Goal: Task Accomplishment & Management: Manage account settings

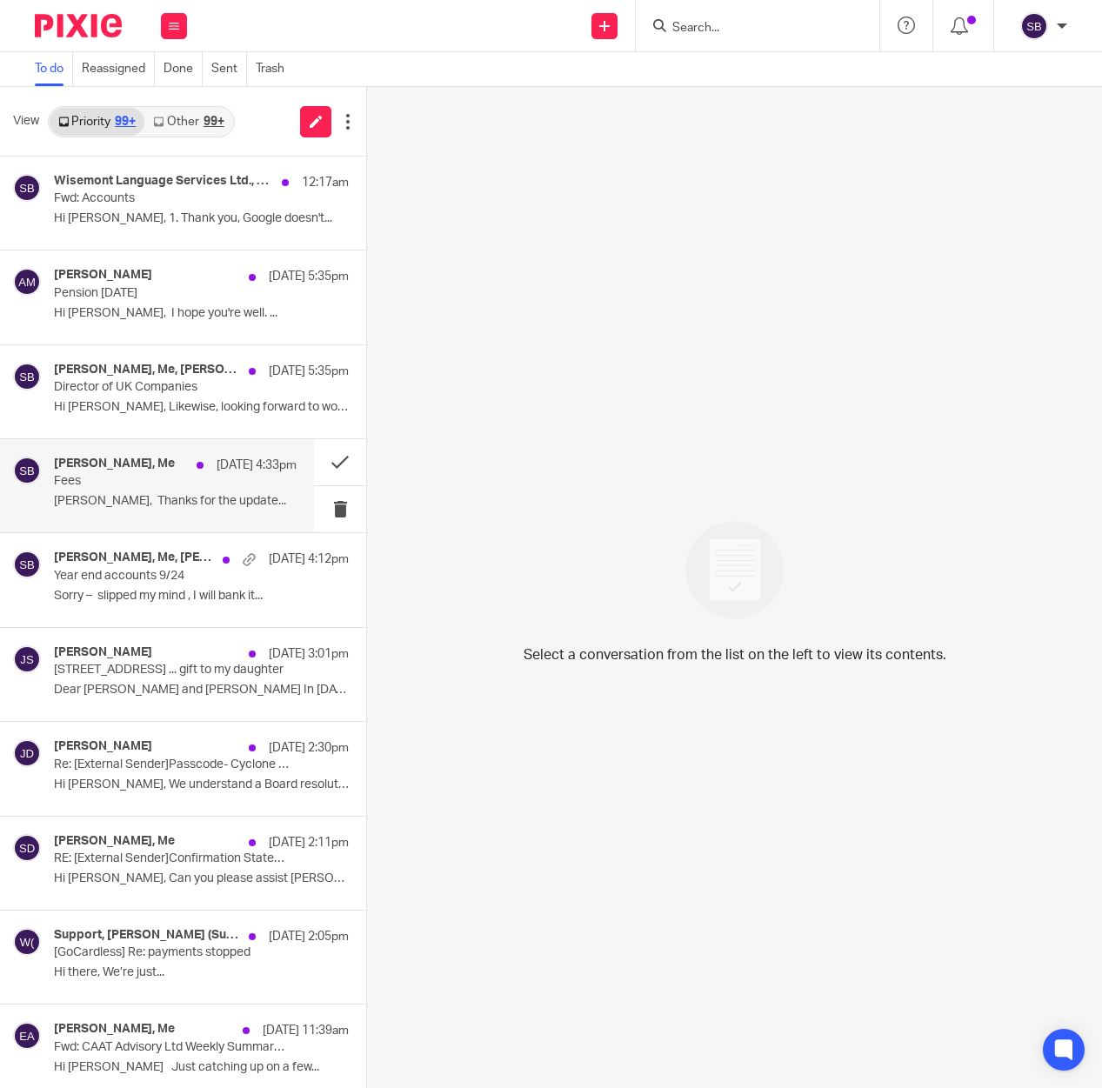
click at [147, 489] on p "Fees" at bounding box center [151, 481] width 194 height 15
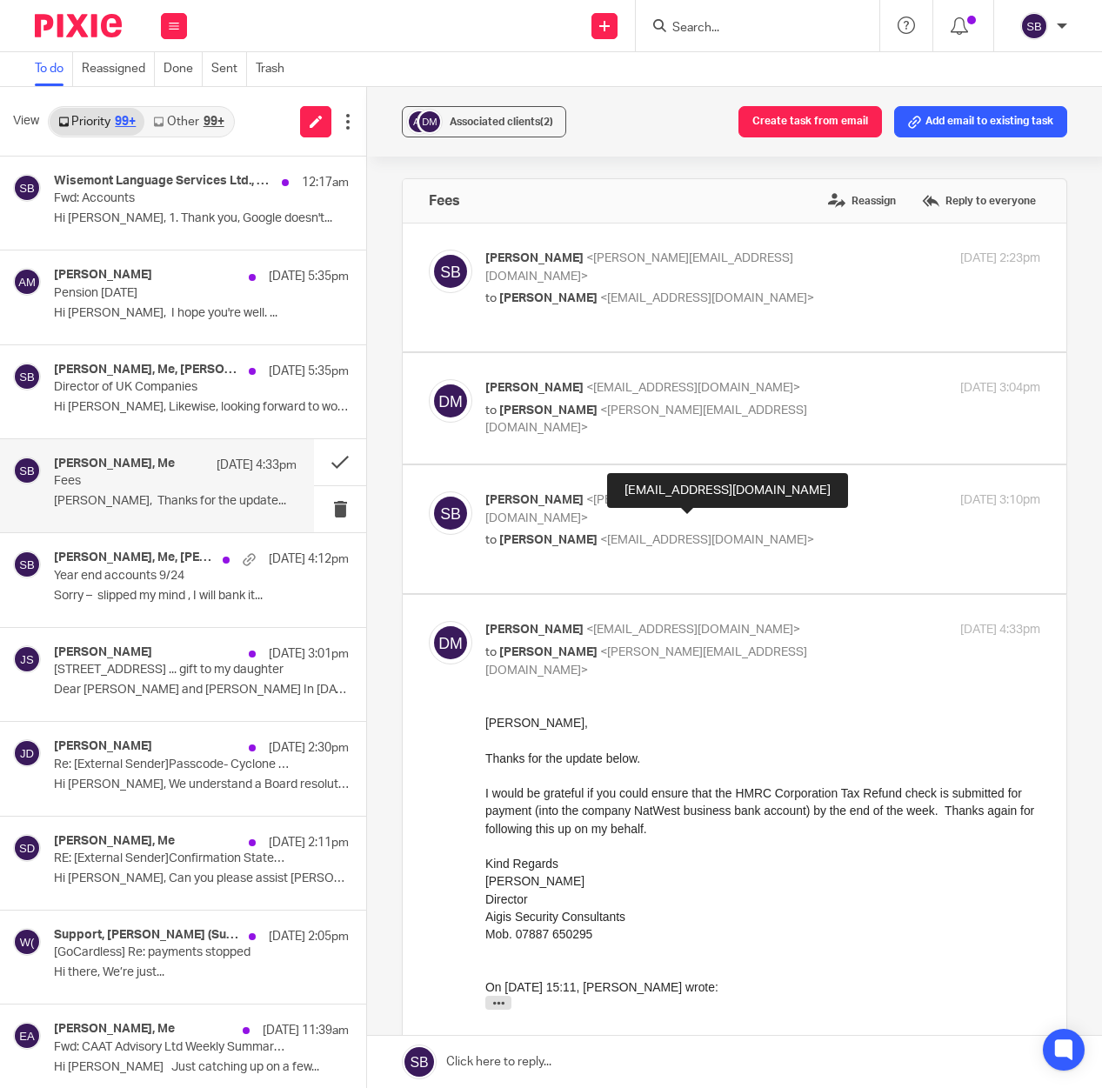
click at [675, 534] on span "<markakid@globalnet.co.uk>" at bounding box center [707, 540] width 214 height 12
checkbox input "true"
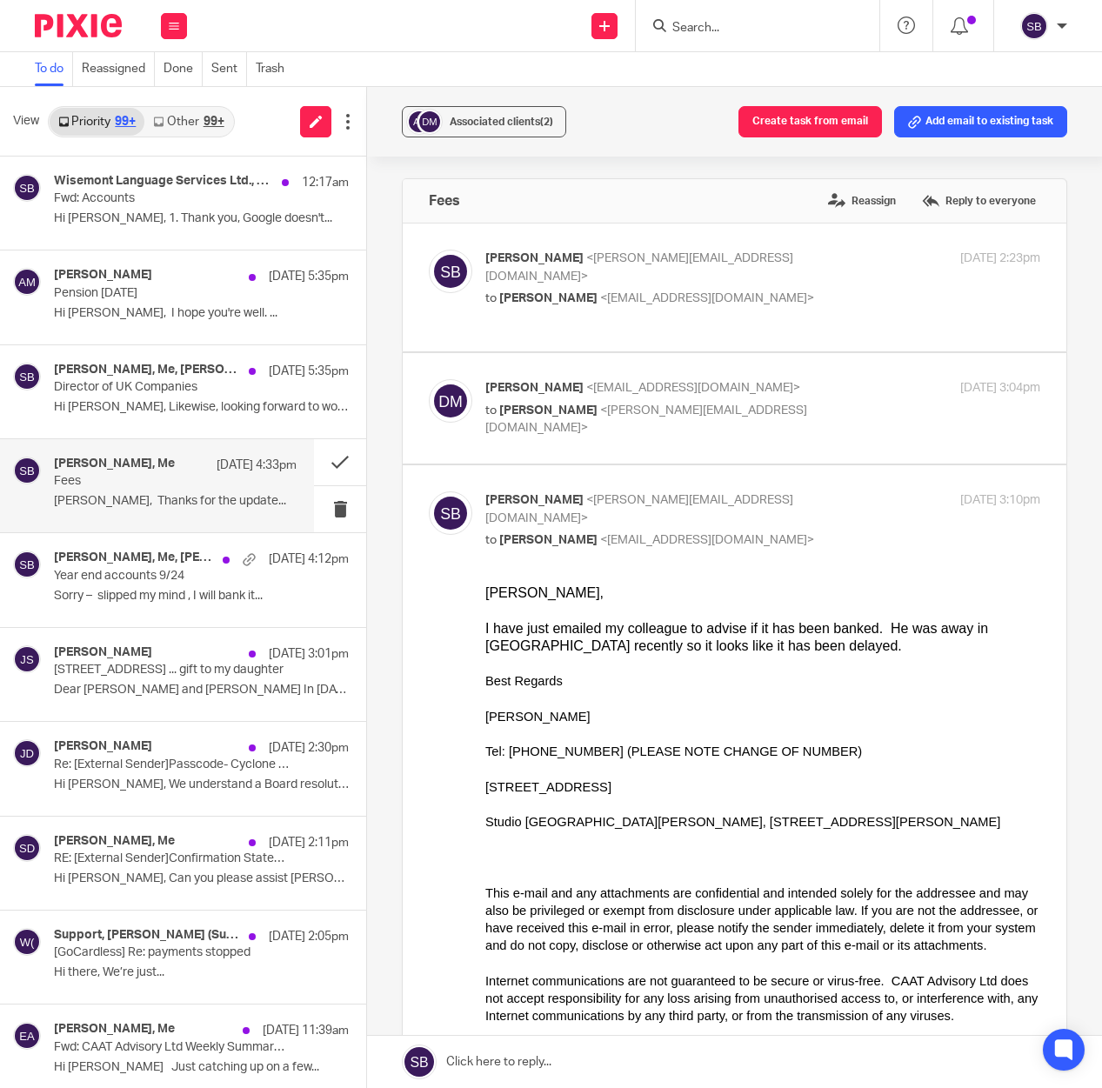
click at [644, 379] on p "Dimitrios Markakis <markakid@globalnet.co.uk>" at bounding box center [670, 388] width 370 height 18
checkbox input "true"
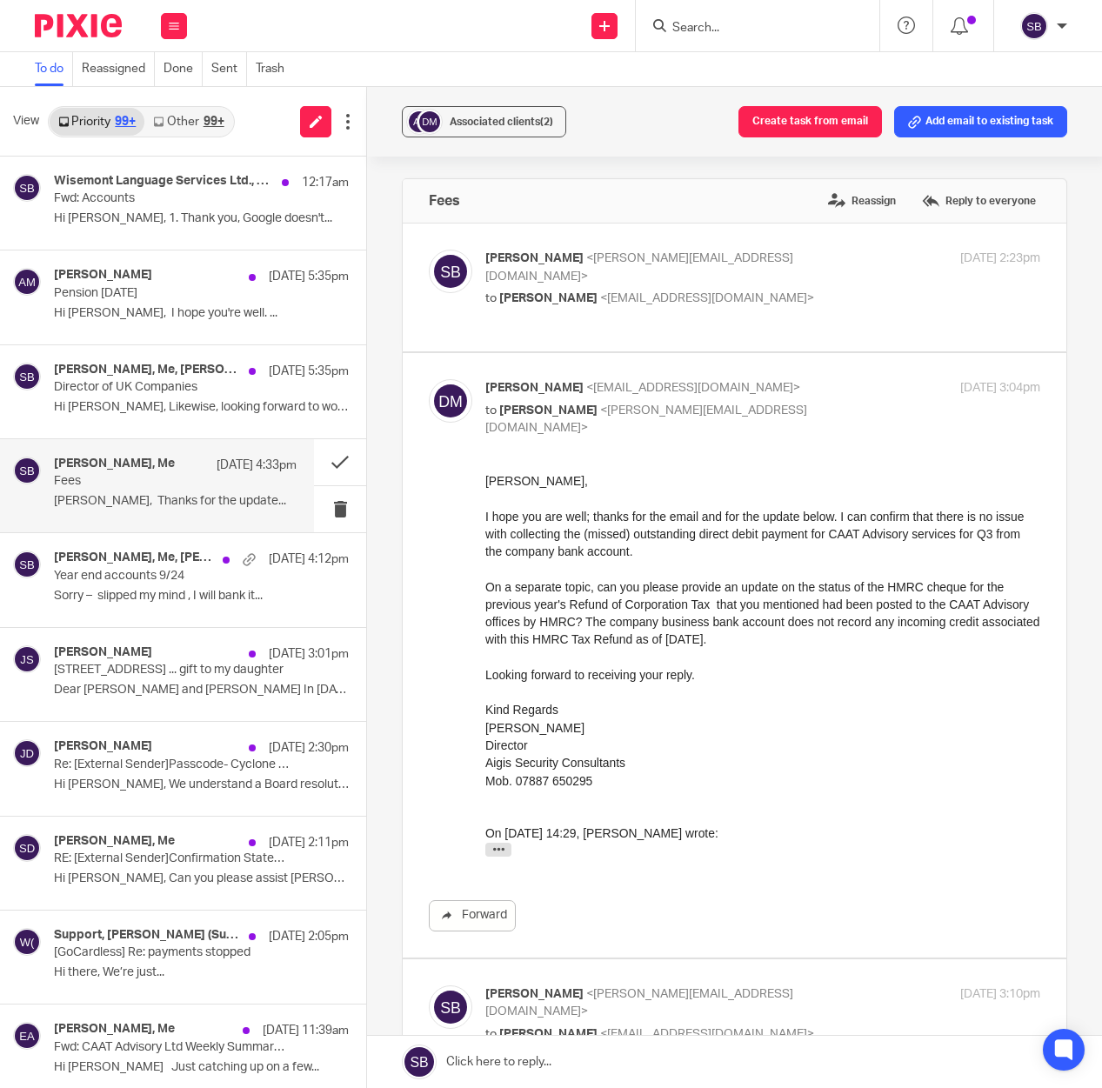
click at [635, 270] on div "Steve Bradshaw <steve@caatadvisory.co.uk> to Dimitrios Markakis <markakid@globa…" at bounding box center [670, 279] width 370 height 58
checkbox input "true"
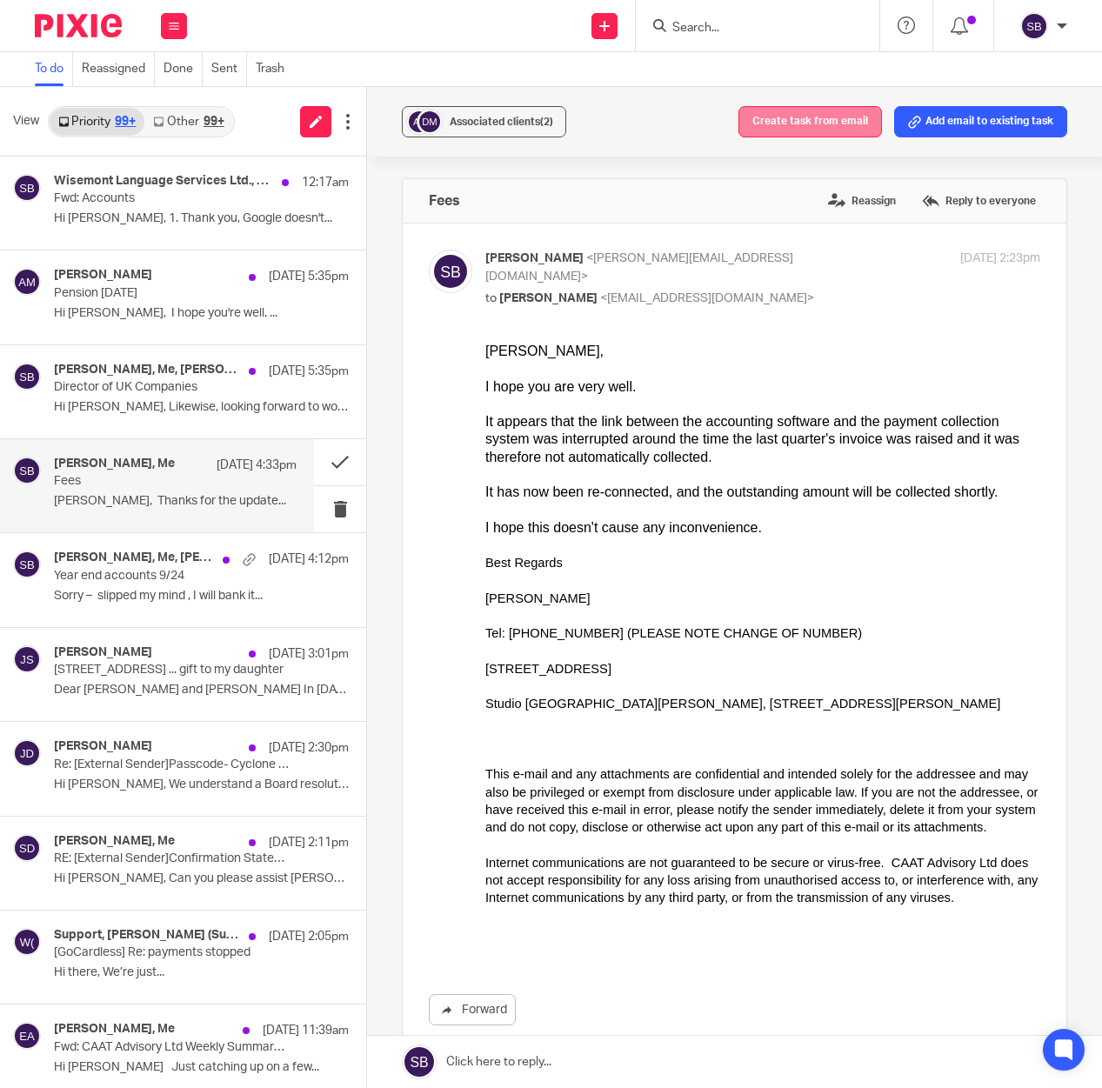
click at [780, 121] on button "Create task from email" at bounding box center [810, 121] width 144 height 31
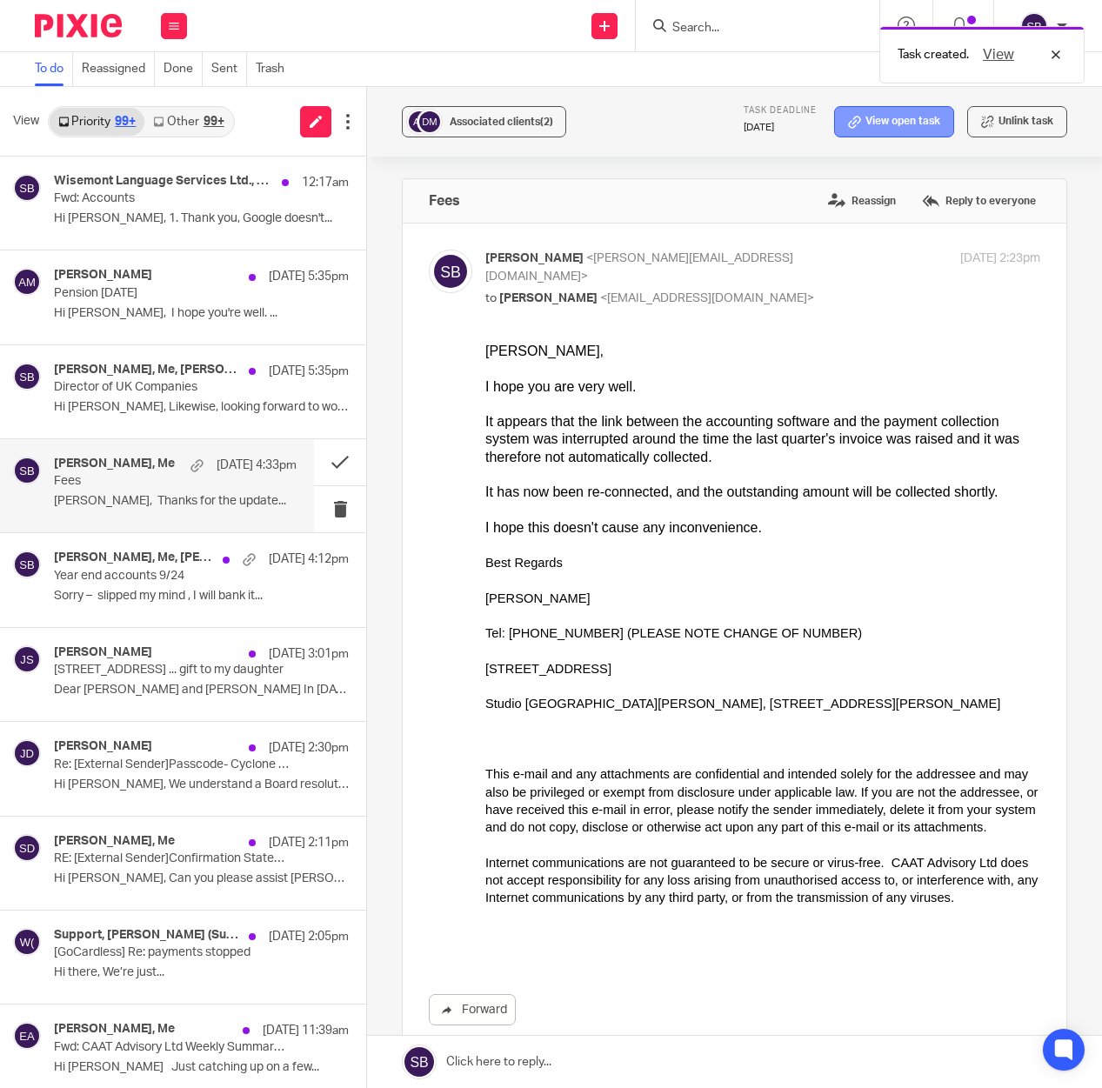
click at [848, 120] on icon at bounding box center [854, 122] width 13 height 13
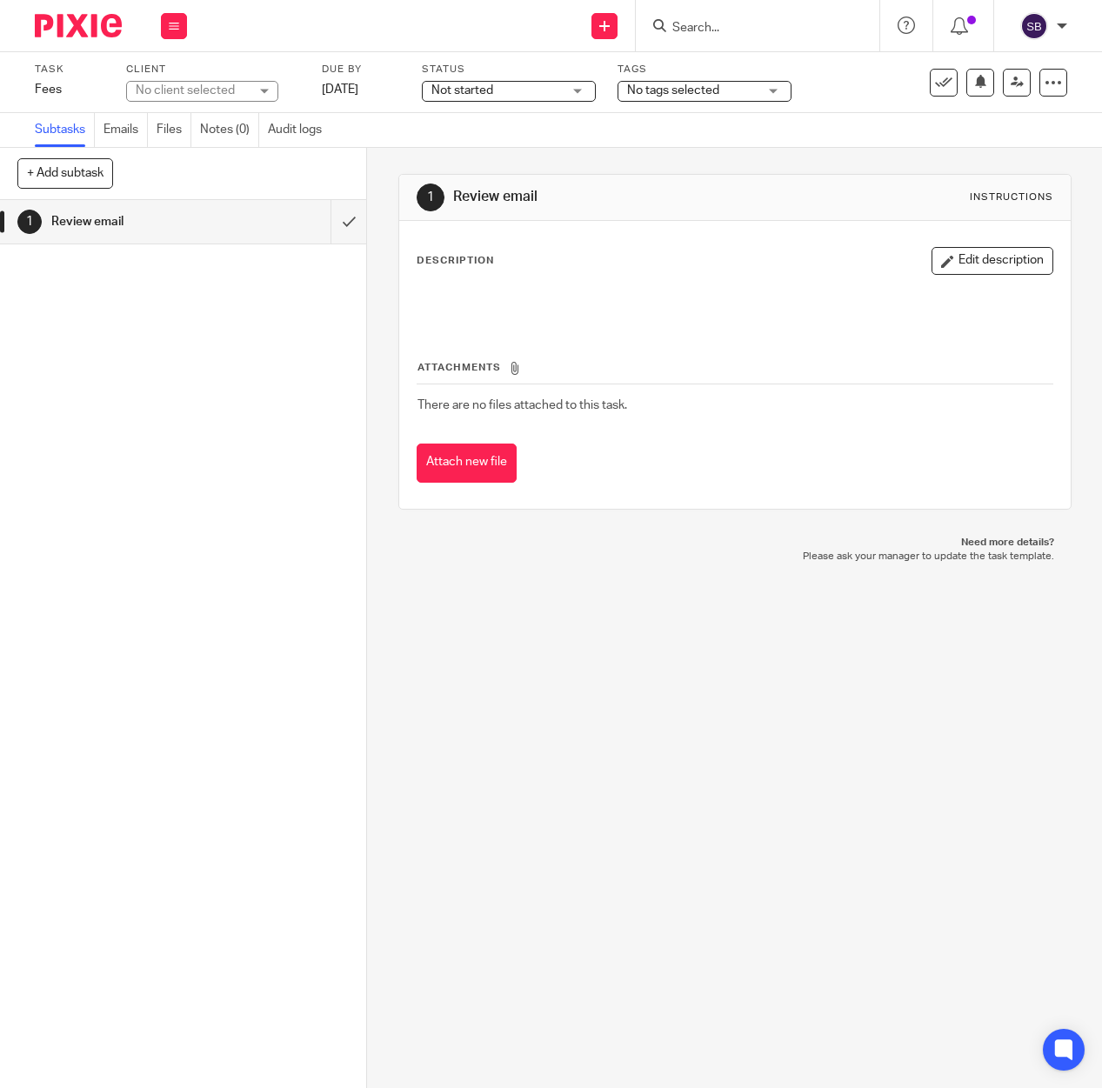
click at [217, 94] on div "No client selected" at bounding box center [192, 90] width 113 height 17
type input "aigis"
click at [204, 172] on span "AIGIS SECURITY CONSULTANTS LTD" at bounding box center [193, 179] width 110 height 30
click at [898, 85] on icon at bounding box center [906, 82] width 17 height 17
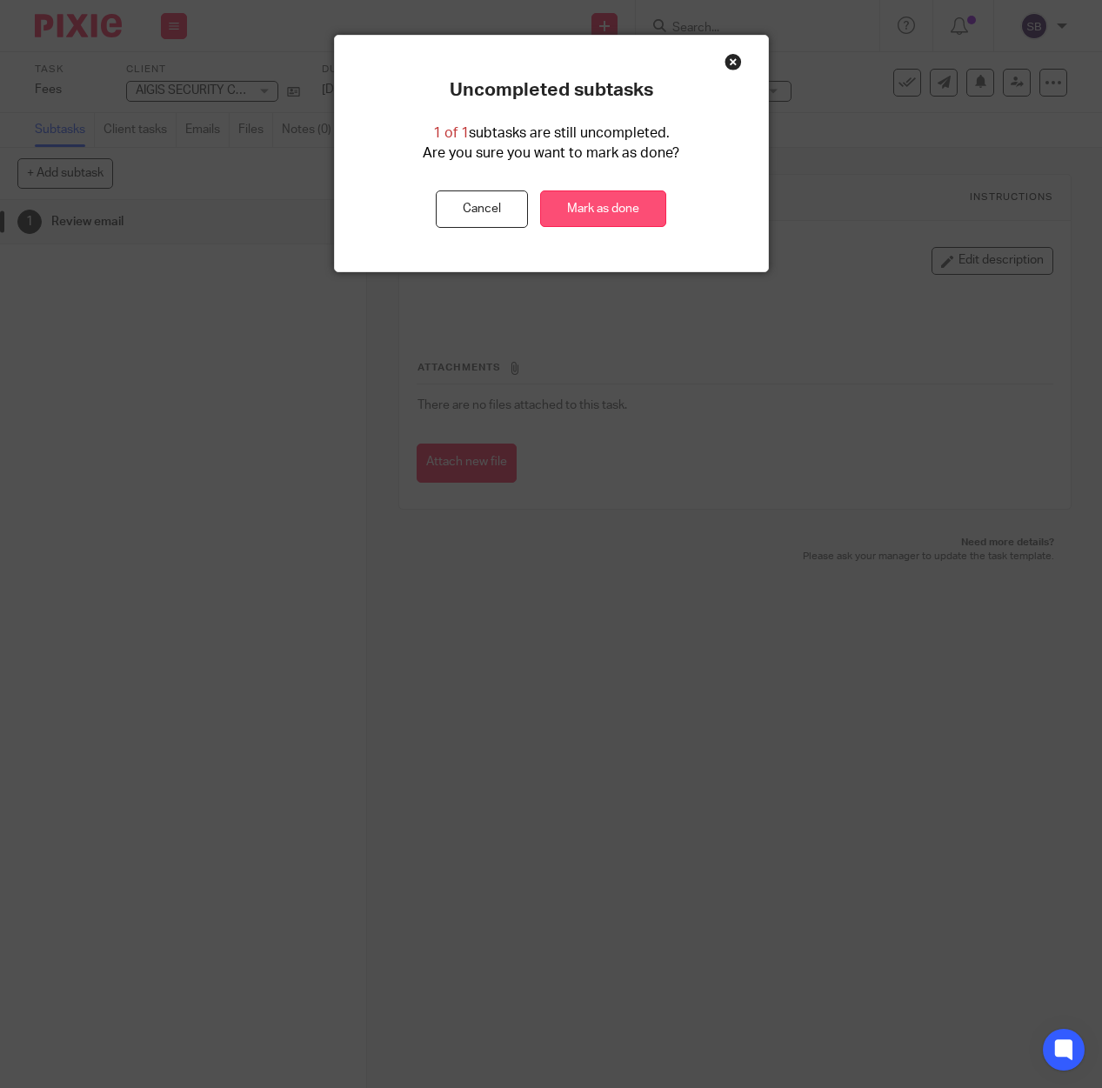
click at [608, 207] on link "Mark as done" at bounding box center [603, 208] width 126 height 37
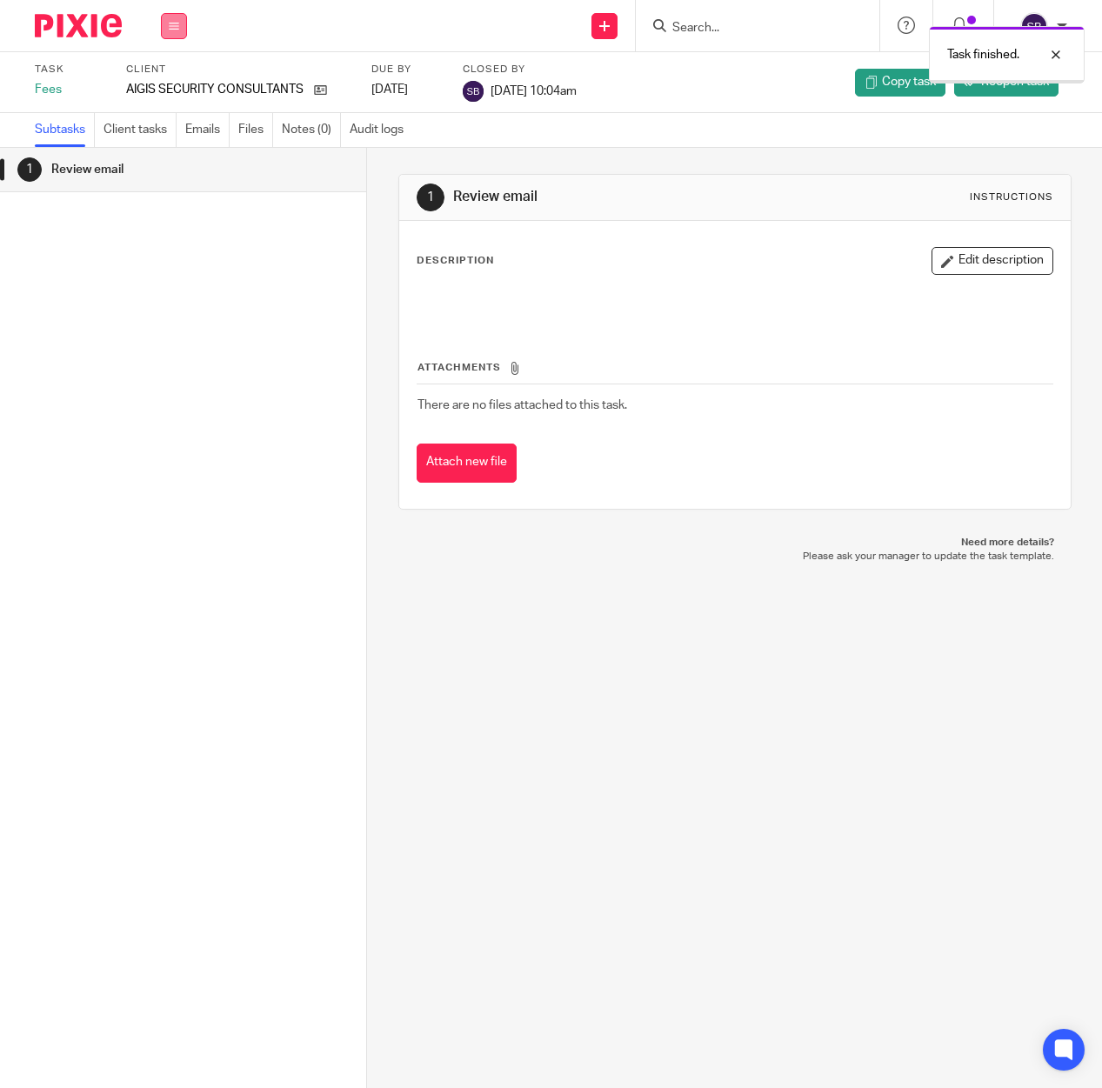
click at [170, 23] on icon at bounding box center [174, 26] width 10 height 10
click at [173, 106] on link "Email" at bounding box center [164, 106] width 29 height 12
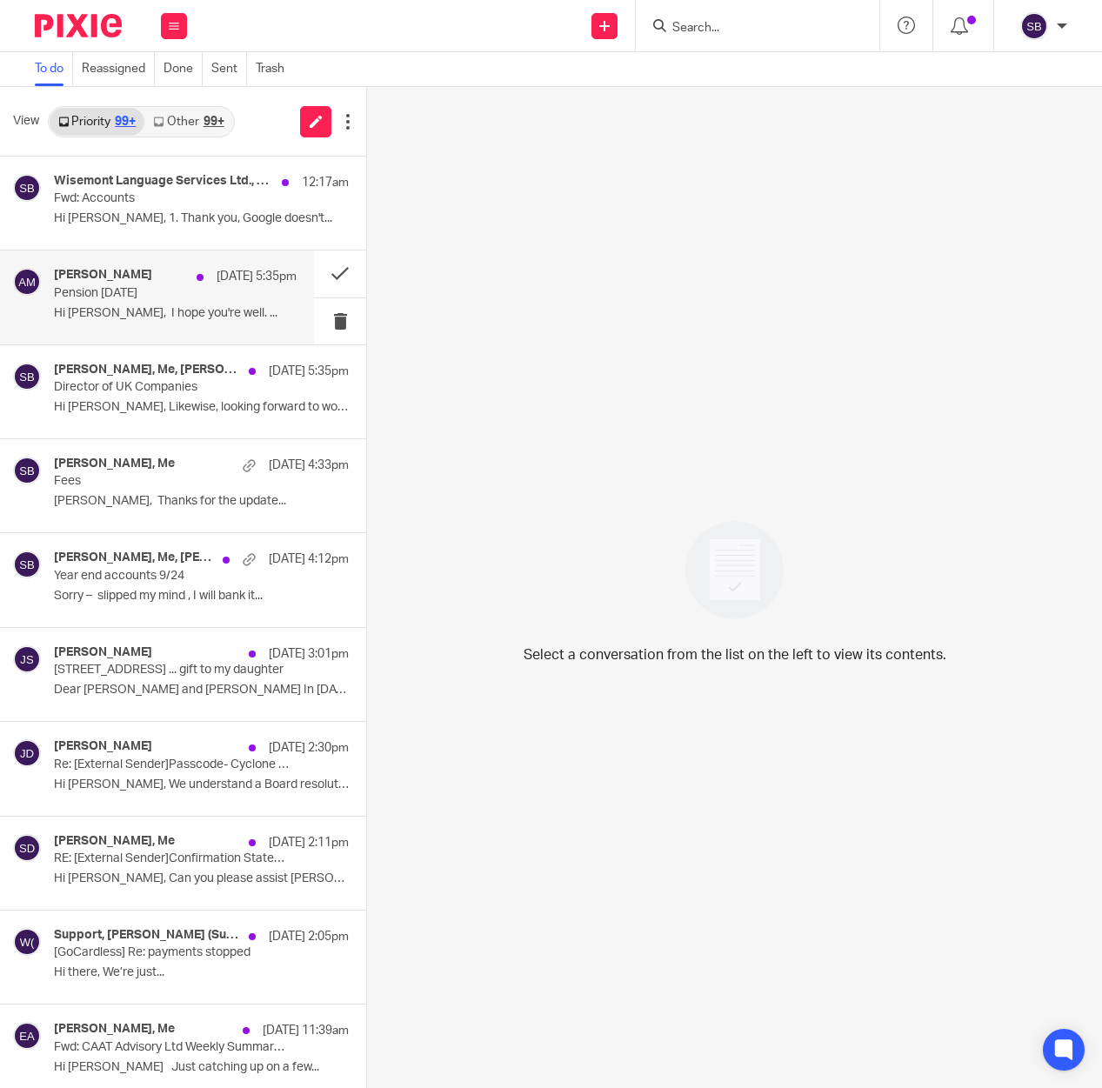
click at [173, 297] on p "Pension Sep25" at bounding box center [151, 293] width 194 height 15
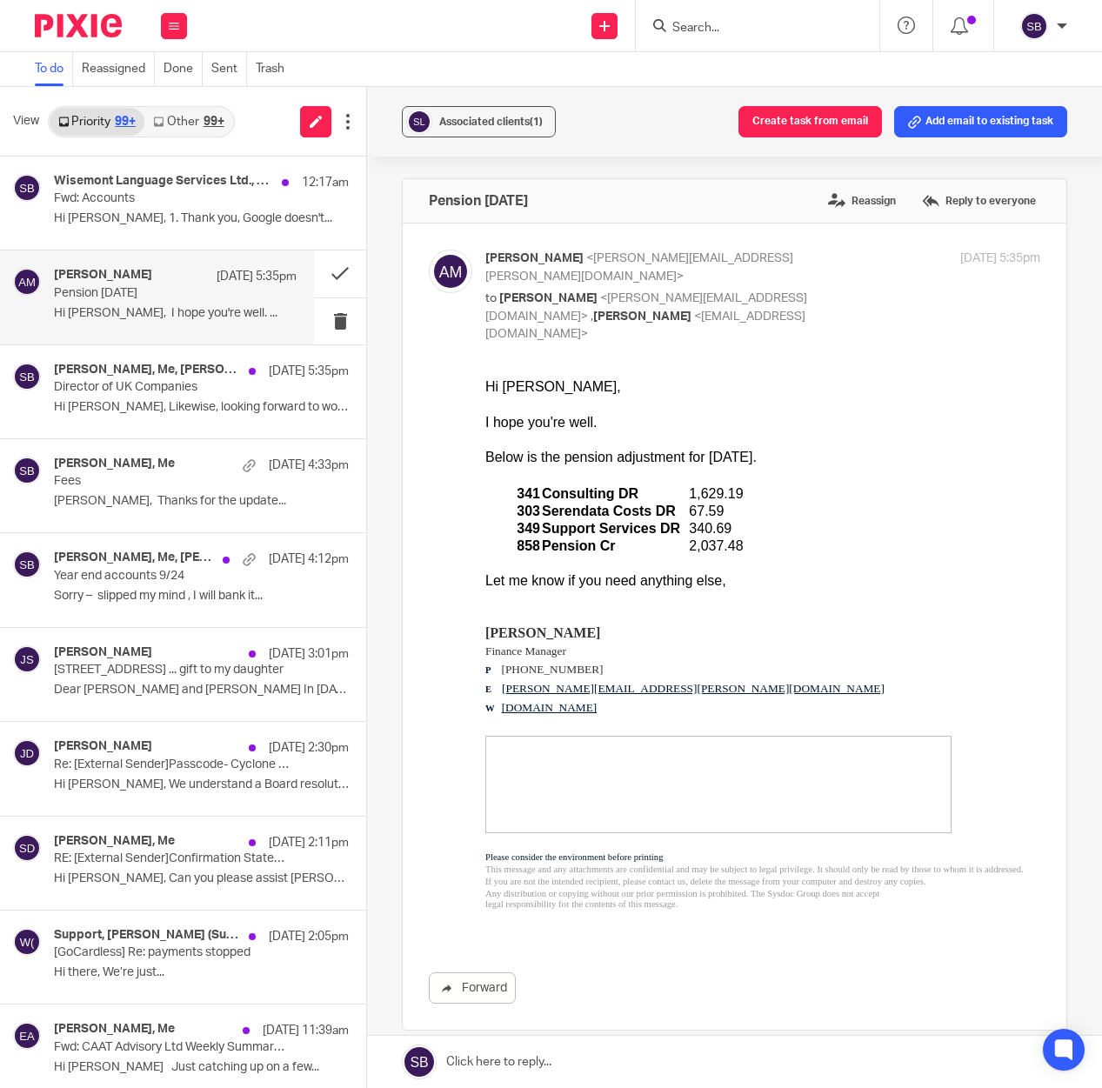
click at [207, 292] on p "Pension Sep25" at bounding box center [151, 293] width 194 height 15
click at [931, 123] on button "Add email to existing task" at bounding box center [980, 121] width 173 height 31
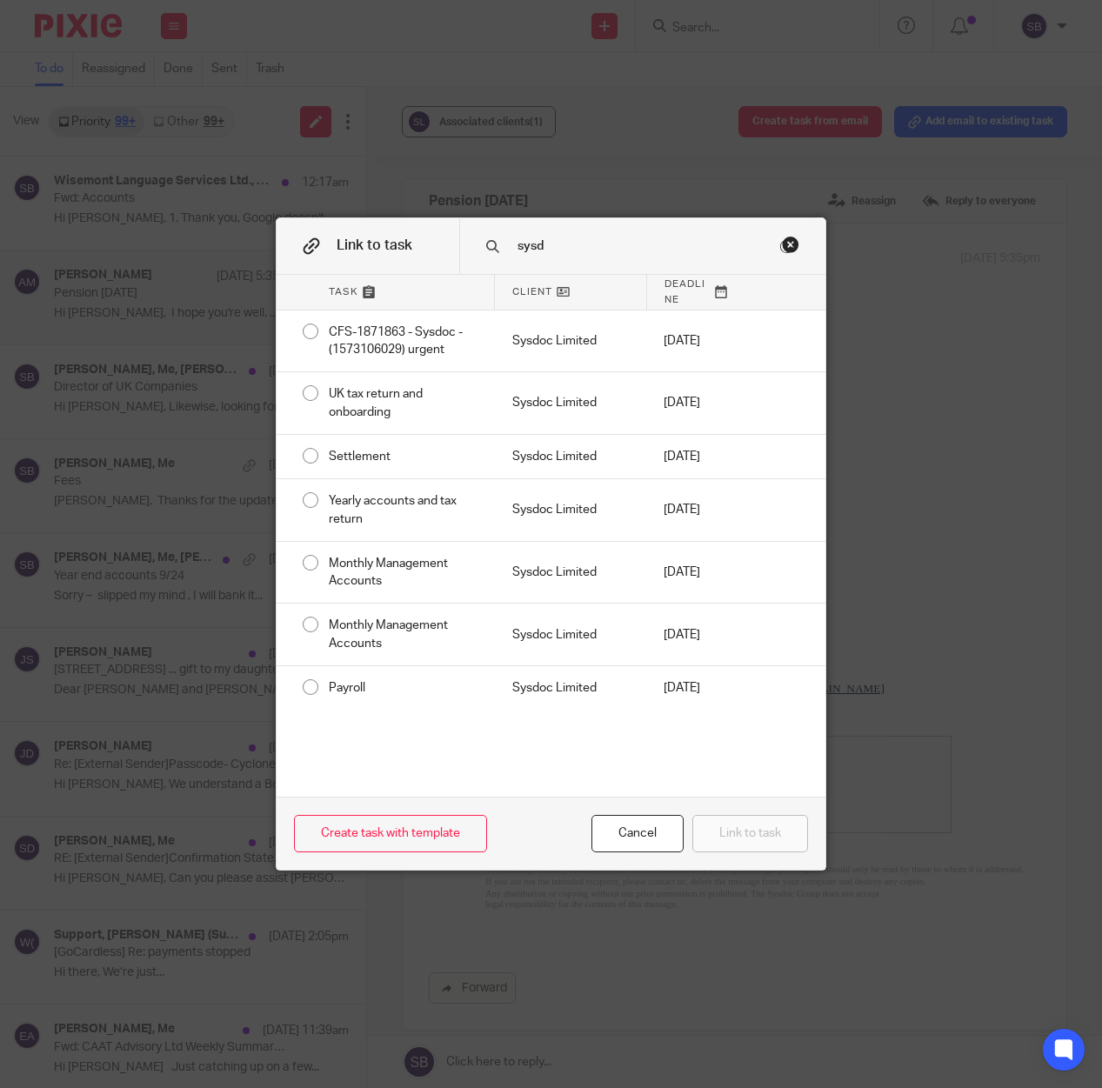
type input "sysd"
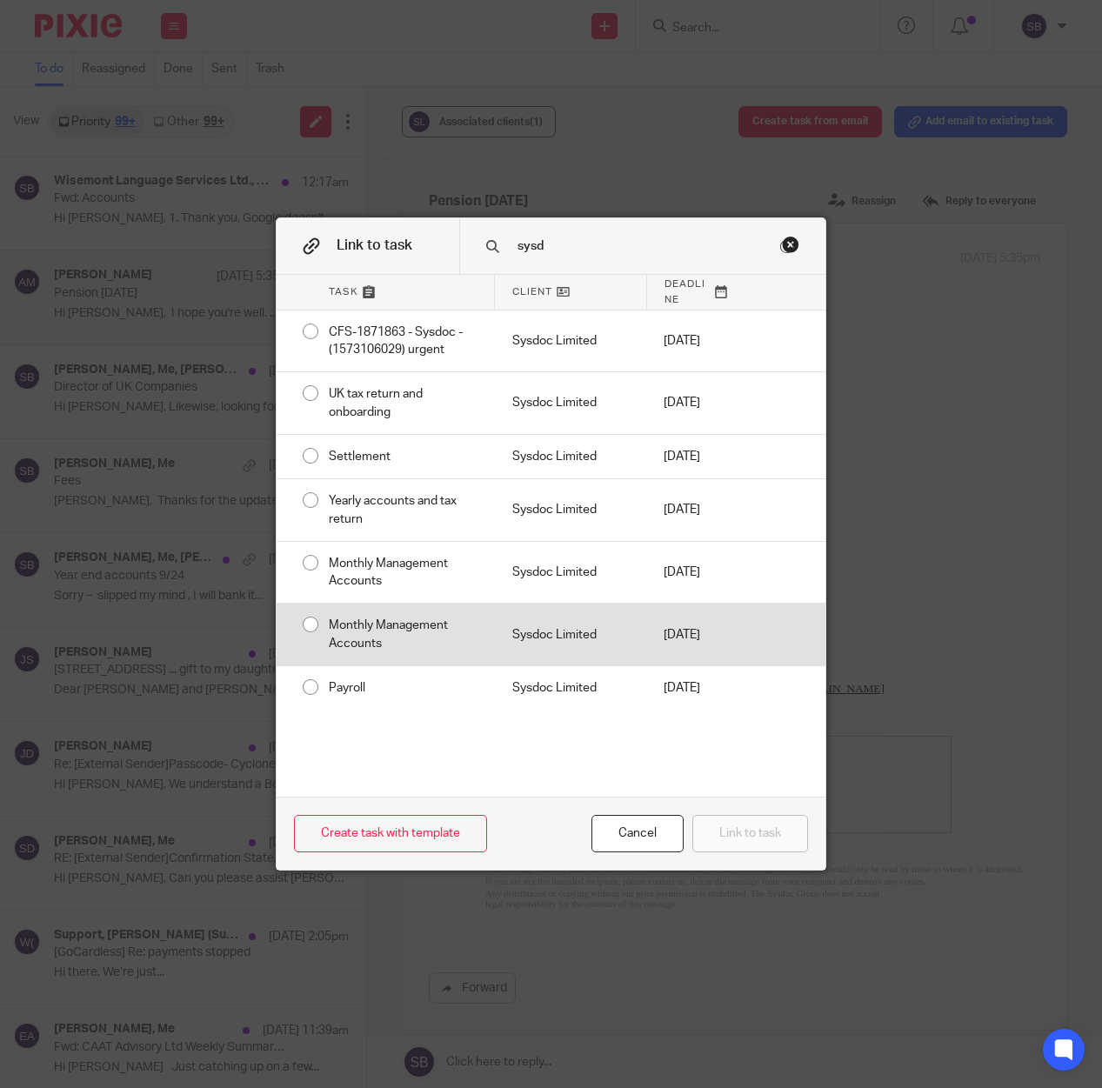
click at [451, 652] on div "Monthly Management Accounts" at bounding box center [403, 635] width 184 height 62
radio input "true"
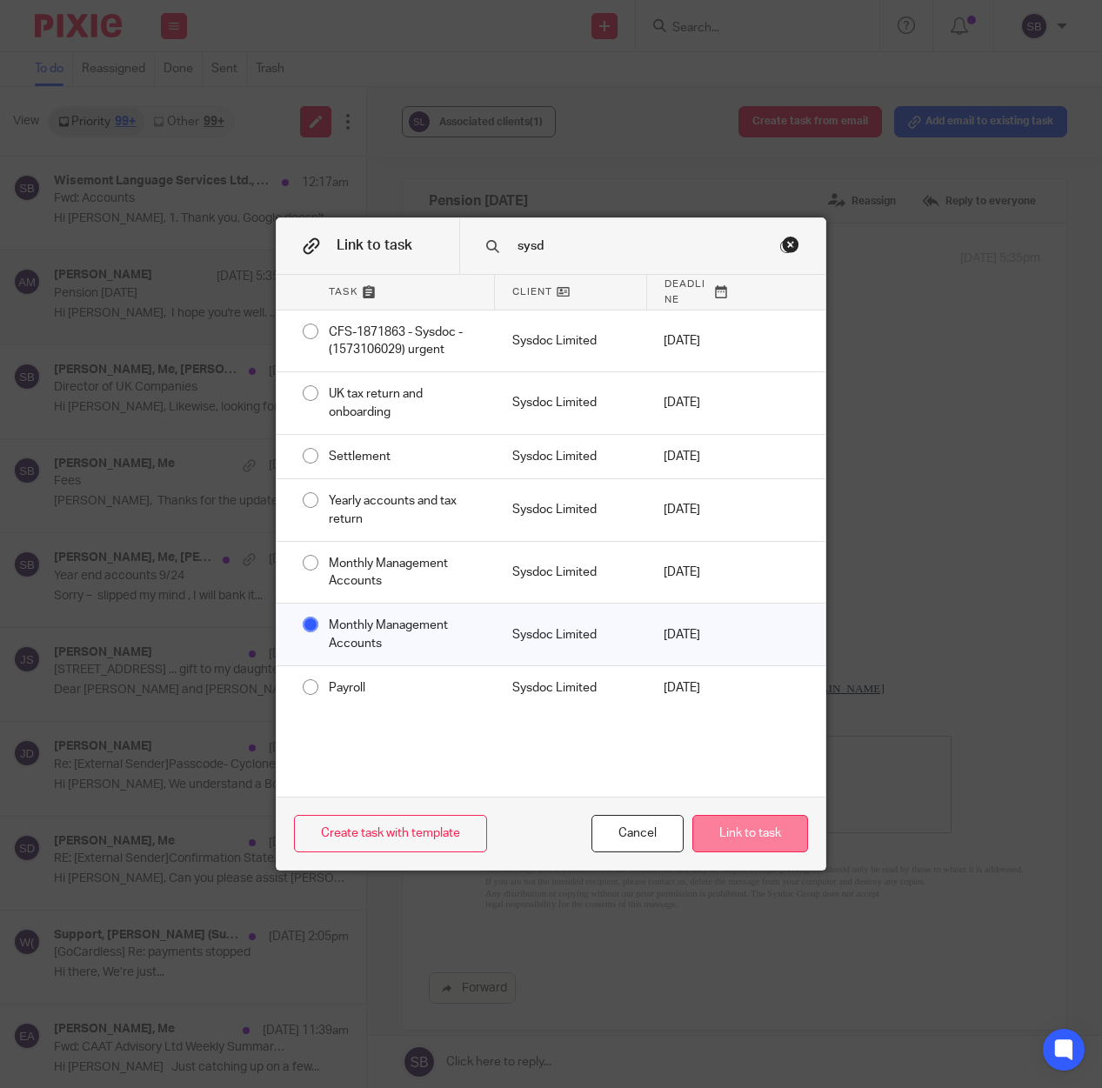
click at [782, 836] on button "Link to task" at bounding box center [750, 833] width 116 height 37
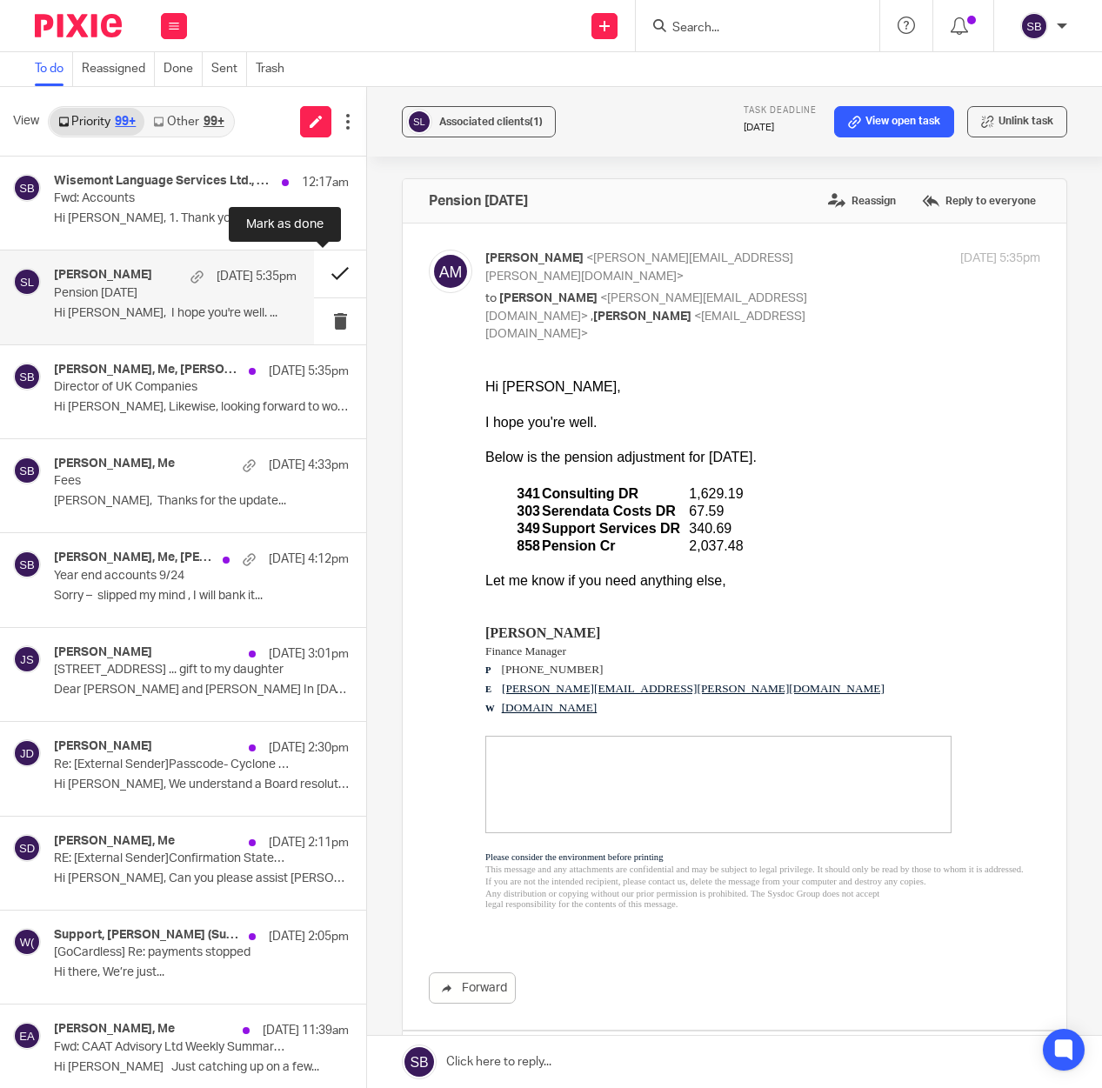
click at [320, 274] on button at bounding box center [340, 273] width 52 height 46
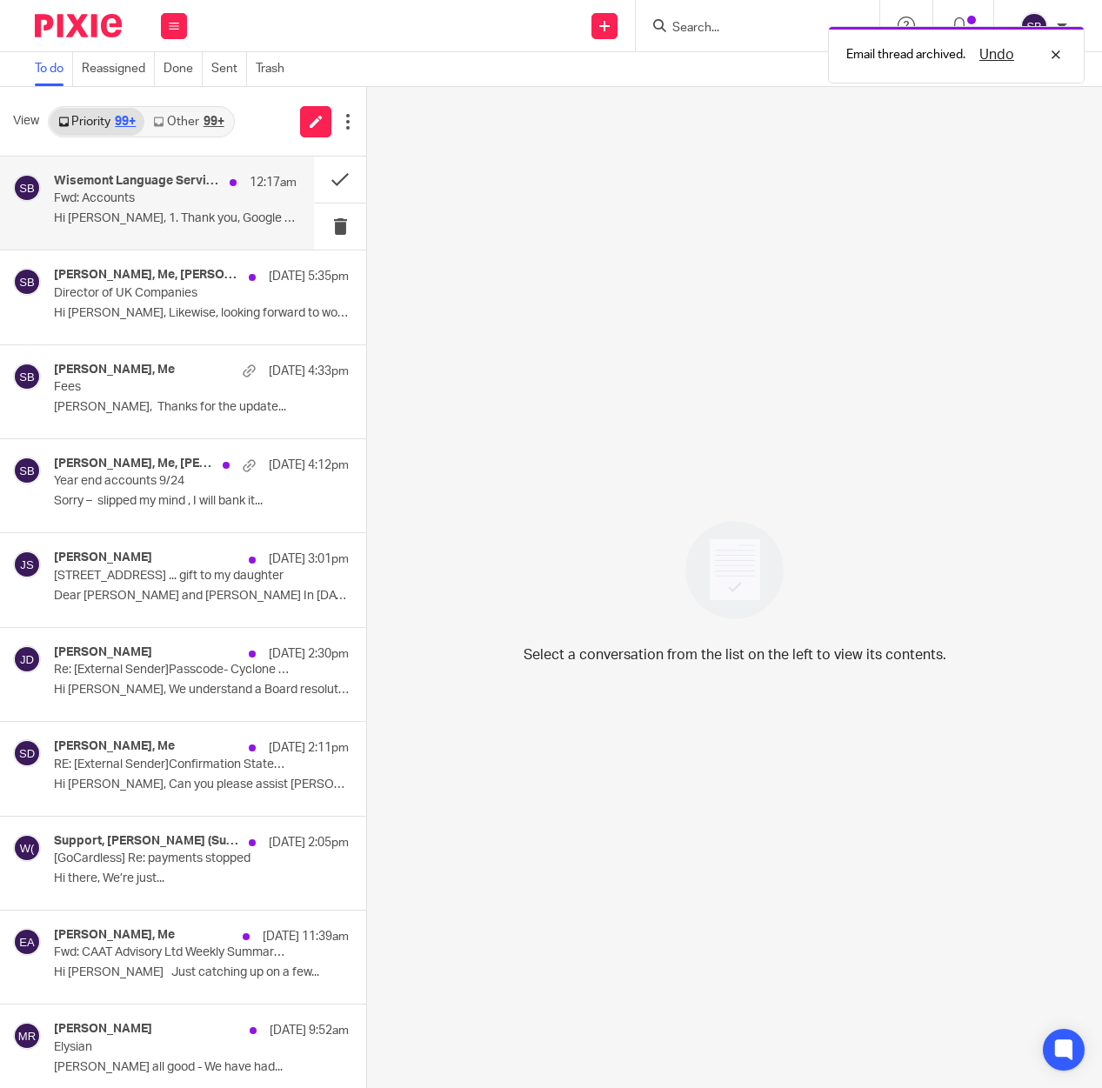
click at [209, 201] on p "Fwd: Accounts" at bounding box center [151, 198] width 194 height 15
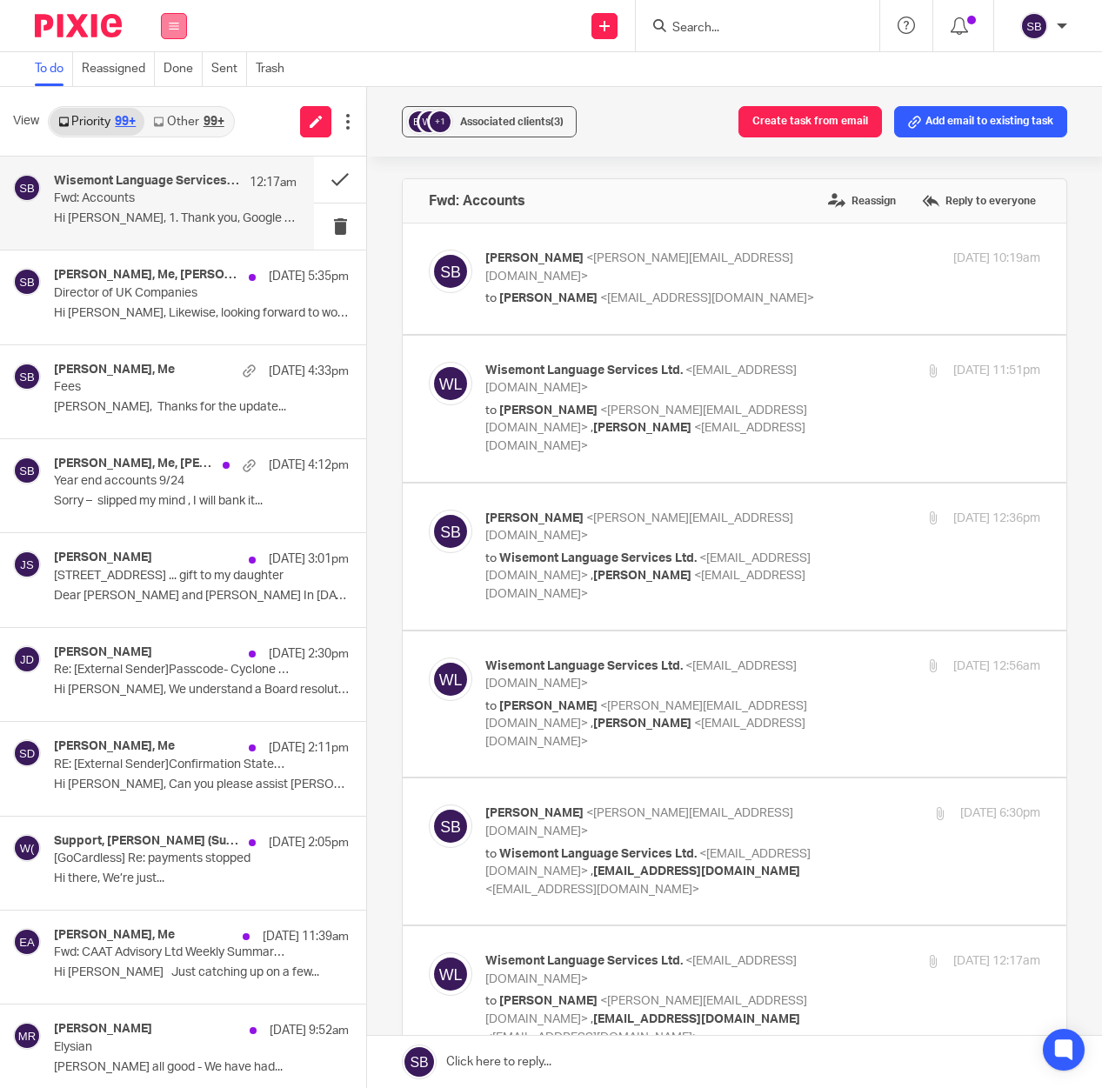
click at [173, 29] on icon at bounding box center [174, 26] width 10 height 10
click at [217, 26] on div "Send new email Create task Add client Get Support Contact Support Help Document…" at bounding box center [653, 25] width 898 height 51
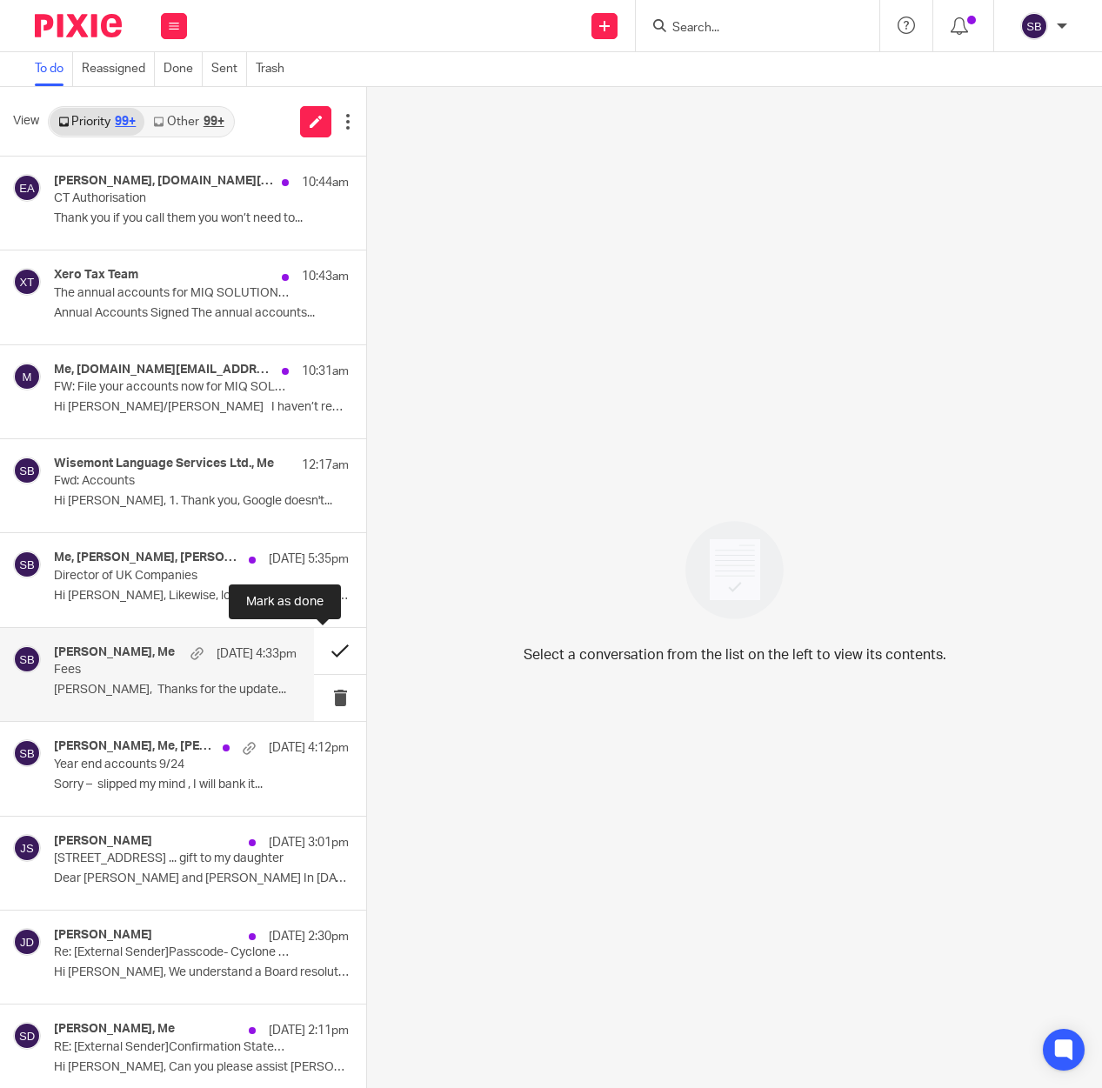
click at [321, 654] on button at bounding box center [340, 651] width 52 height 46
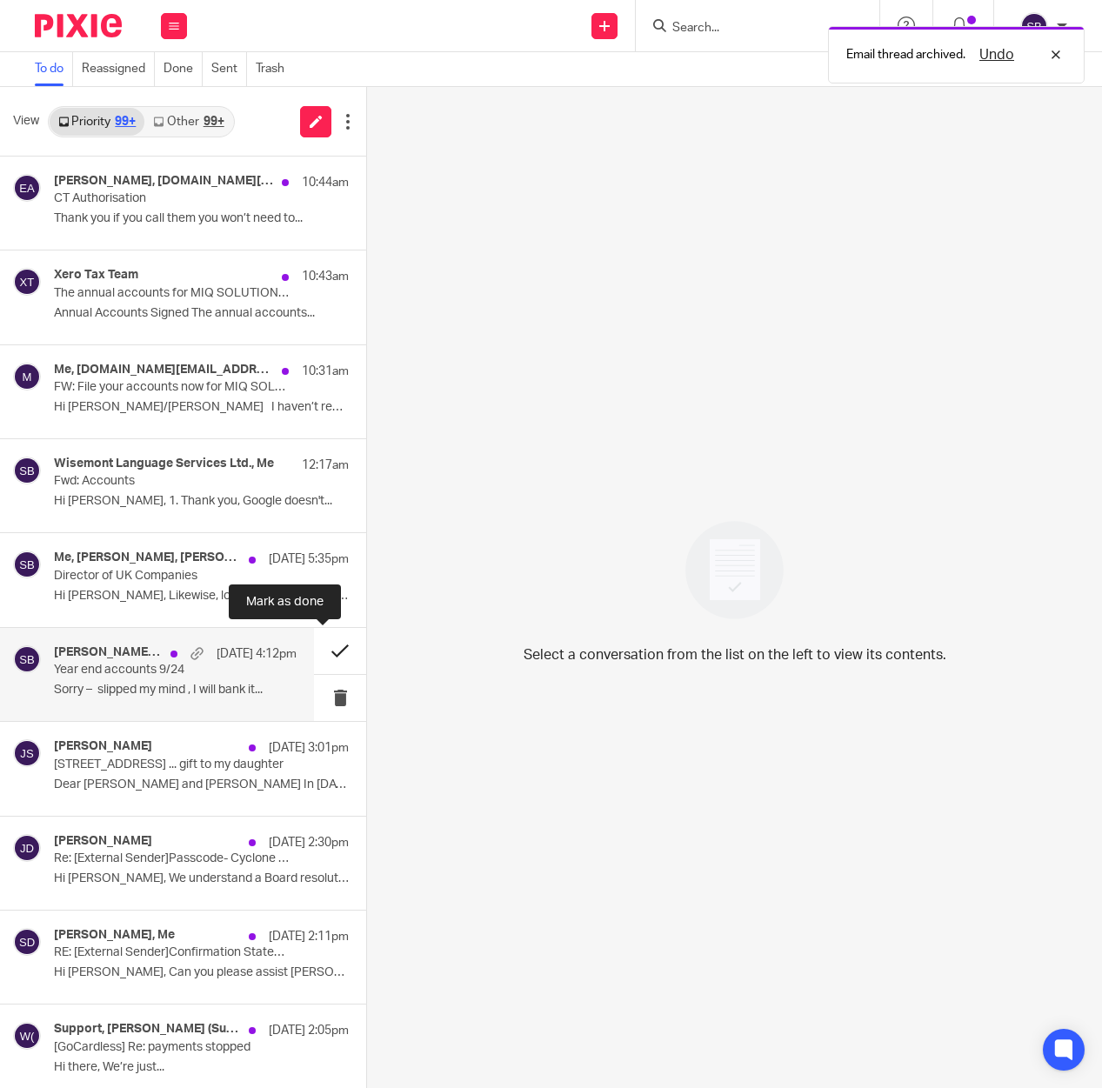
click at [320, 651] on button at bounding box center [340, 651] width 52 height 46
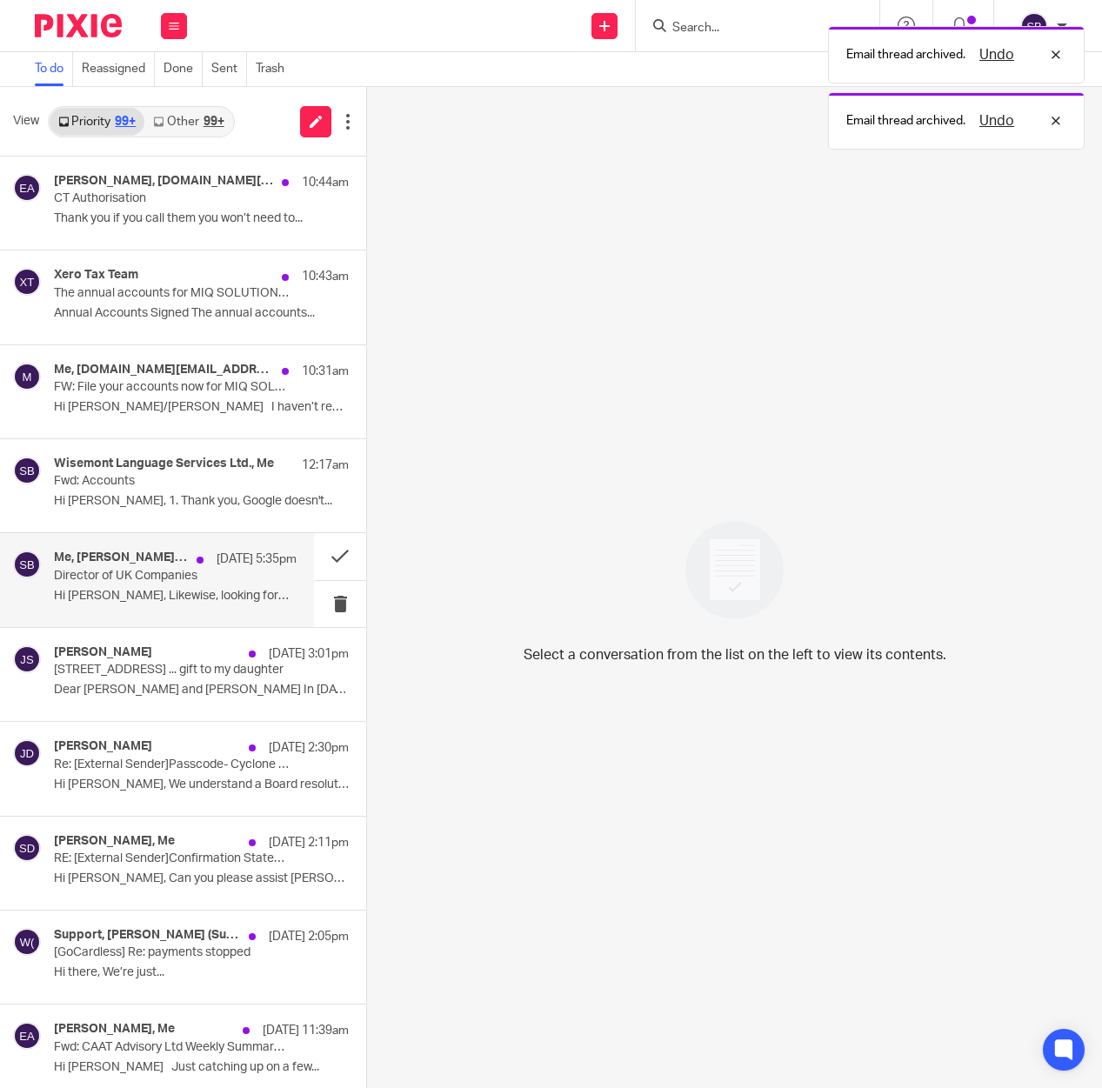
click at [183, 579] on p "Director of UK Companies" at bounding box center [151, 576] width 194 height 15
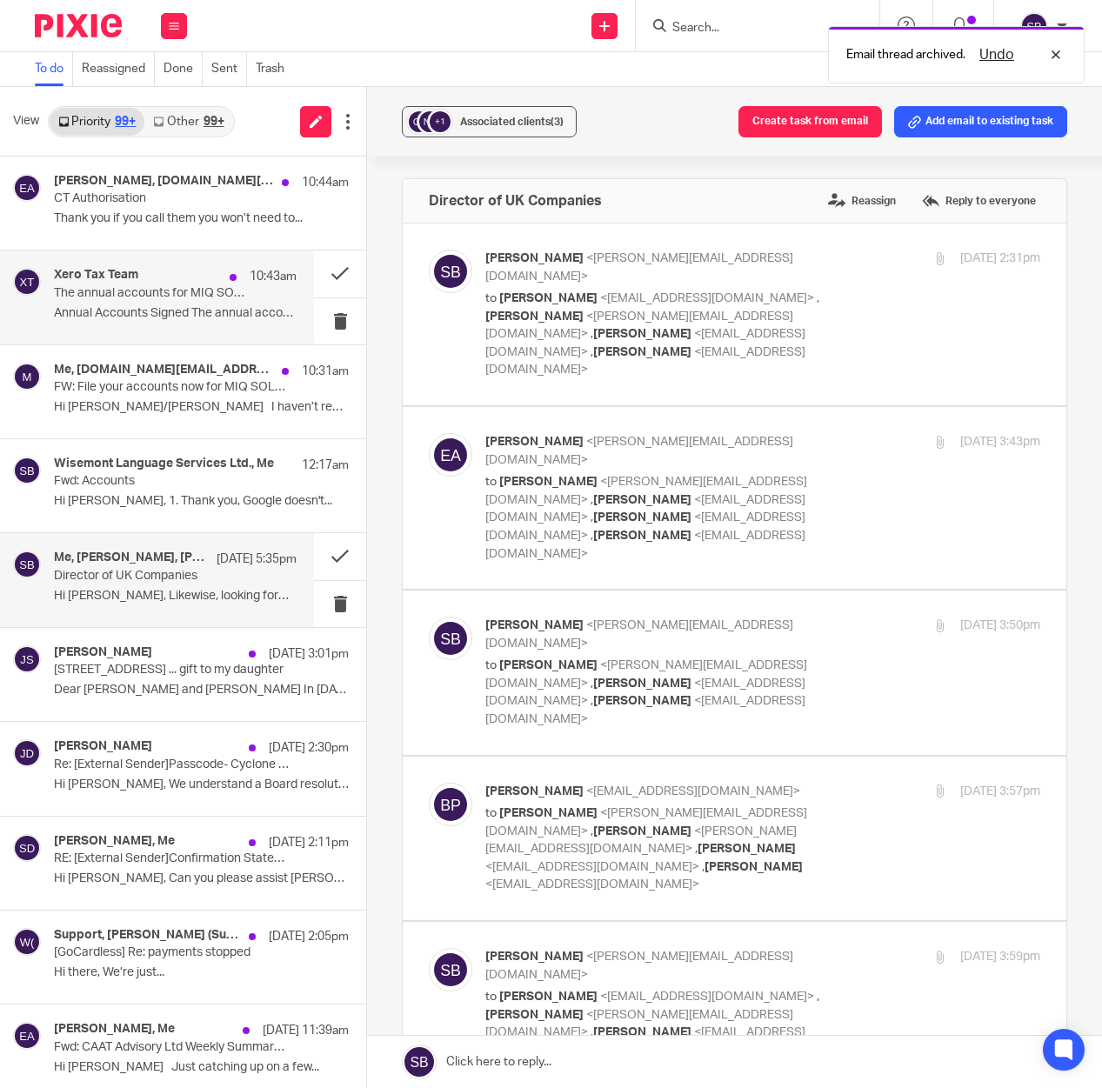
click at [197, 306] on p "Annual Accounts Signed The annual accounts..." at bounding box center [175, 313] width 243 height 15
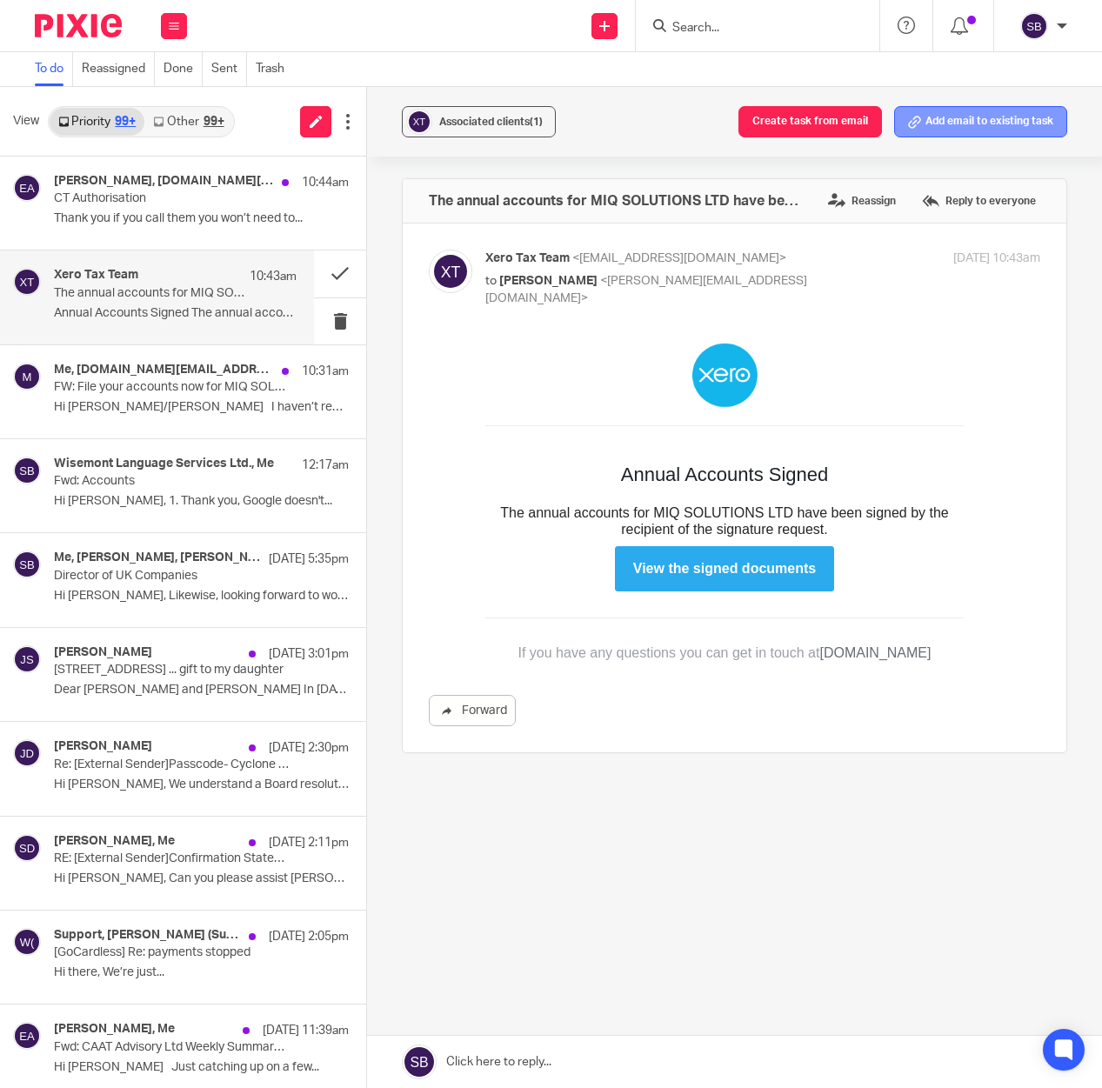
click at [951, 127] on button "Add email to existing task" at bounding box center [980, 121] width 173 height 31
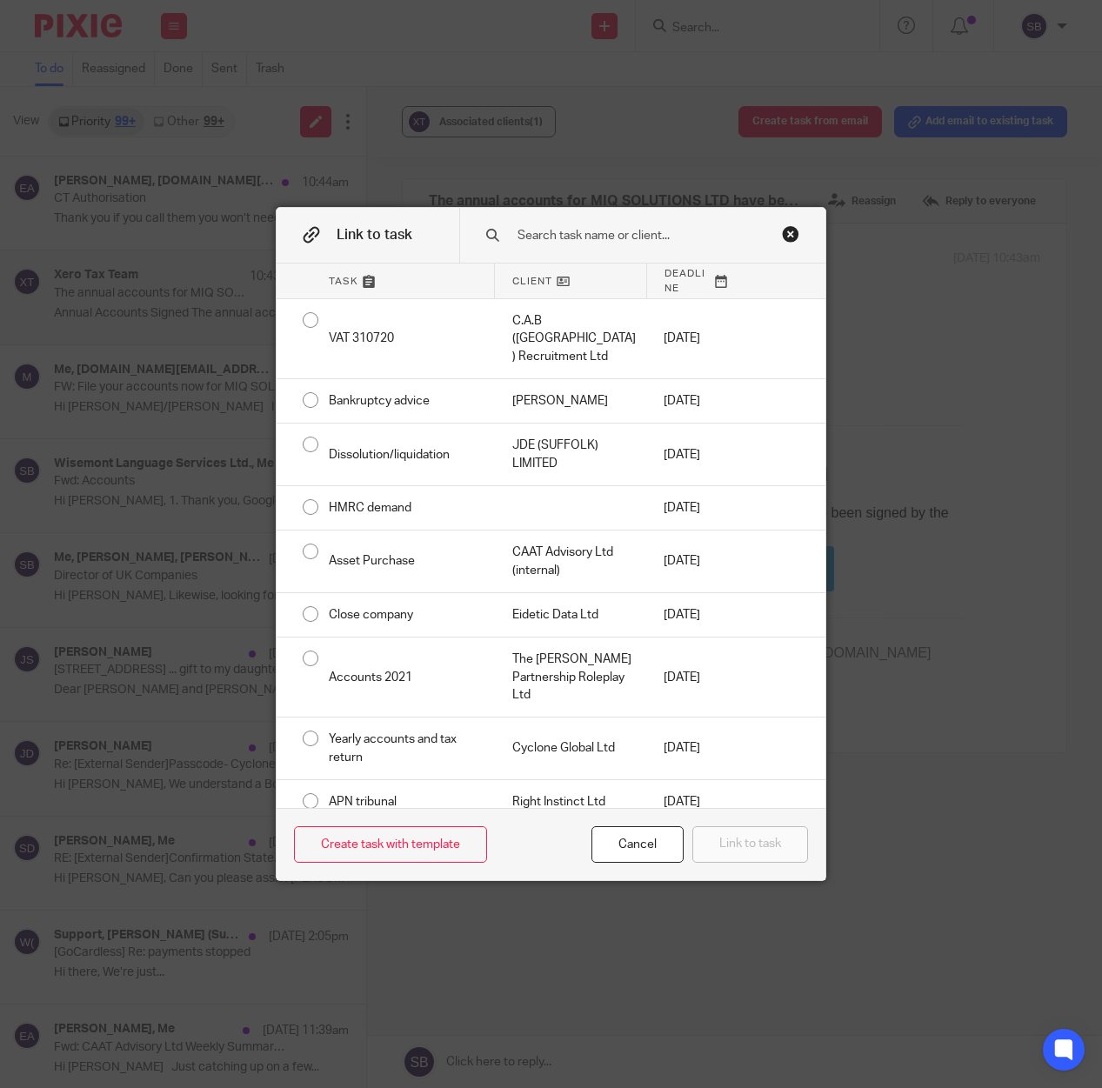
click at [657, 243] on input "text" at bounding box center [646, 235] width 261 height 19
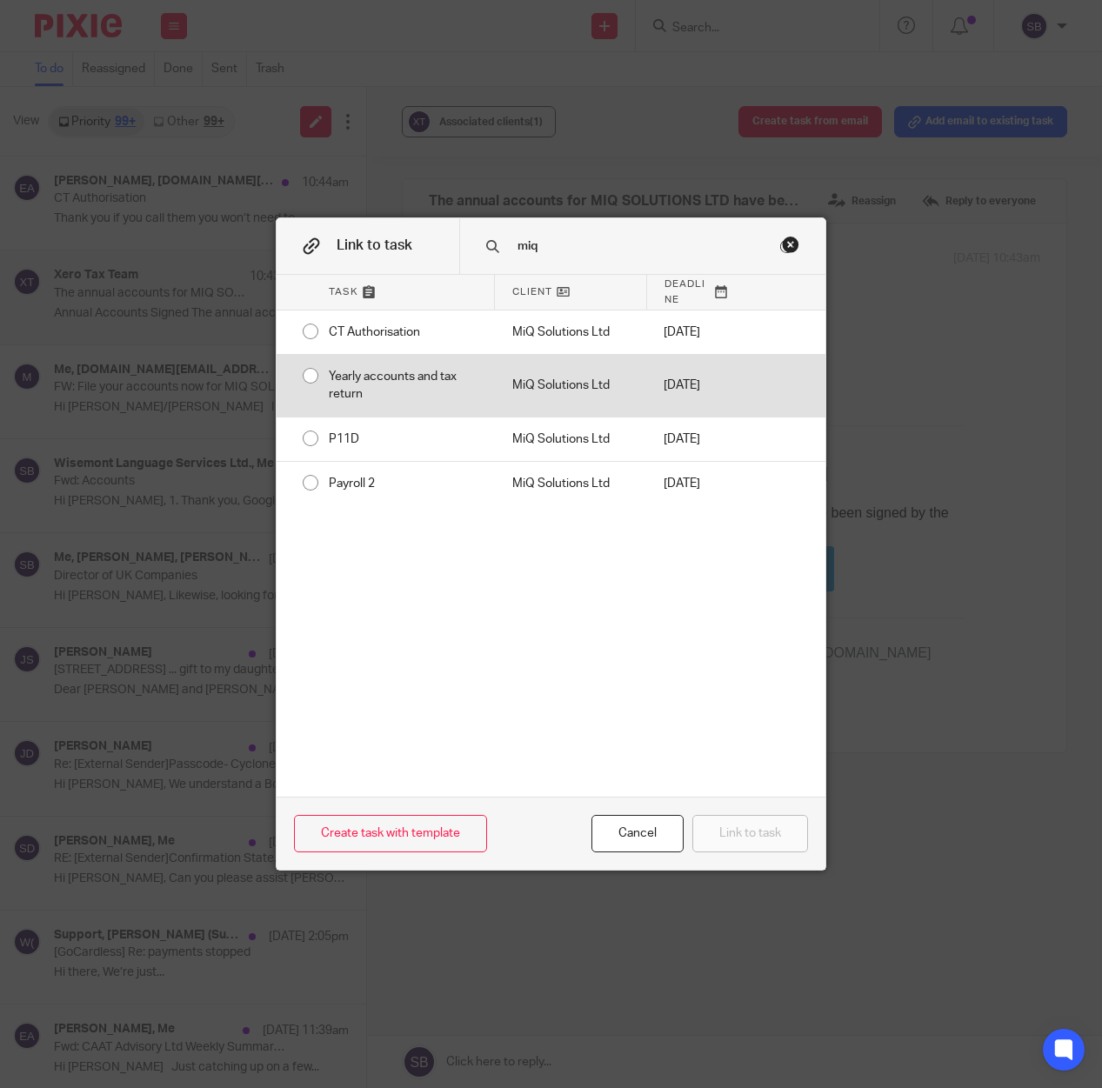
type input "miq"
click at [518, 400] on div "MiQ Solutions Ltd" at bounding box center [571, 386] width 152 height 62
radio input "true"
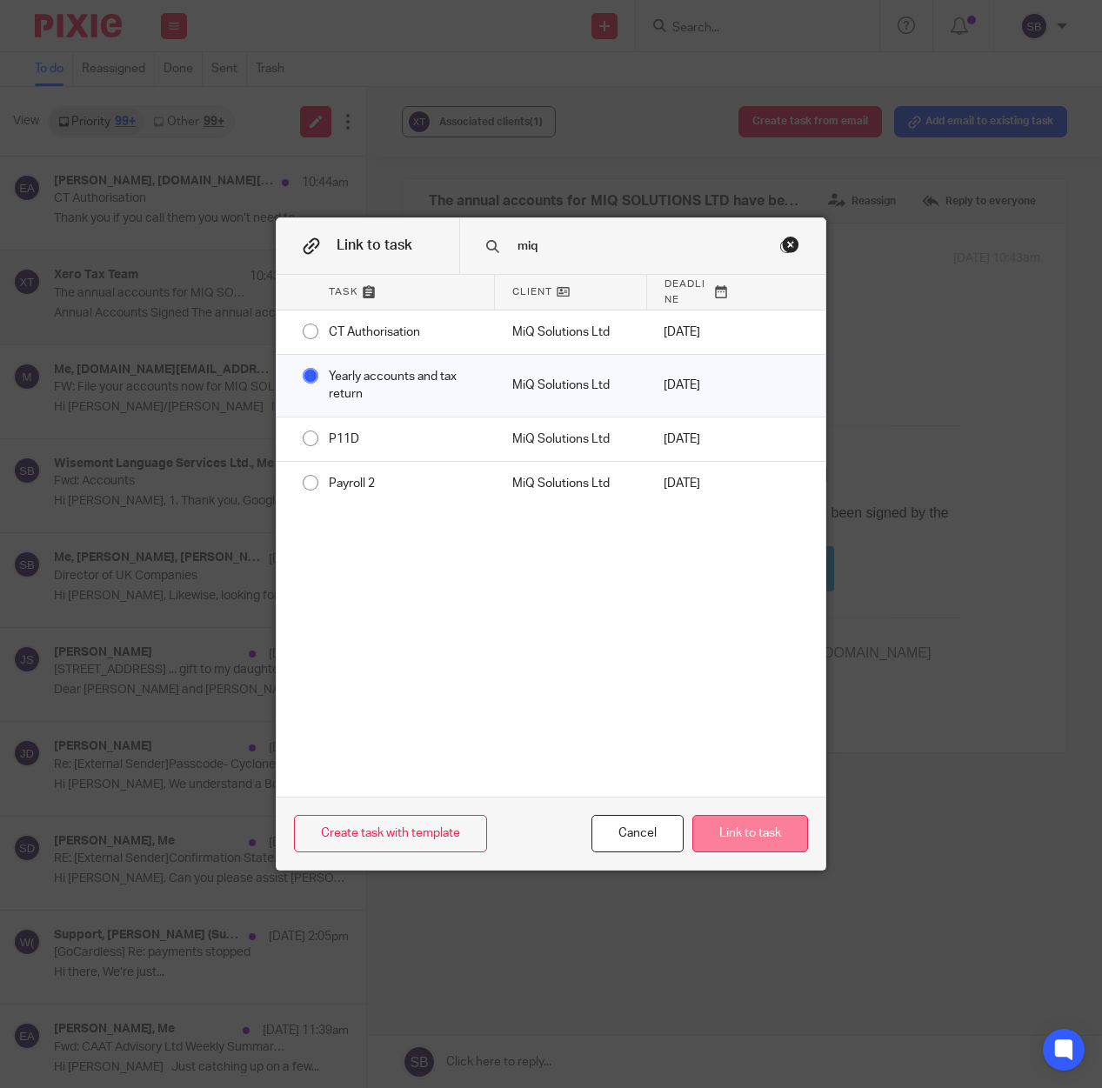
click at [721, 824] on button "Link to task" at bounding box center [750, 833] width 116 height 37
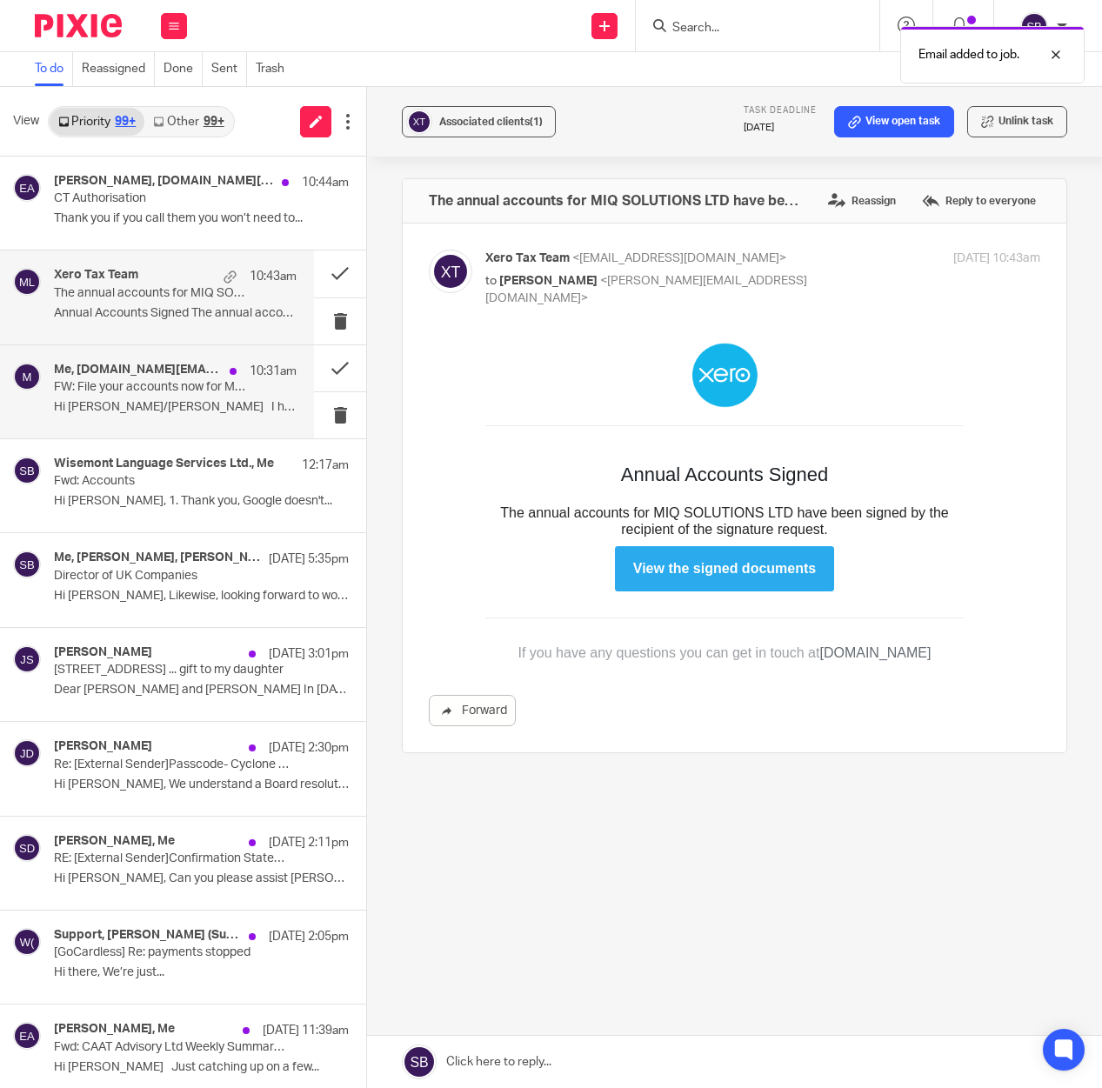
click at [217, 391] on p "FW: File your accounts now for MIQ SOLUTIONS LTD 08145729" at bounding box center [151, 387] width 194 height 15
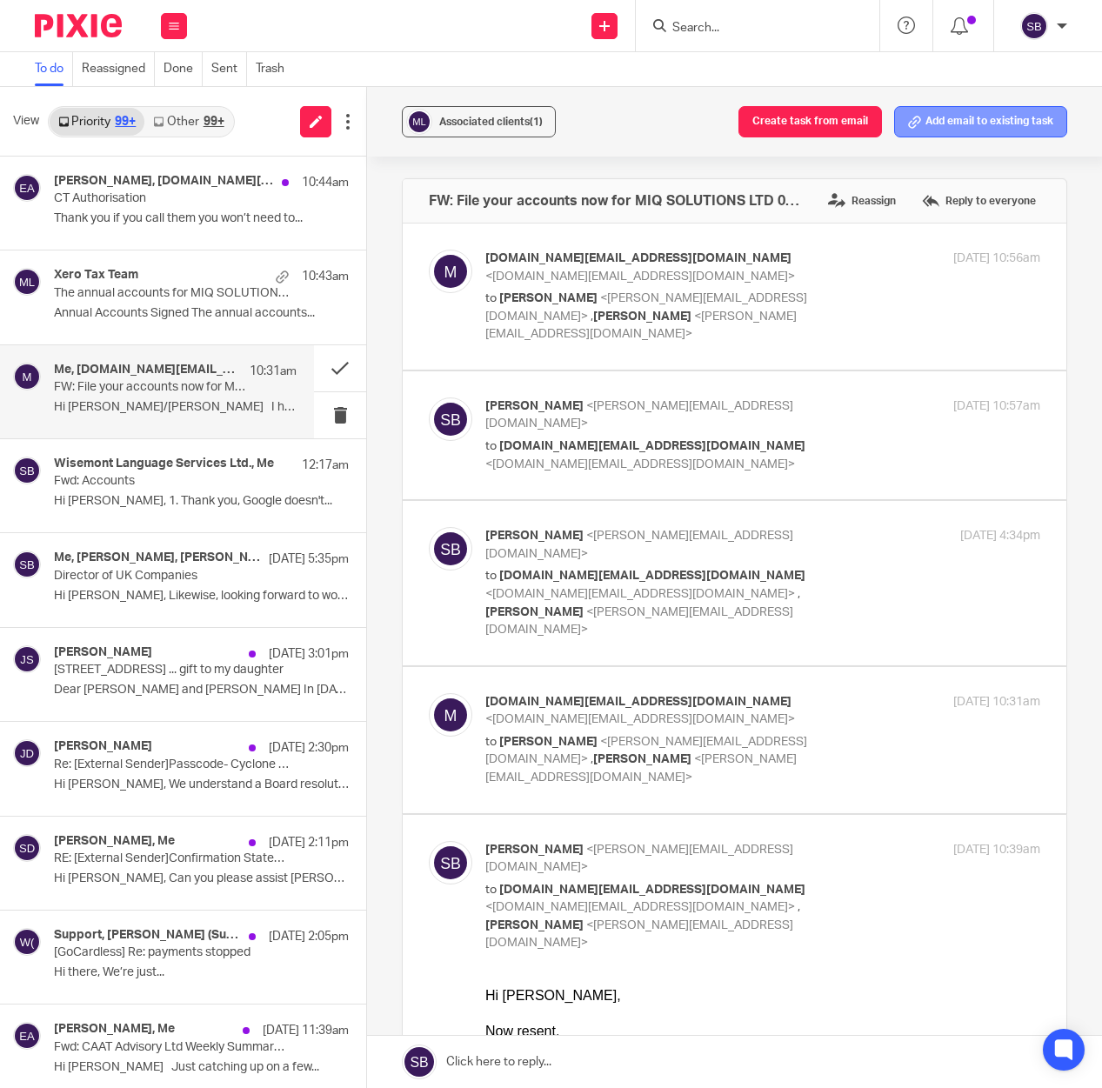
click at [963, 121] on button "Add email to existing task" at bounding box center [980, 121] width 173 height 31
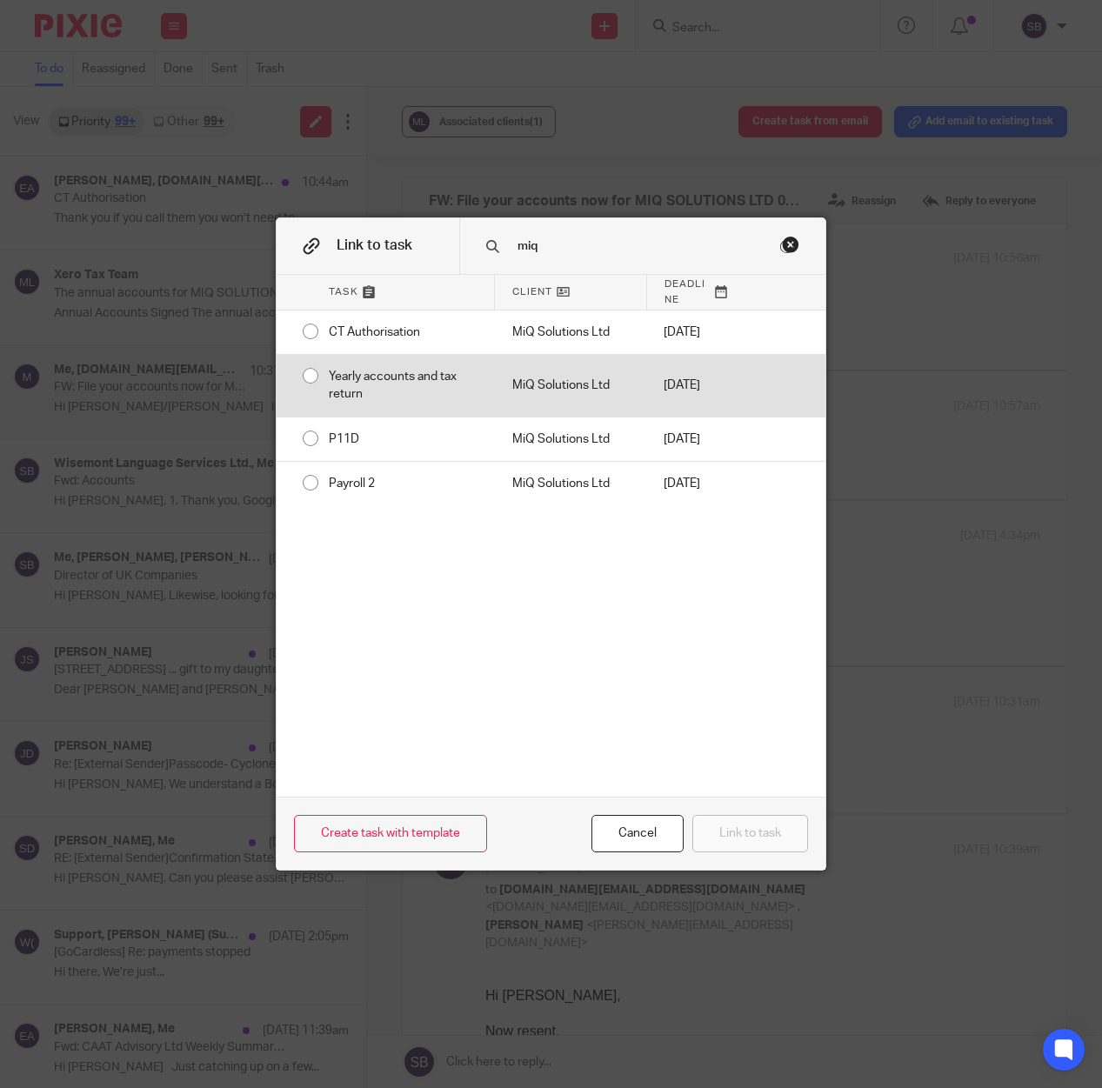
type input "miq"
click at [565, 404] on div "MiQ Solutions Ltd" at bounding box center [571, 386] width 152 height 62
radio input "true"
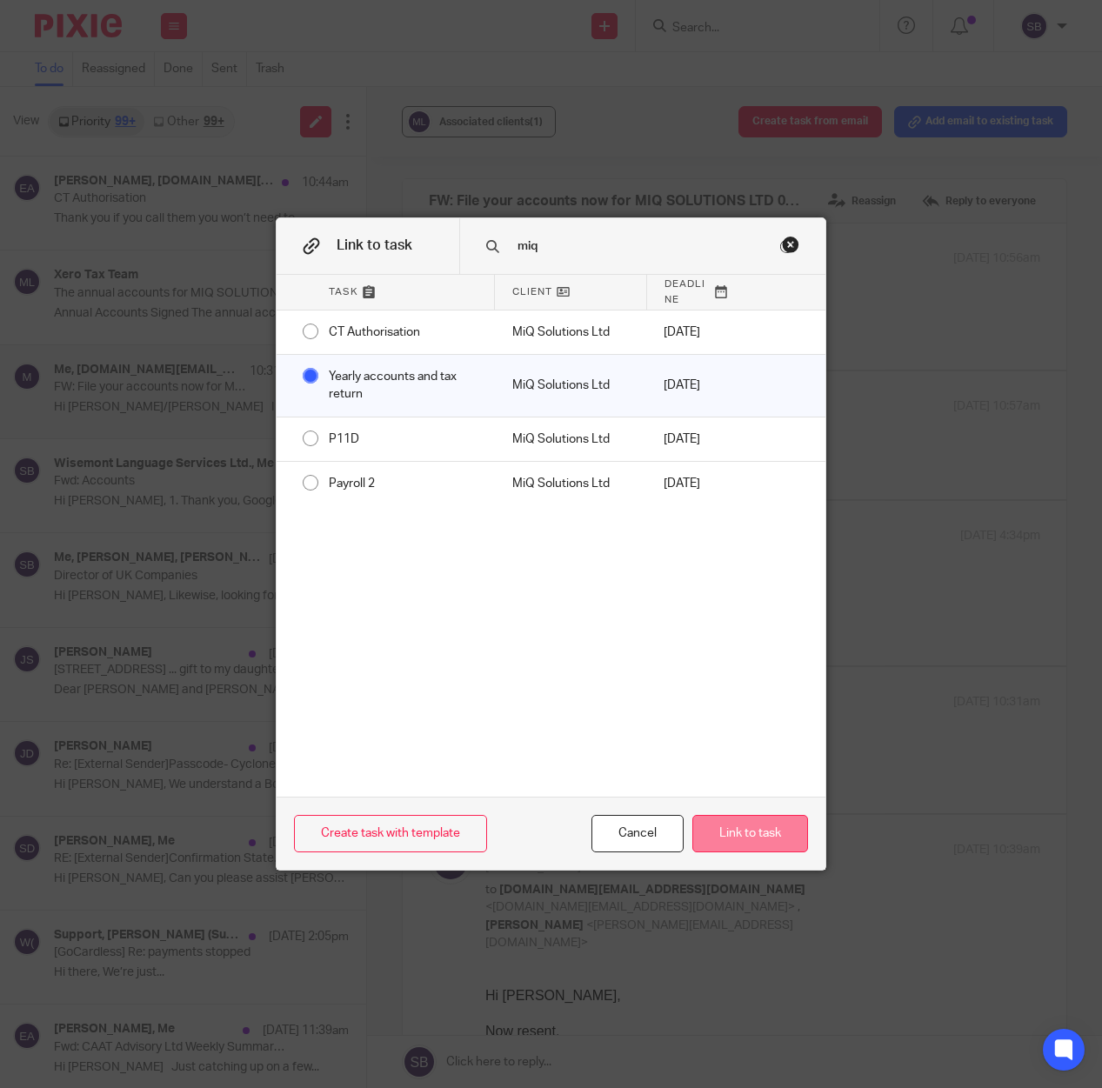
click at [752, 838] on button "Link to task" at bounding box center [750, 833] width 116 height 37
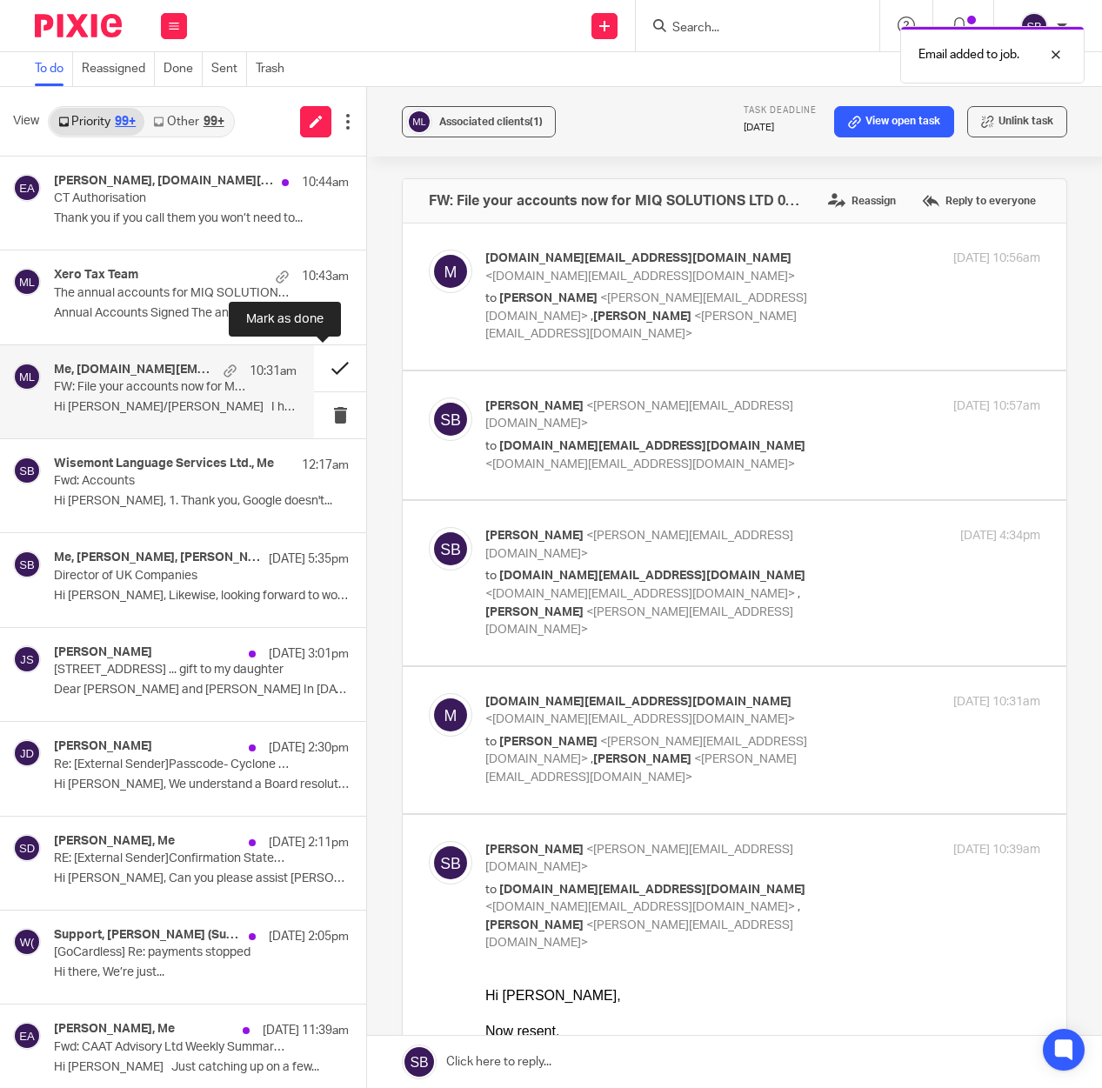
click at [326, 370] on button at bounding box center [340, 368] width 52 height 46
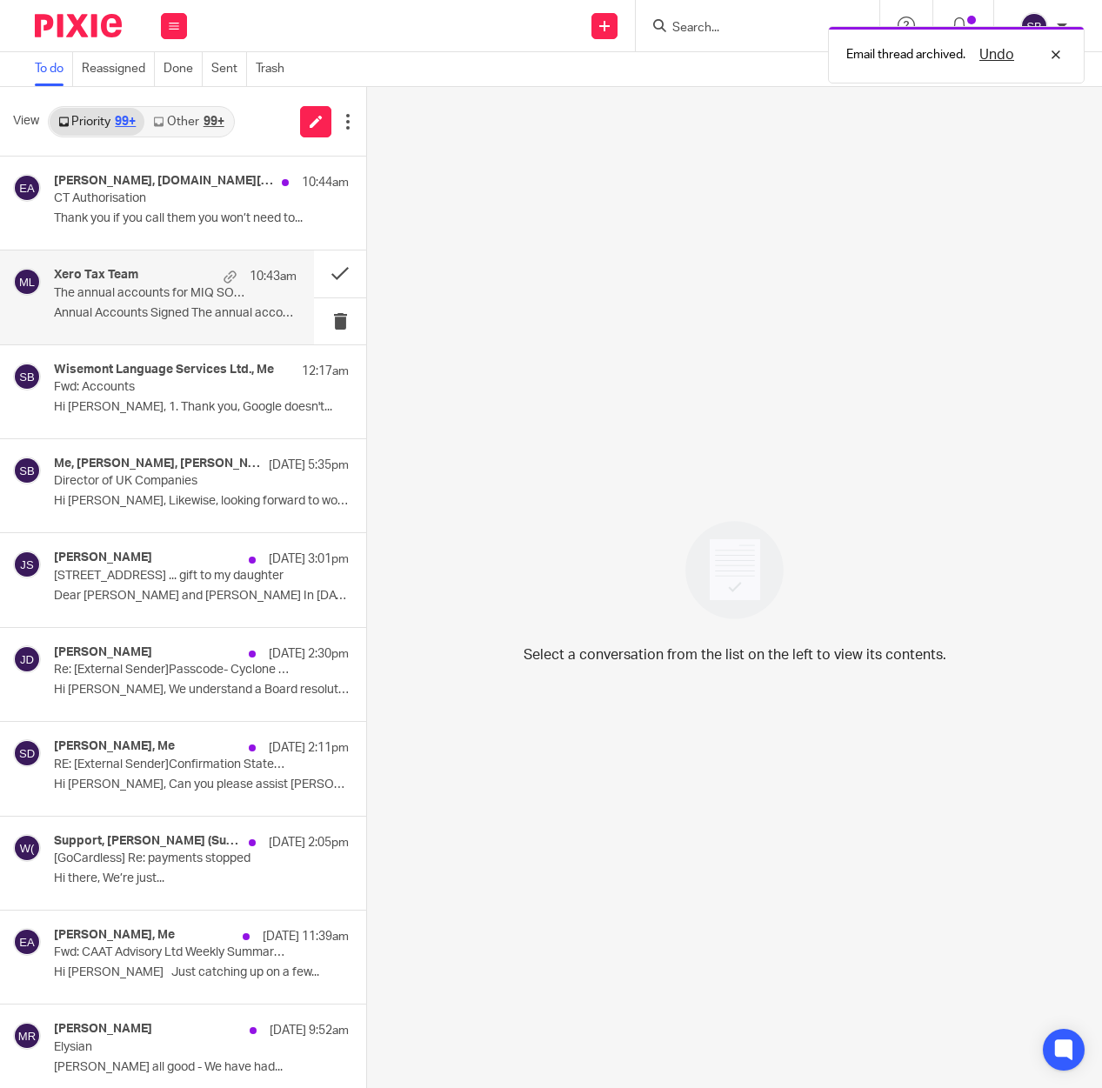
click at [120, 288] on p "The annual accounts for MIQ SOLUTIONS LTD have been signed" at bounding box center [151, 293] width 194 height 15
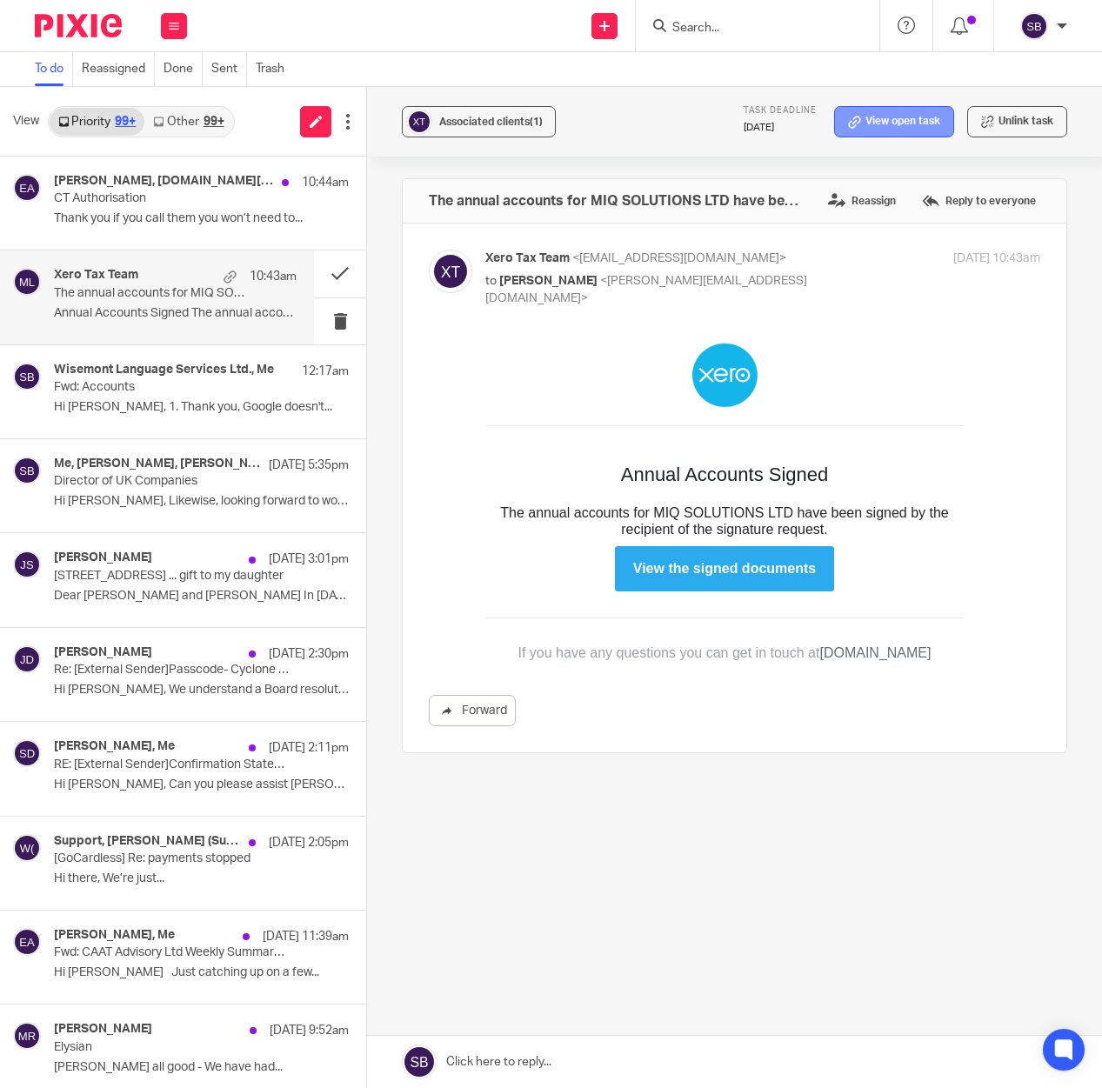
click at [884, 125] on link "View open task" at bounding box center [894, 121] width 120 height 31
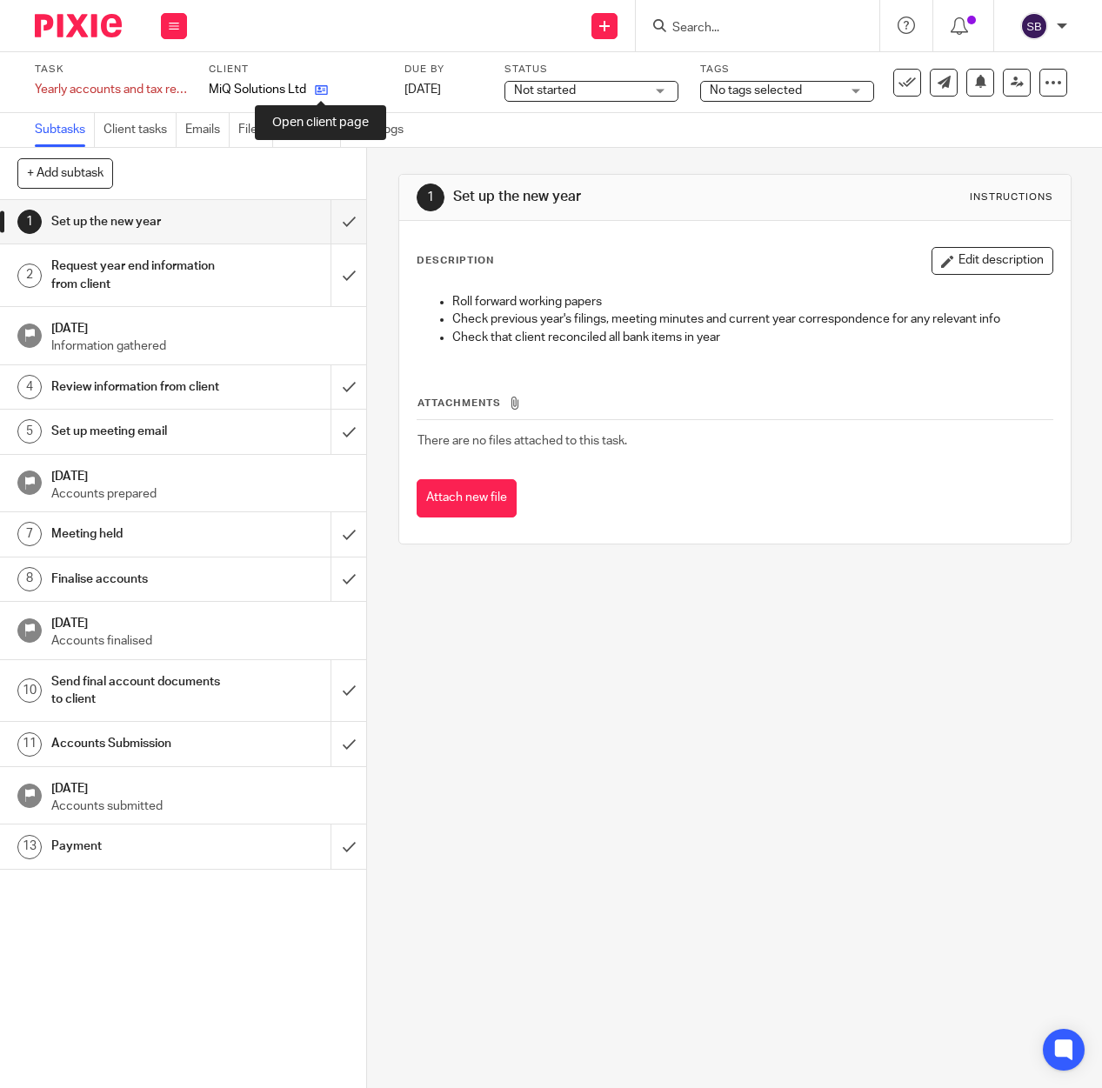
click at [323, 93] on icon at bounding box center [321, 89] width 13 height 13
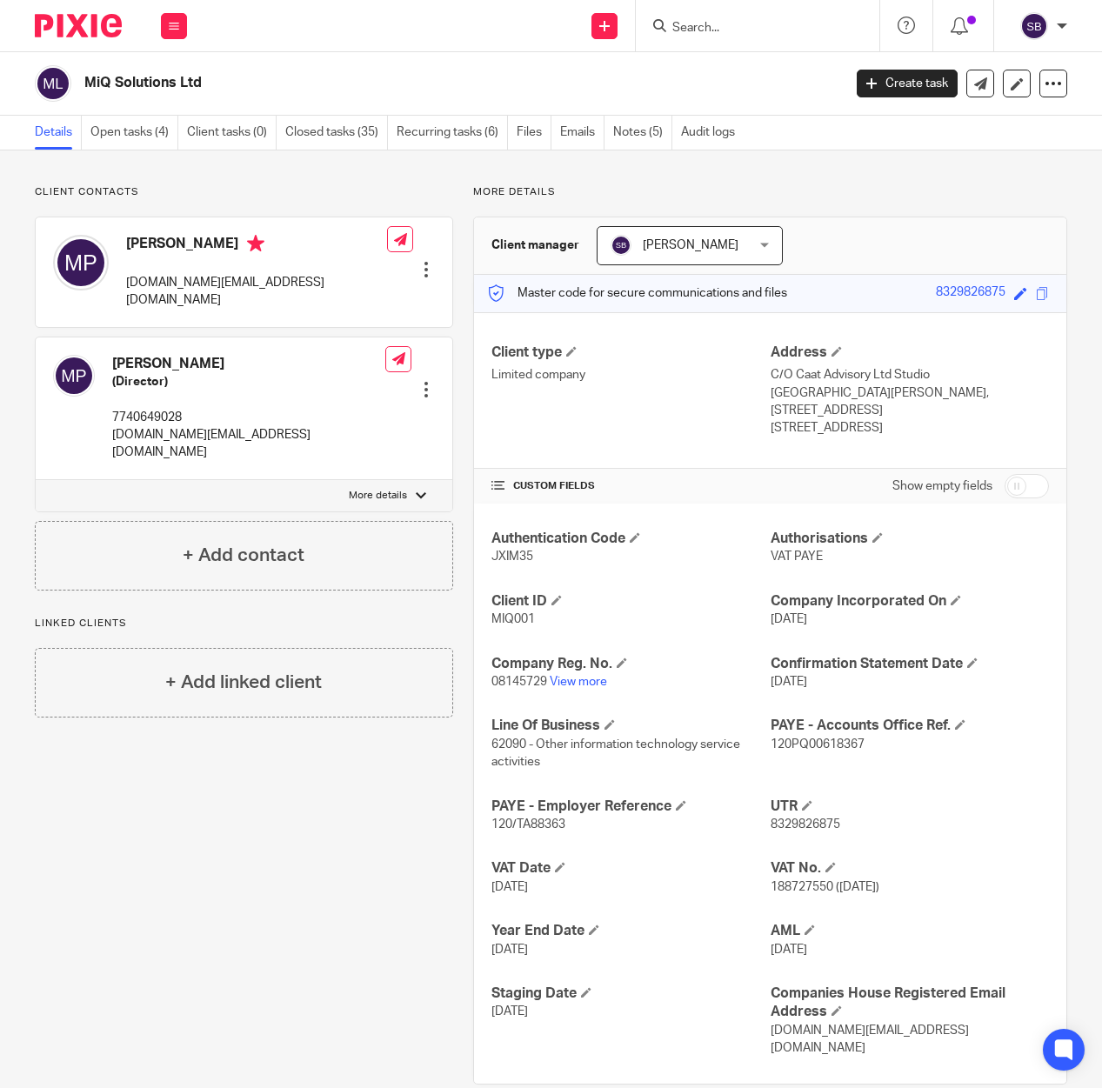
click at [523, 551] on span "JXIM35" at bounding box center [512, 557] width 42 height 12
click at [518, 551] on span "JXIM35" at bounding box center [512, 557] width 42 height 12
copy span "JXIM35"
click at [177, 32] on button at bounding box center [174, 26] width 26 height 26
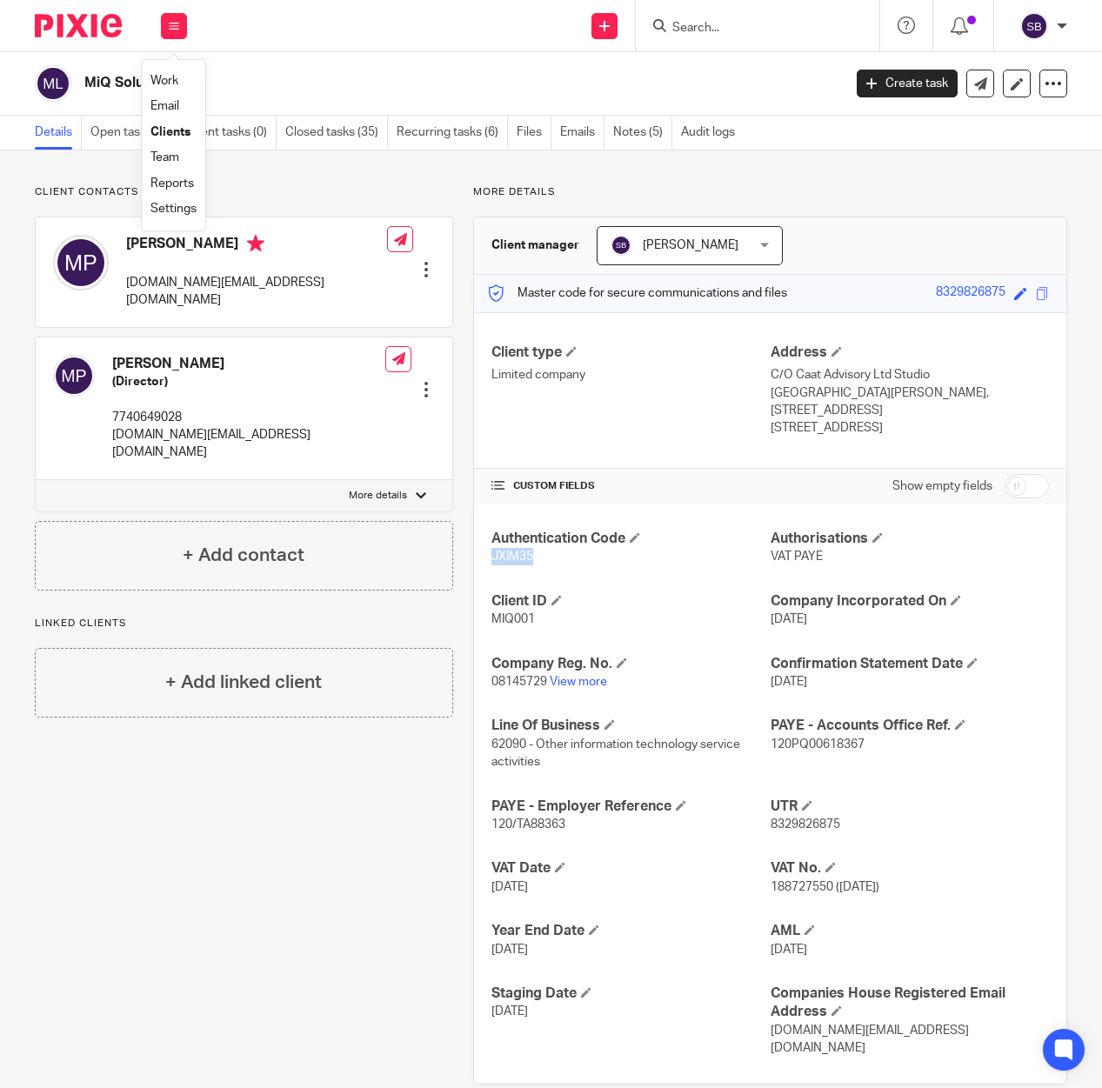
click at [170, 103] on link "Email" at bounding box center [164, 106] width 29 height 12
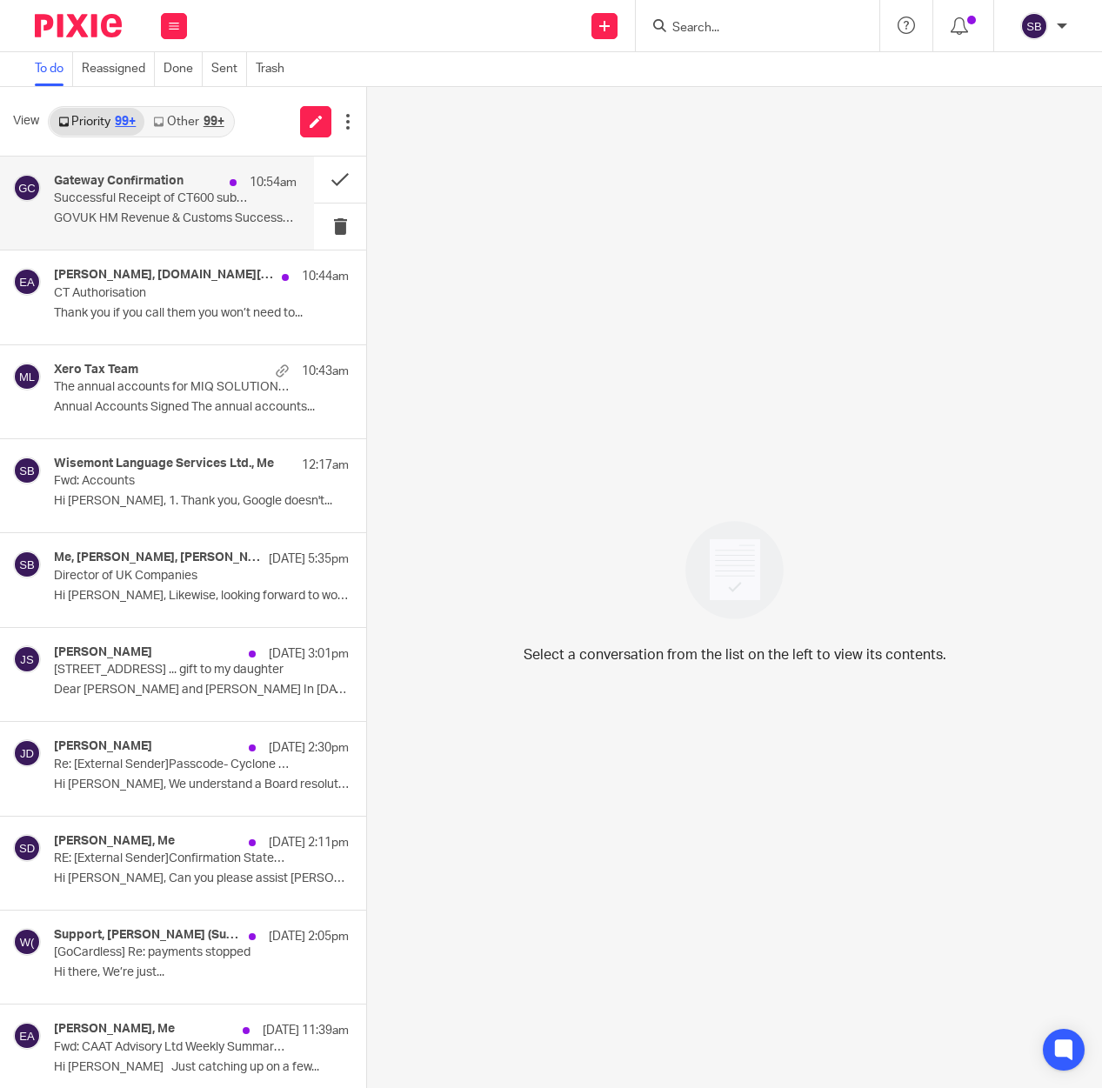
click at [200, 208] on div "Gateway Confirmation 10:54am Successful Receipt of CT600 submission online for …" at bounding box center [175, 203] width 243 height 58
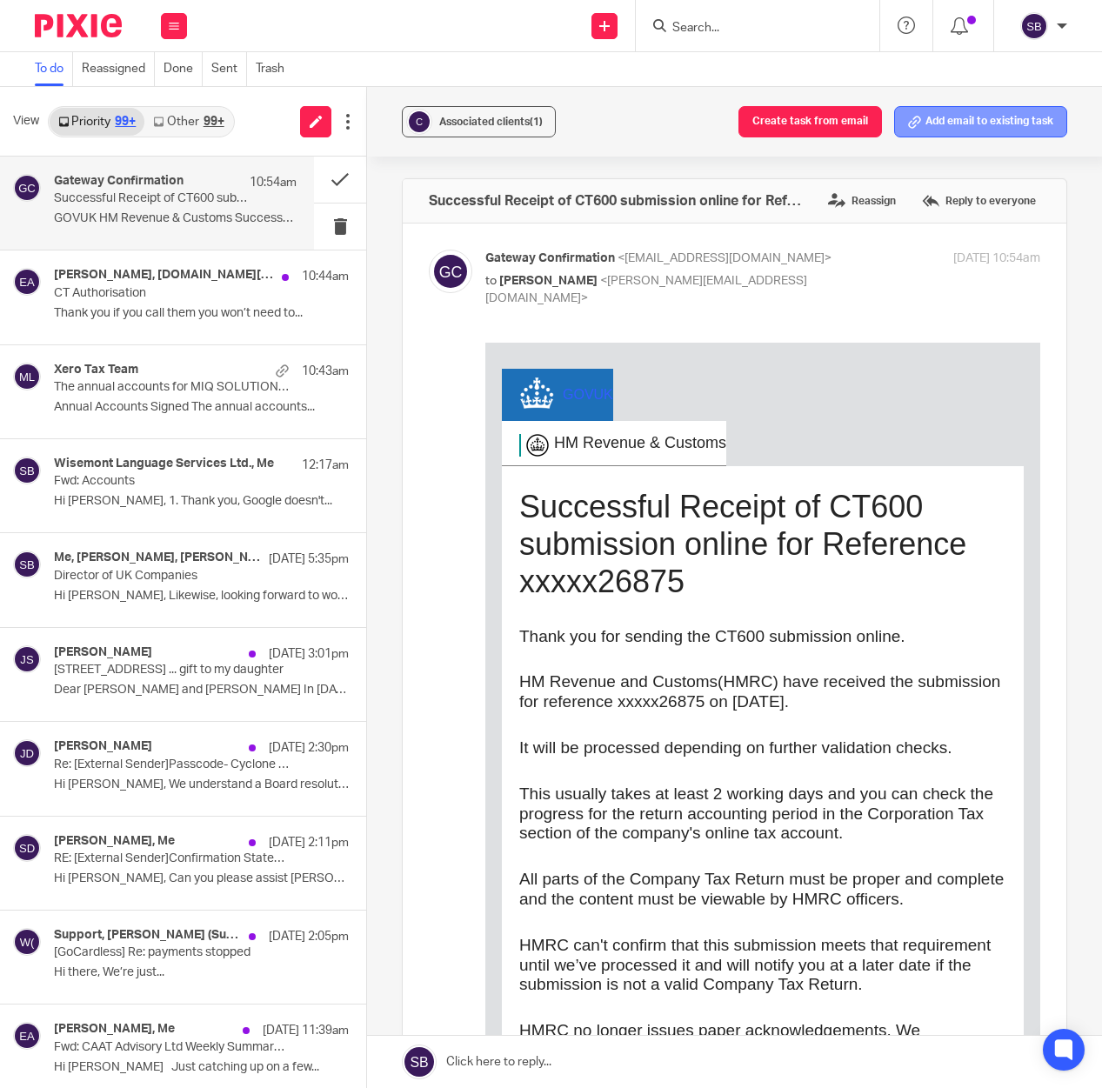
click at [908, 124] on icon at bounding box center [914, 122] width 13 height 13
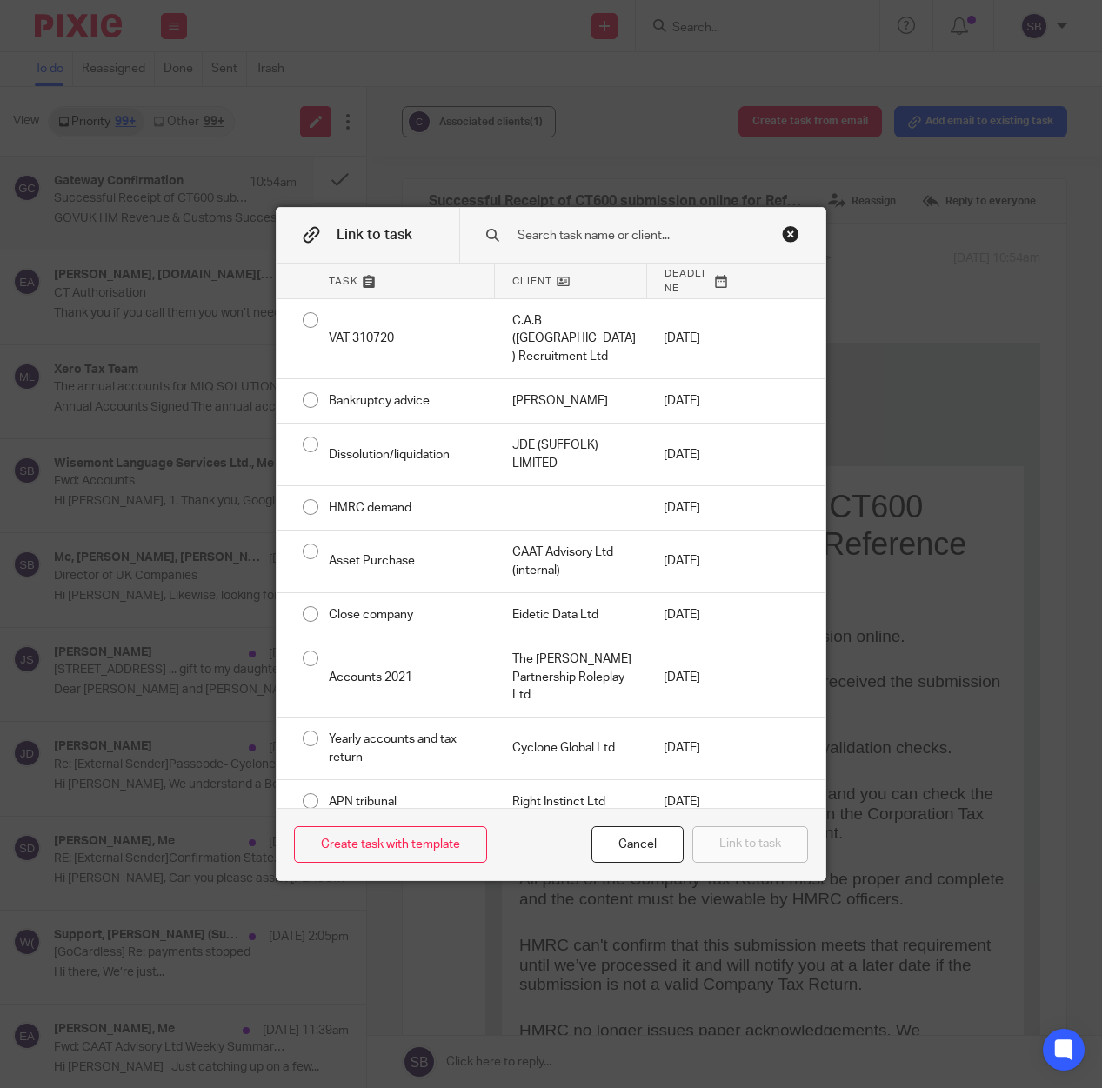
click at [583, 236] on input "text" at bounding box center [646, 235] width 261 height 19
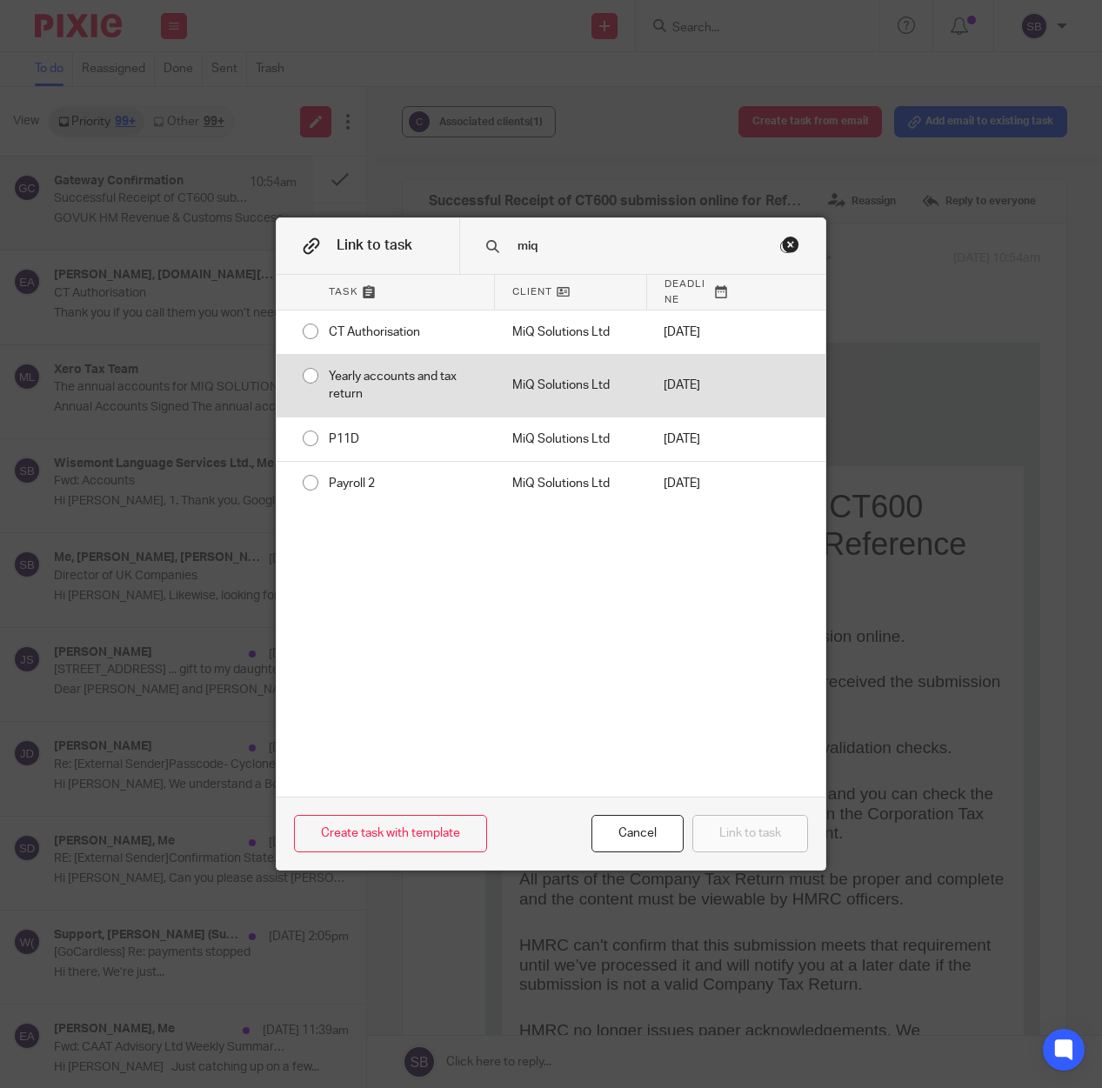
type input "miq"
click at [481, 398] on div "Yearly accounts and tax return" at bounding box center [403, 386] width 184 height 62
radio input "true"
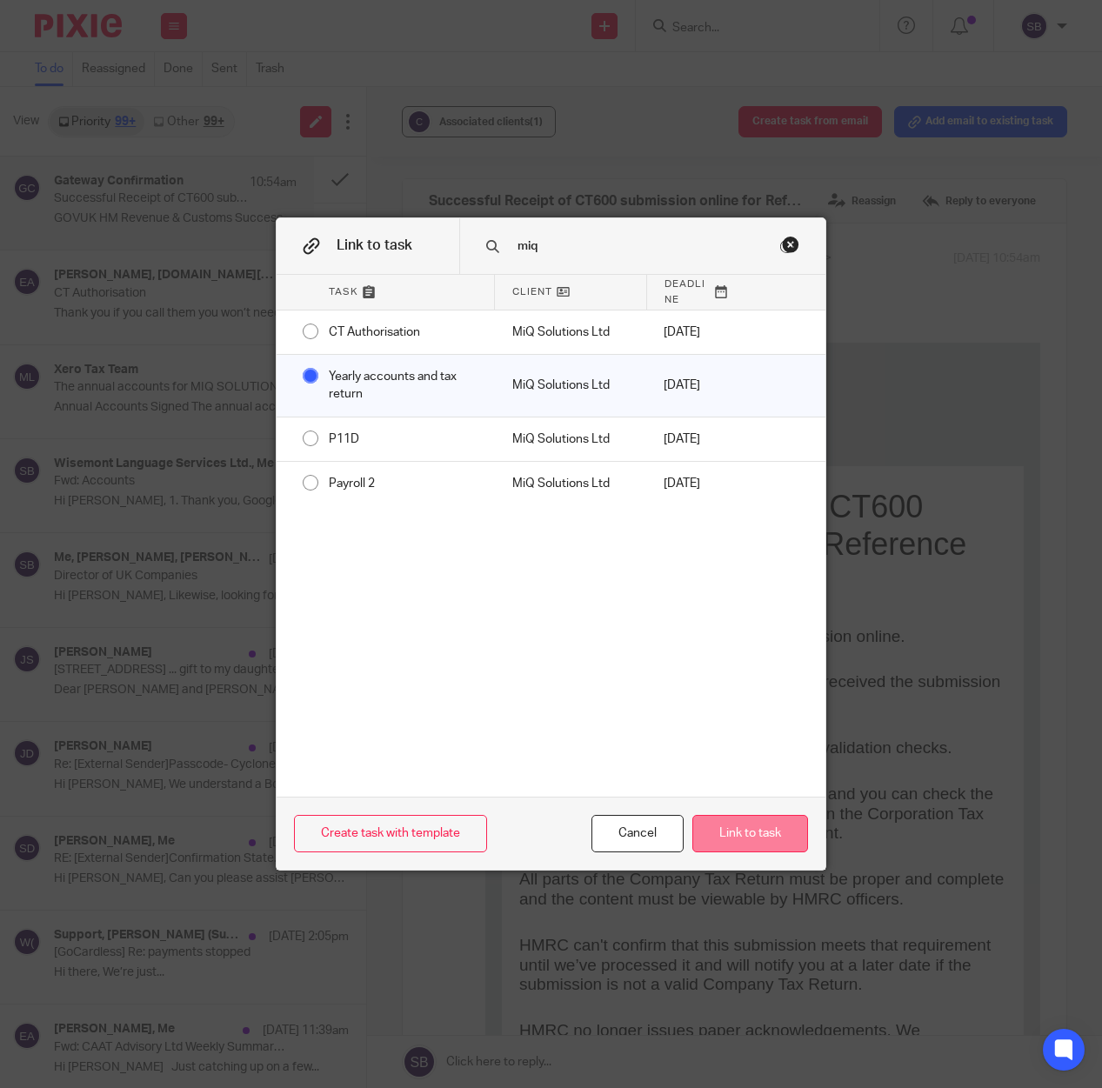
click at [742, 834] on button "Link to task" at bounding box center [750, 833] width 116 height 37
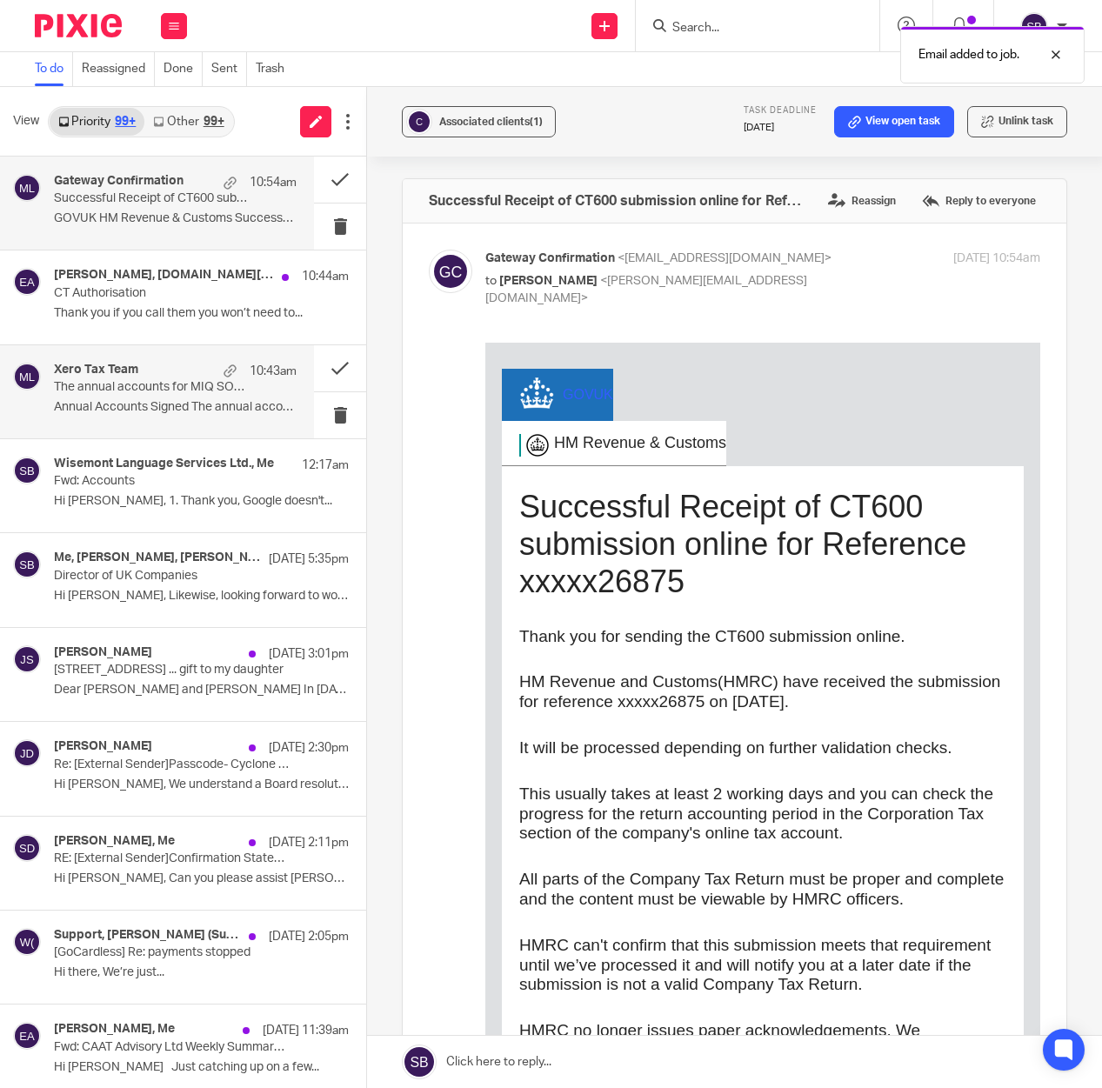
click at [177, 396] on div "Xero Tax Team 10:43am The annual accounts for MIQ SOLUTIONS LTD have been signe…" at bounding box center [175, 392] width 243 height 58
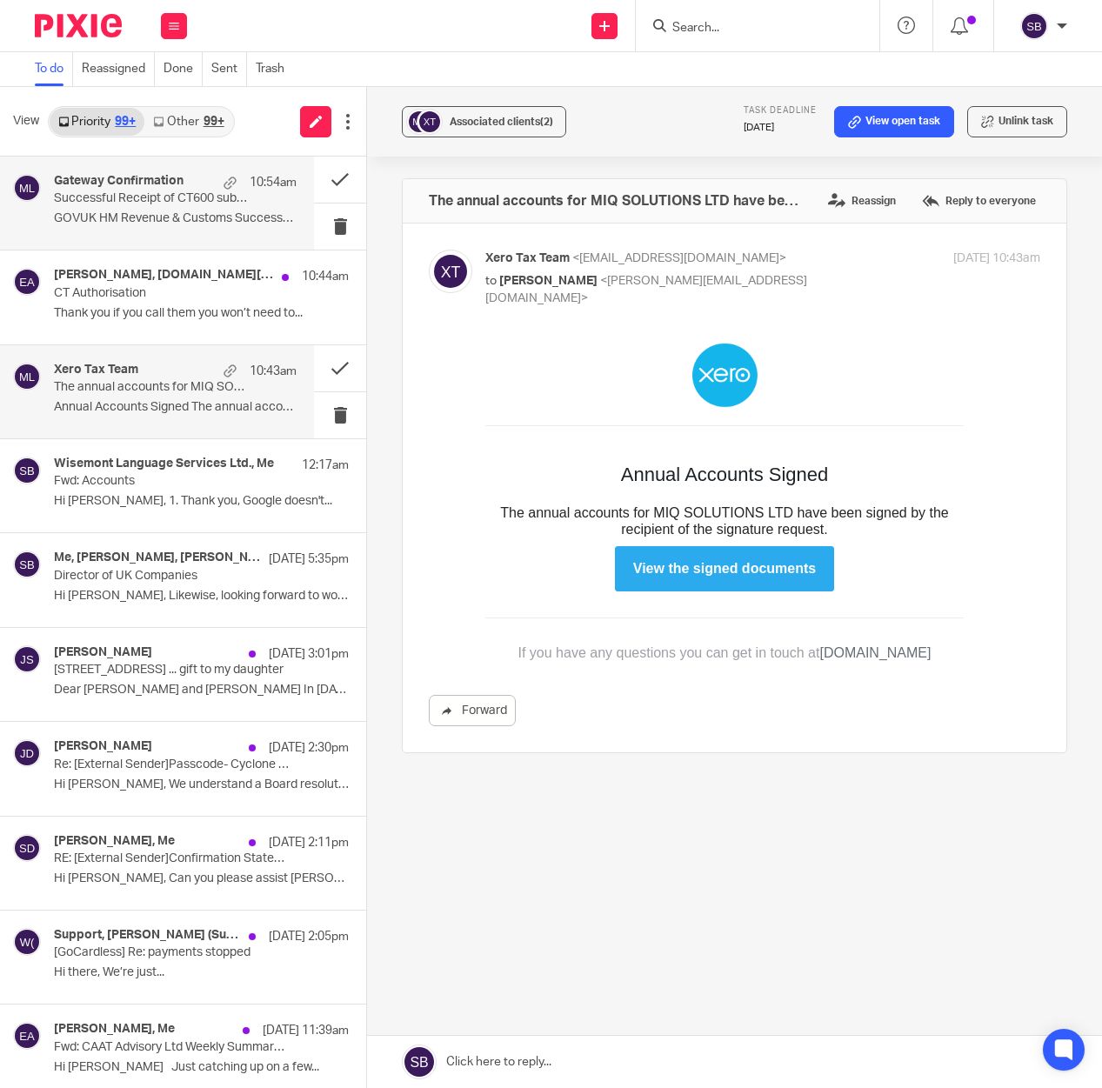
click at [190, 210] on div "Gateway Confirmation 10:54am Successful Receipt of CT600 submission online for …" at bounding box center [175, 203] width 243 height 58
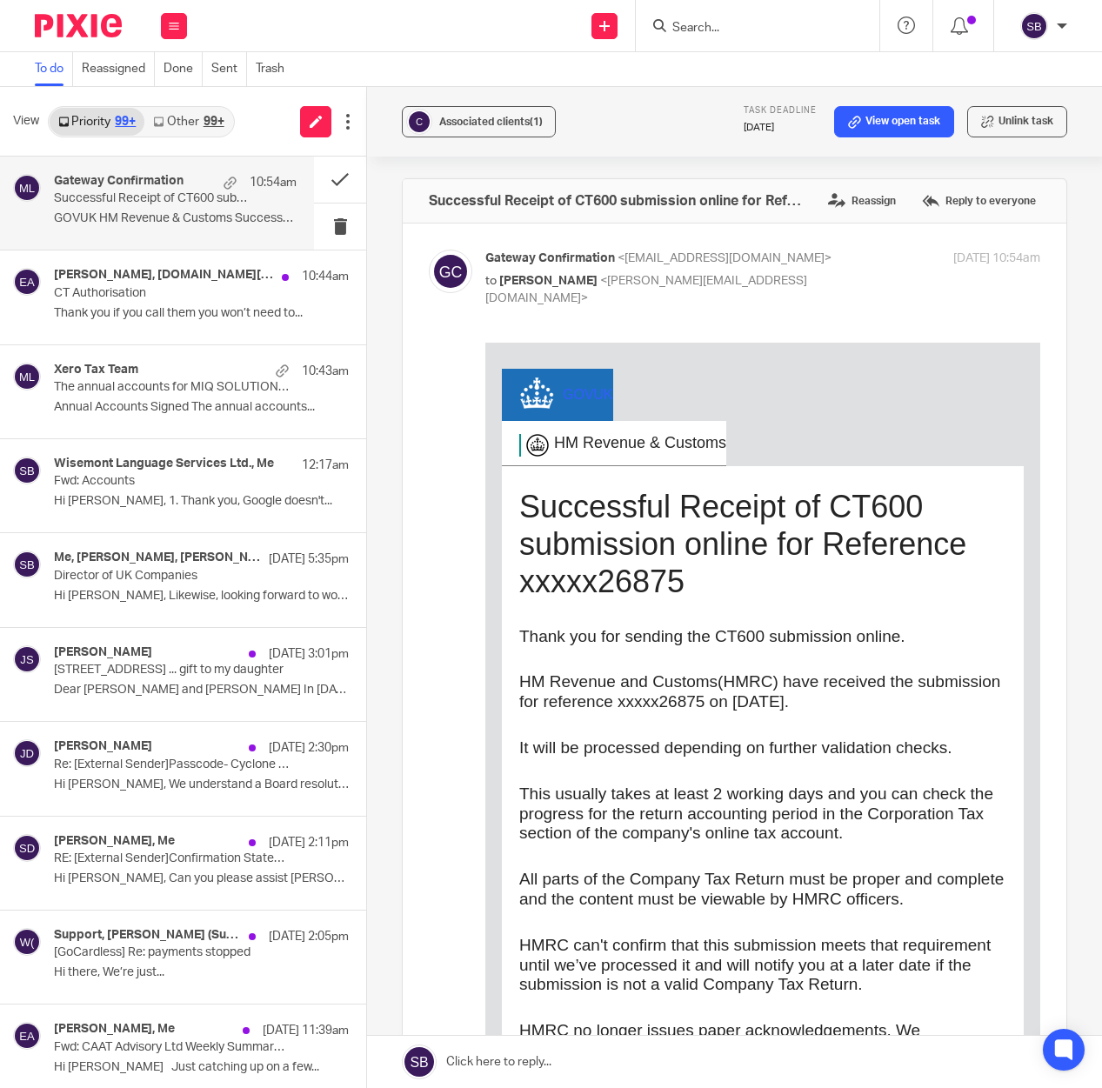
scroll to position [719, 0]
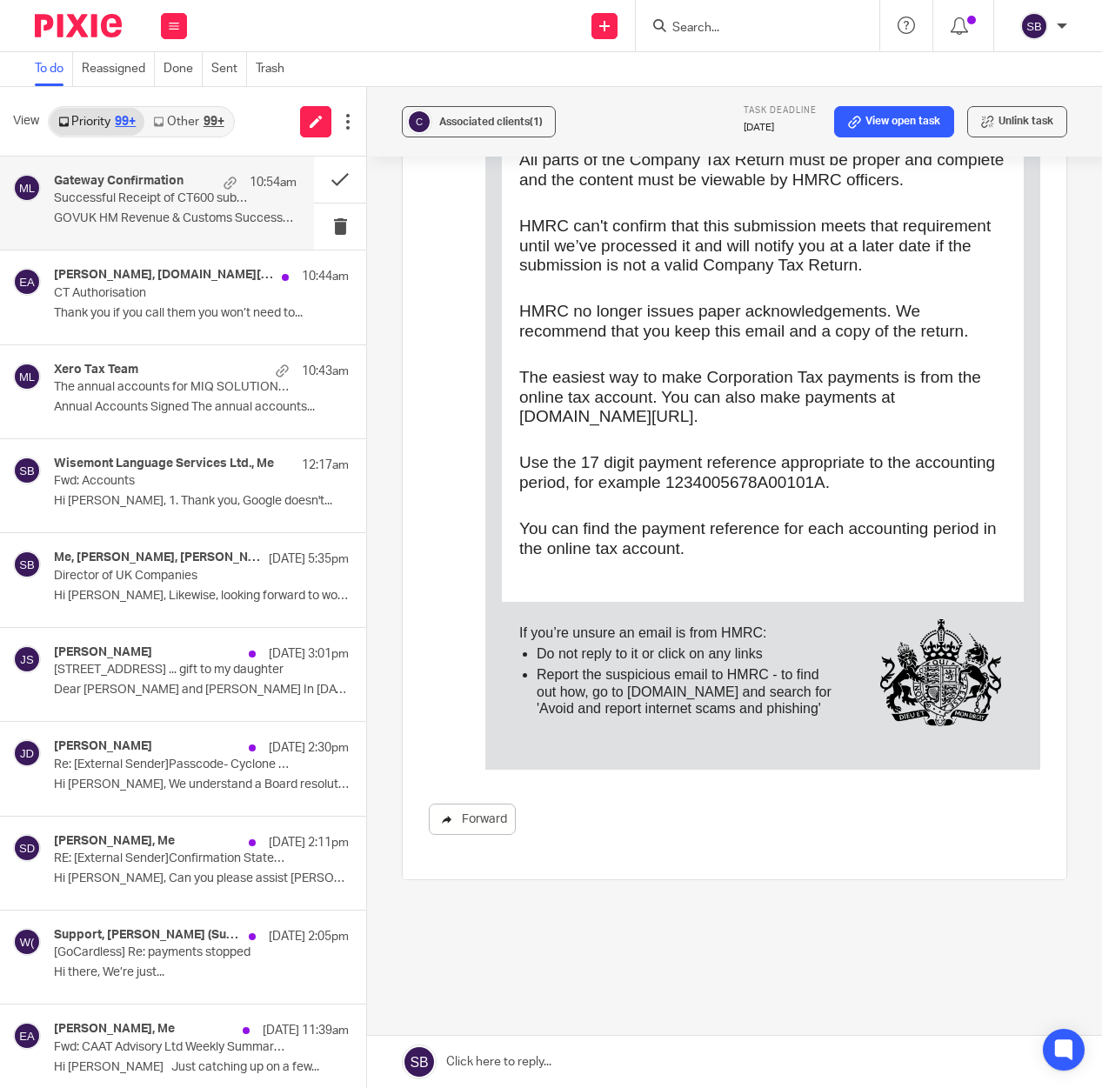
click at [484, 818] on link "Forward" at bounding box center [472, 819] width 87 height 31
click at [153, 211] on p "GOVUK HM Revenue & Customs Successful..." at bounding box center [175, 218] width 243 height 15
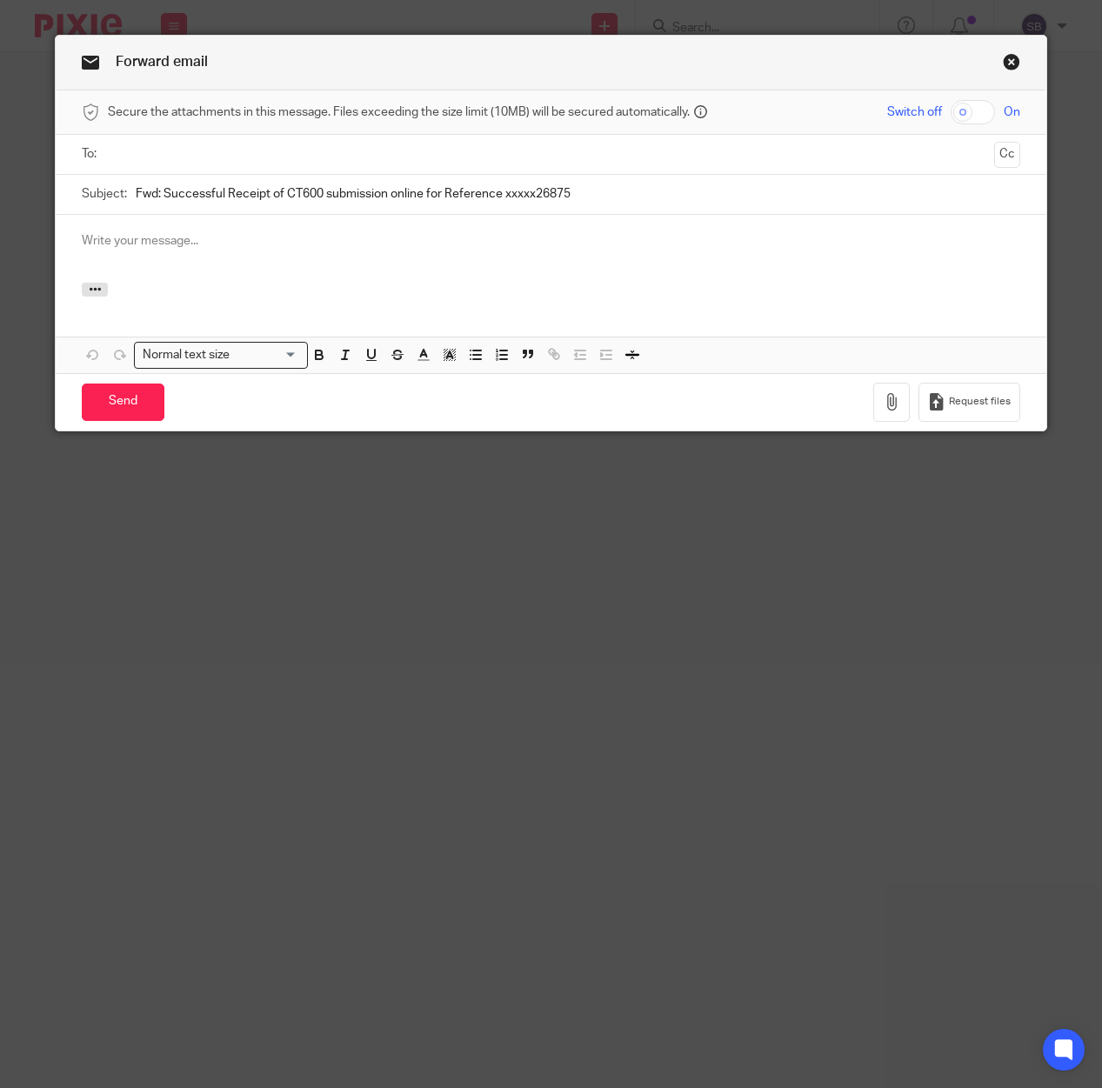
click at [182, 156] on input "text" at bounding box center [550, 154] width 872 height 20
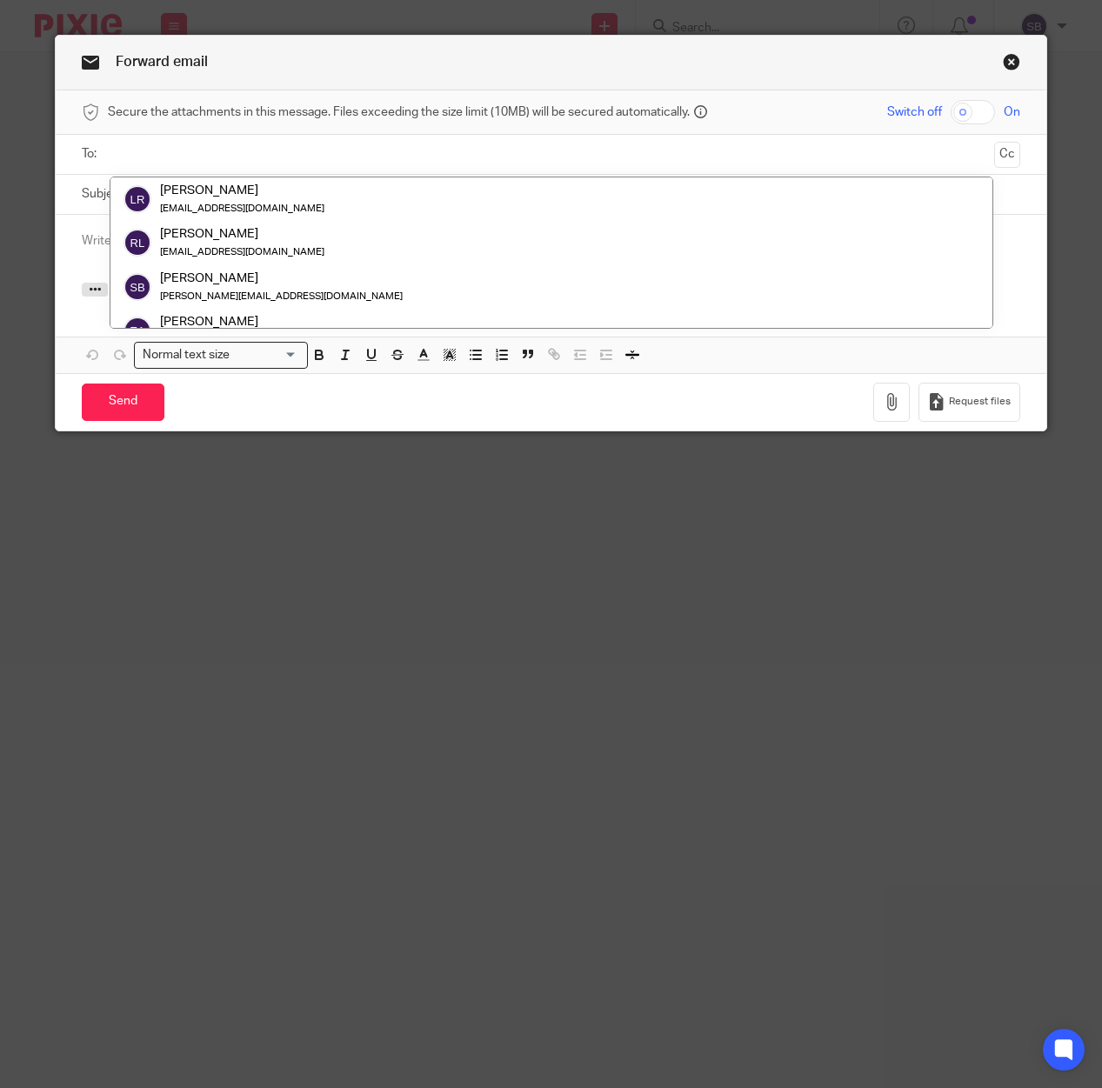
click at [1003, 62] on link "Close this dialog window" at bounding box center [1011, 64] width 17 height 23
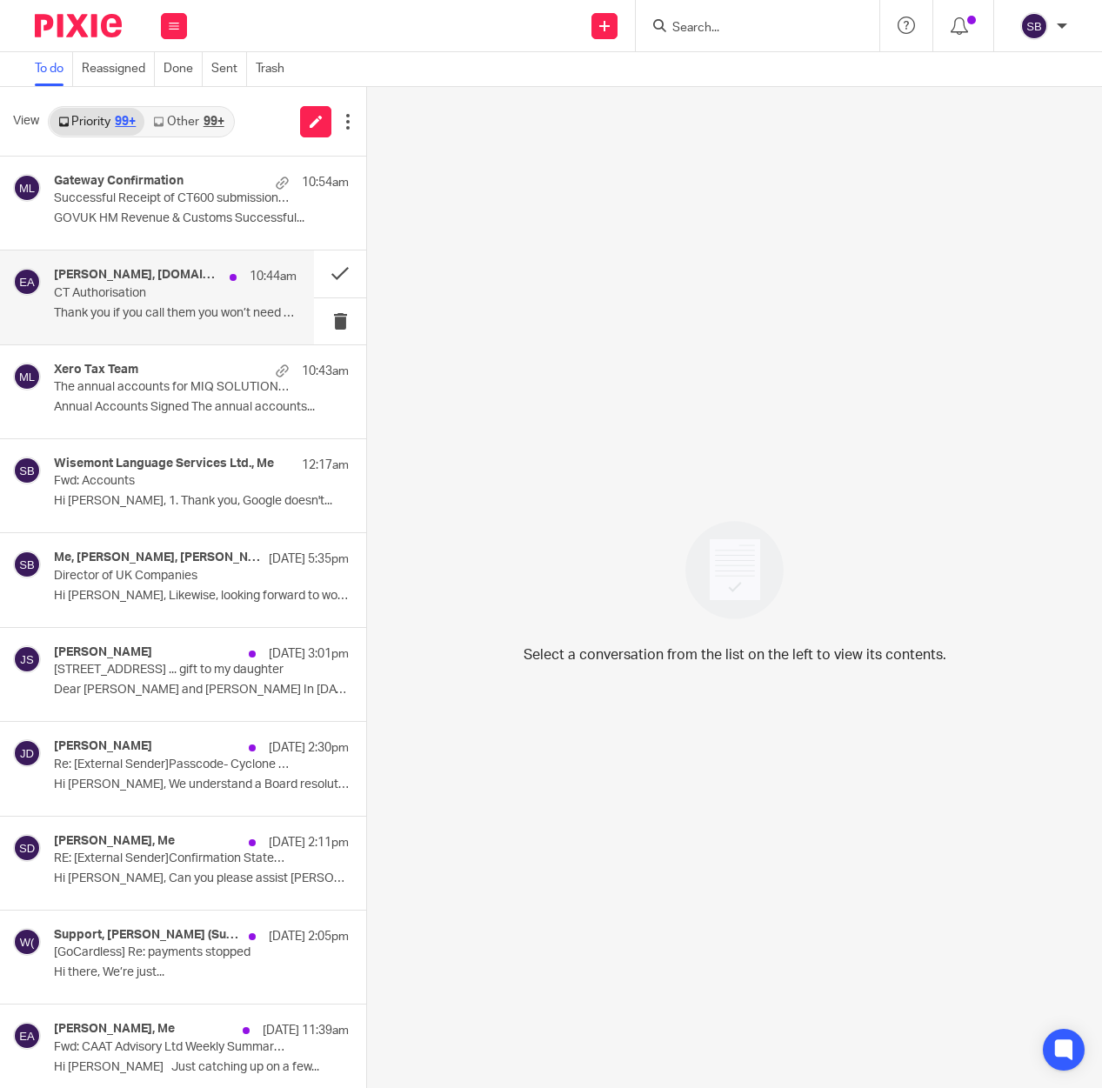
click at [144, 306] on p "Thank you if you call them you won’t need to..." at bounding box center [175, 313] width 243 height 15
click at [186, 296] on p "CT Authorisation" at bounding box center [151, 293] width 194 height 15
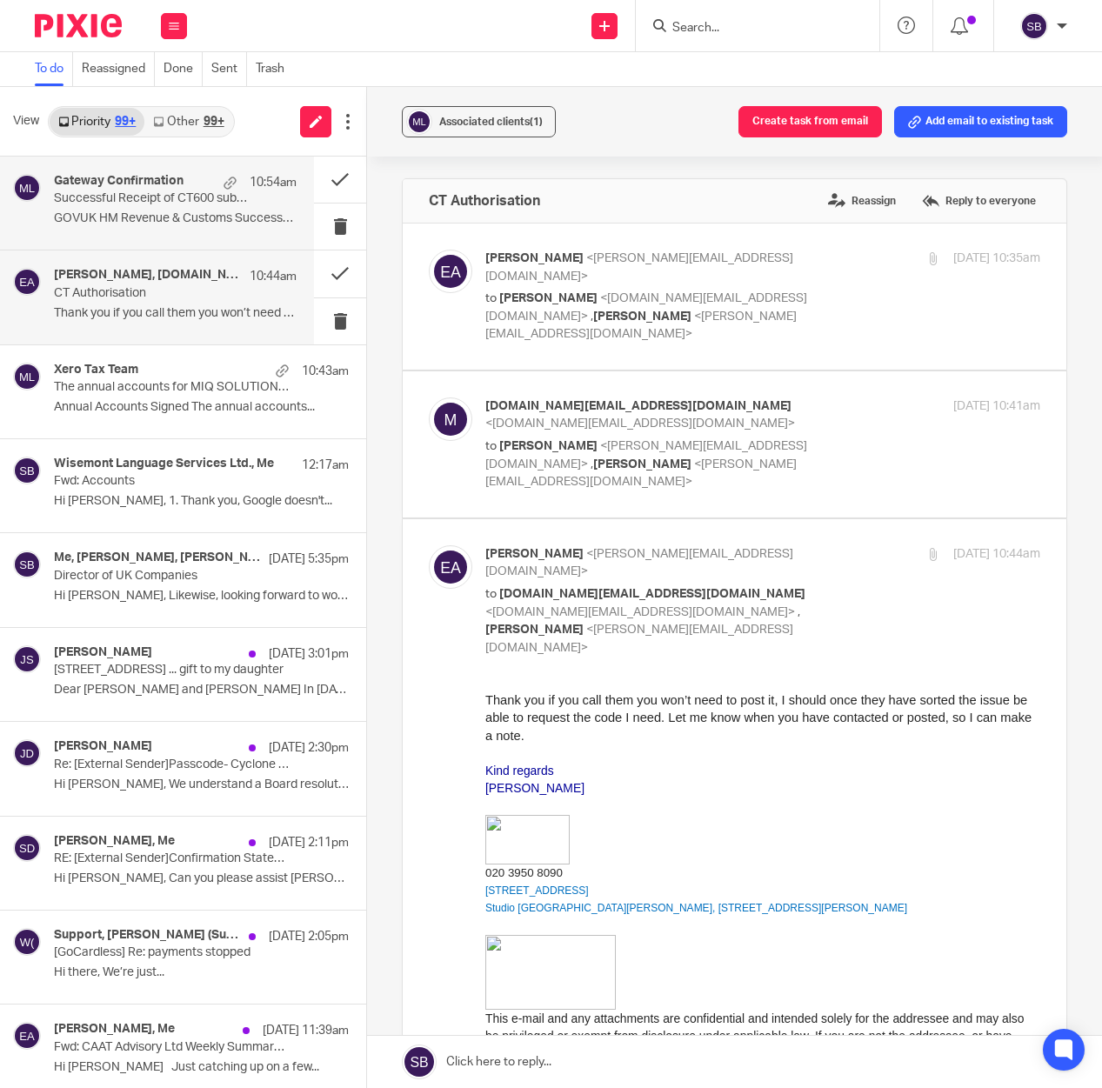
click at [133, 200] on p "Successful Receipt of CT600 submission online for Reference xxxxx26875" at bounding box center [151, 198] width 194 height 15
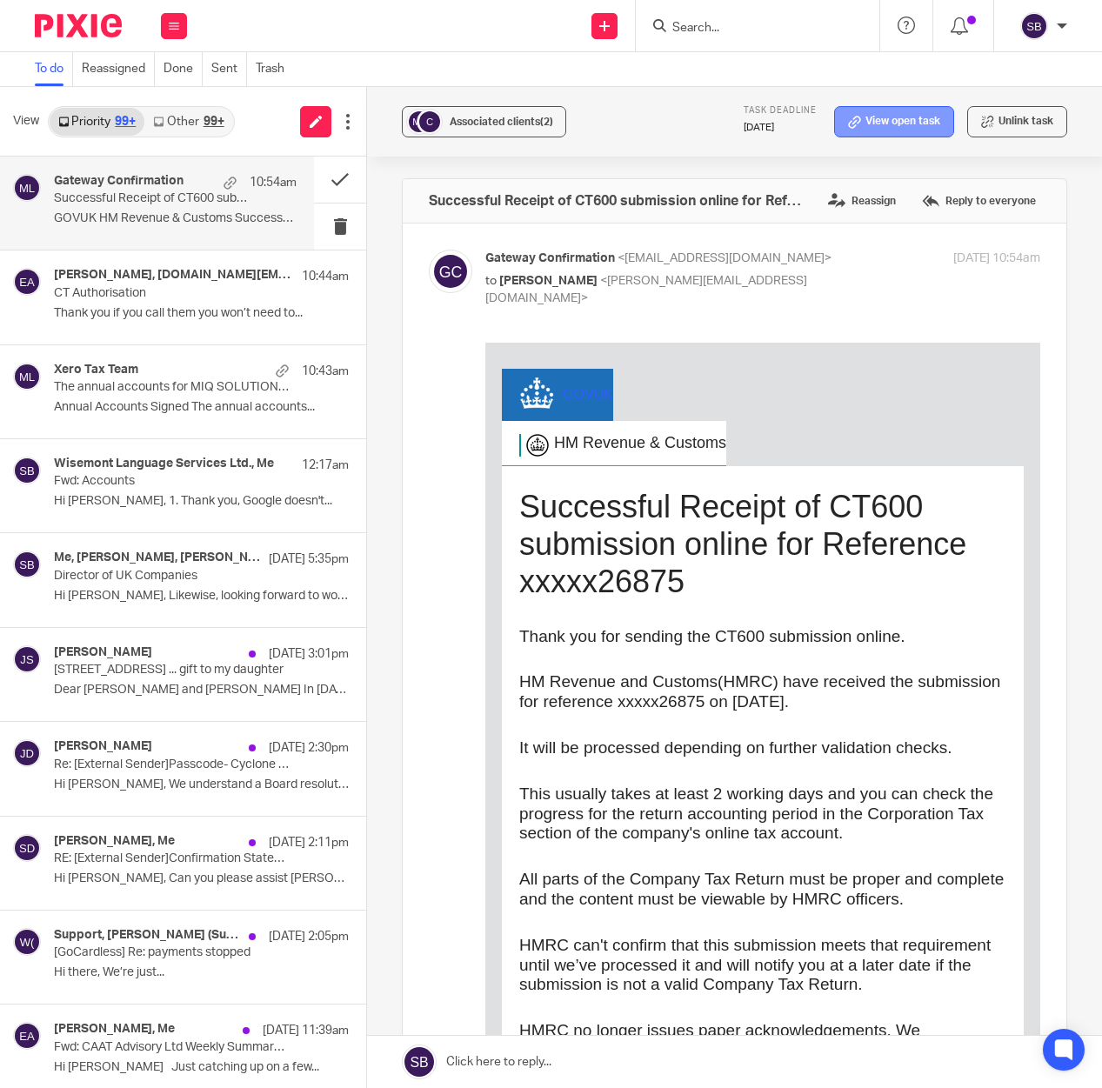
click at [859, 116] on link "View open task" at bounding box center [894, 121] width 120 height 31
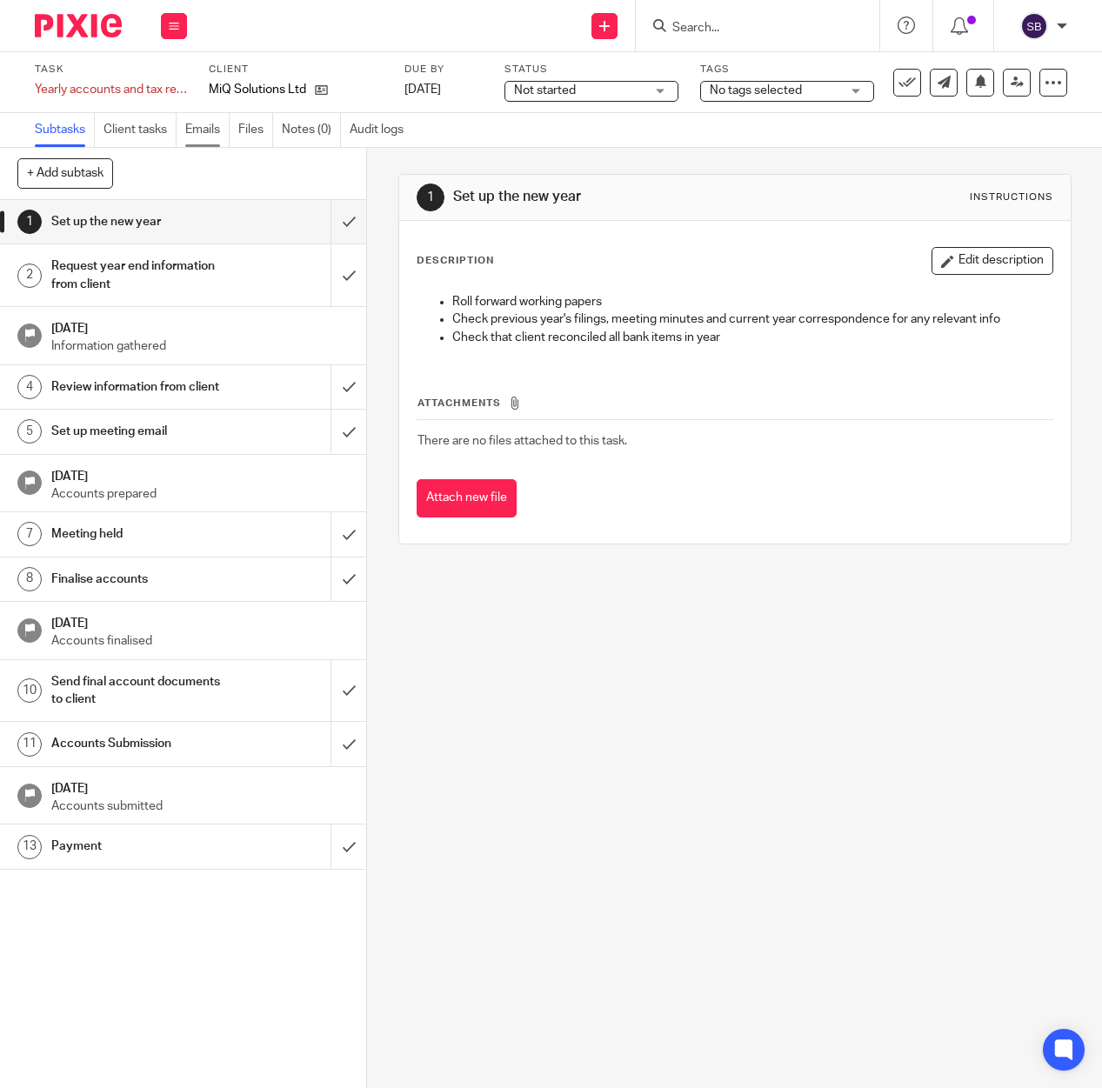
click at [210, 126] on link "Emails" at bounding box center [207, 130] width 44 height 34
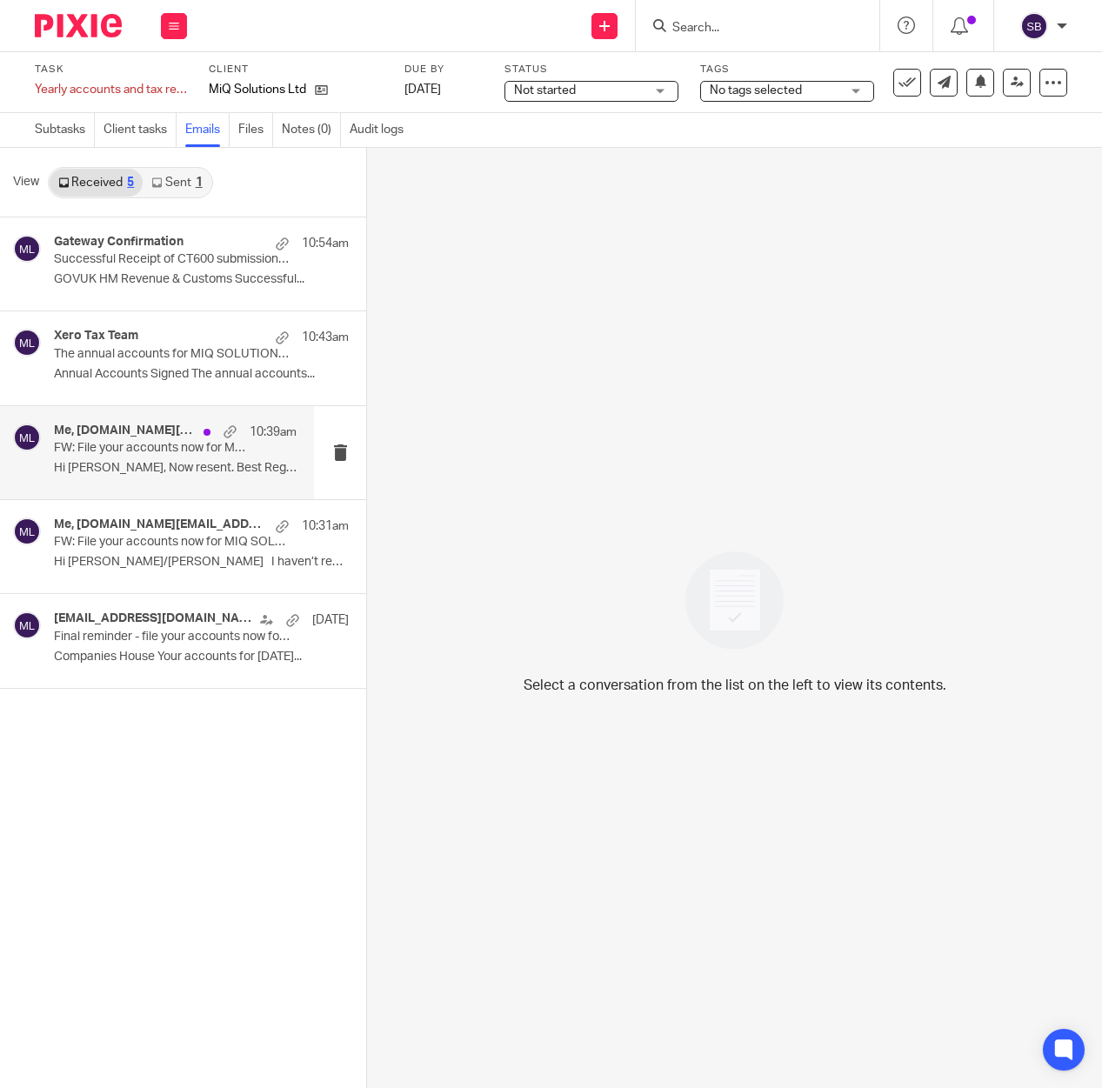
click at [158, 451] on p "FW: File your accounts now for MIQ SOLUTIONS LTD 08145729" at bounding box center [151, 448] width 194 height 15
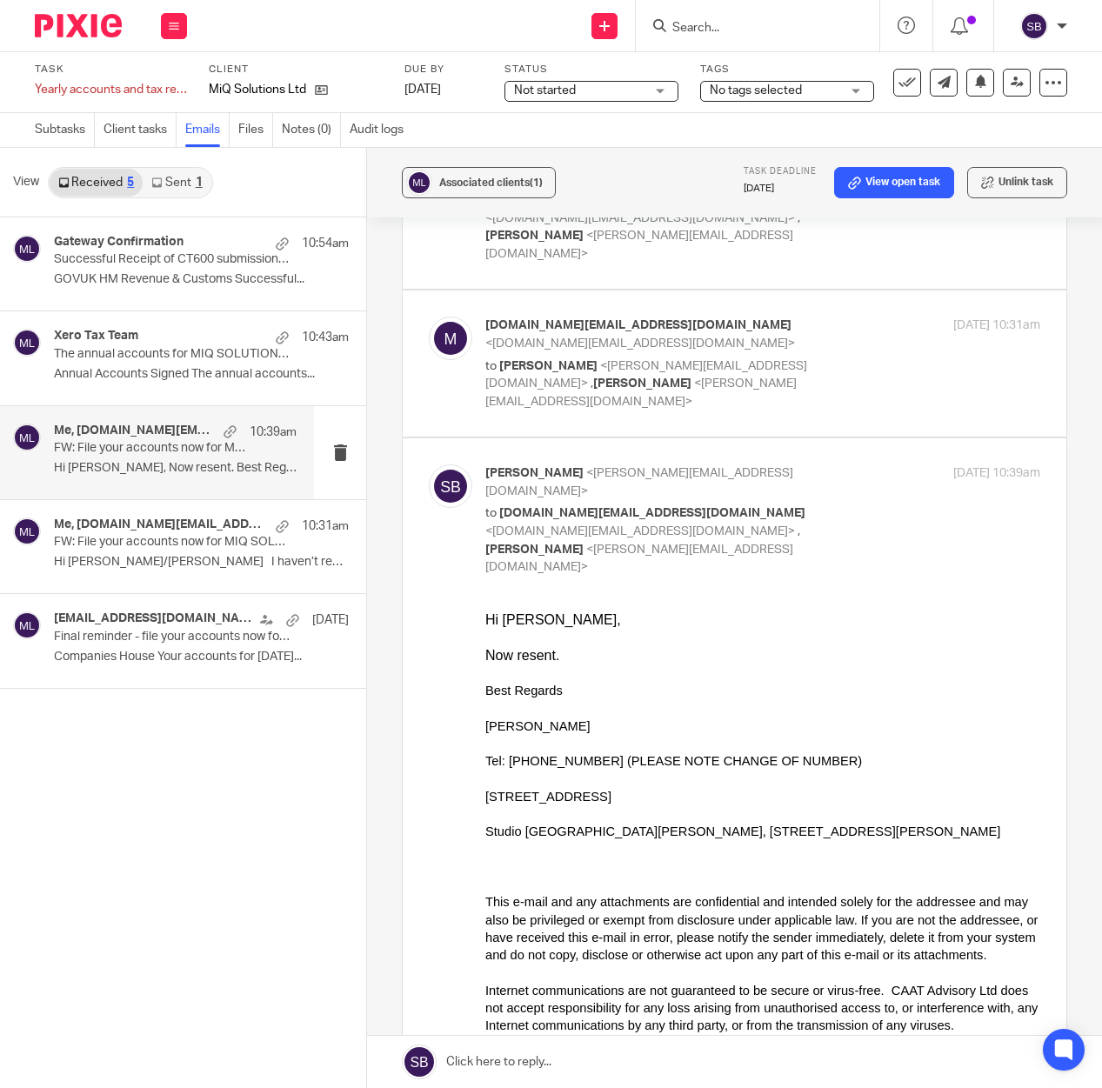
scroll to position [266, 0]
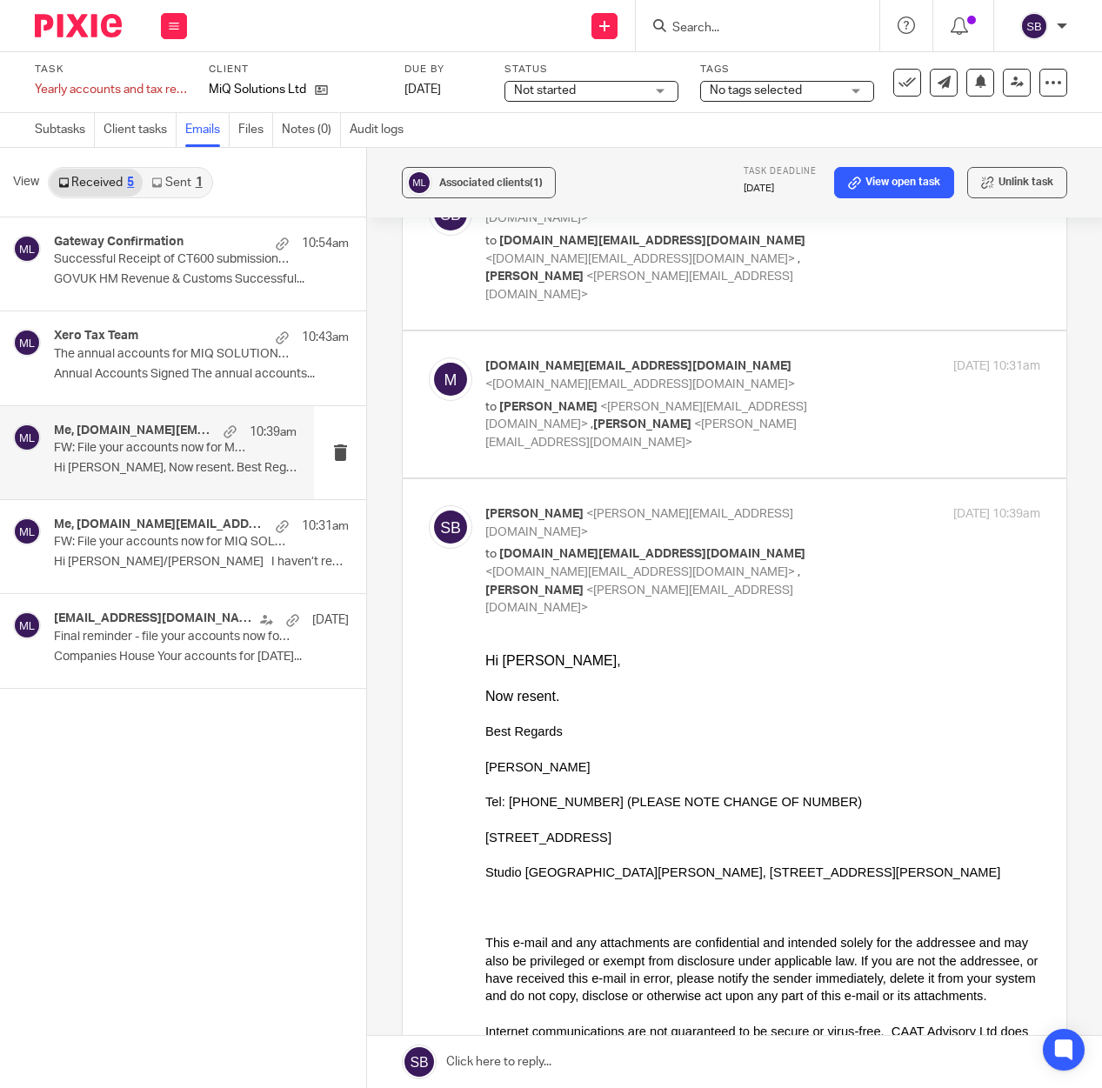
click at [698, 705] on div at bounding box center [762, 712] width 555 height 17
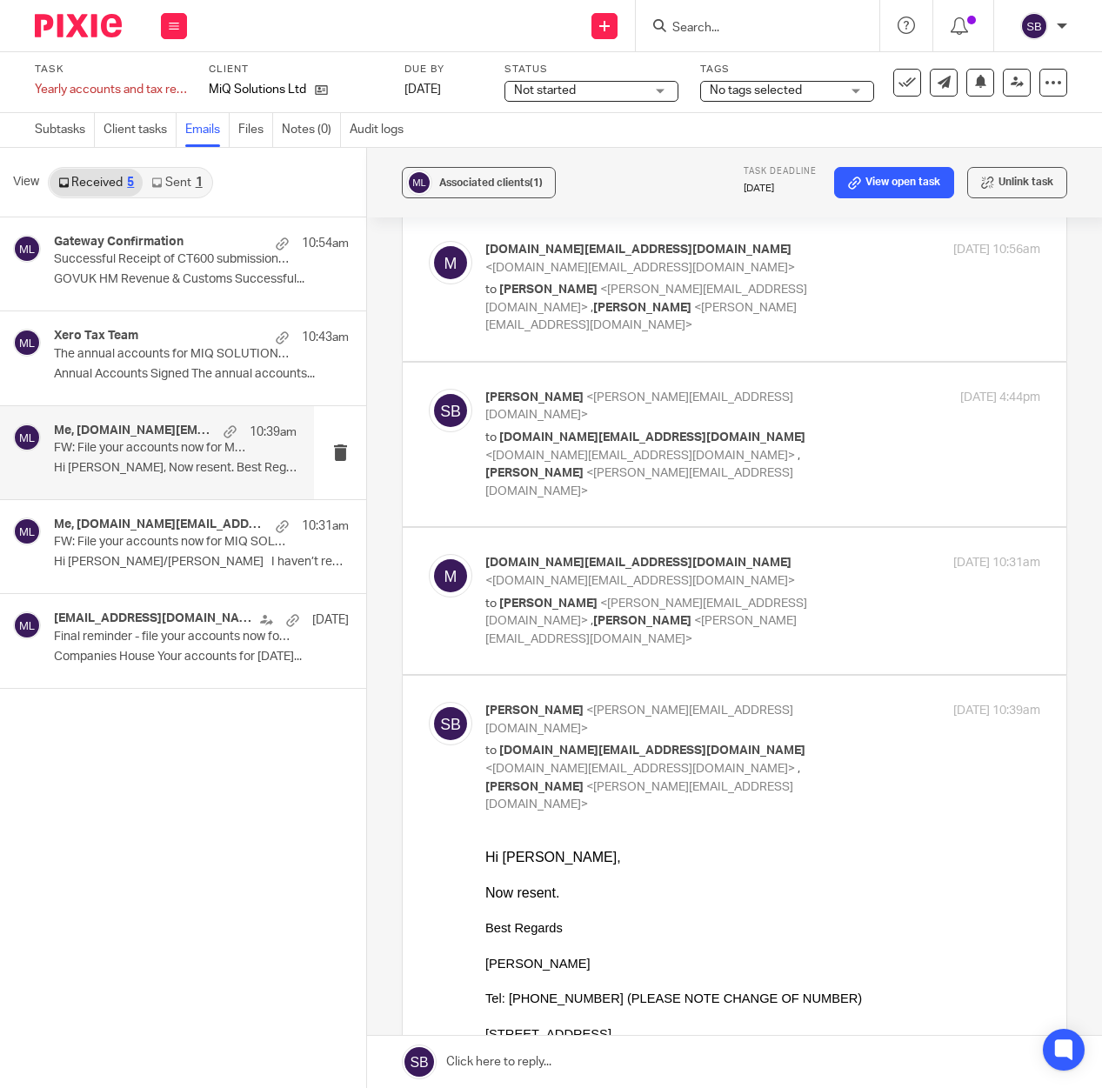
scroll to position [0, 0]
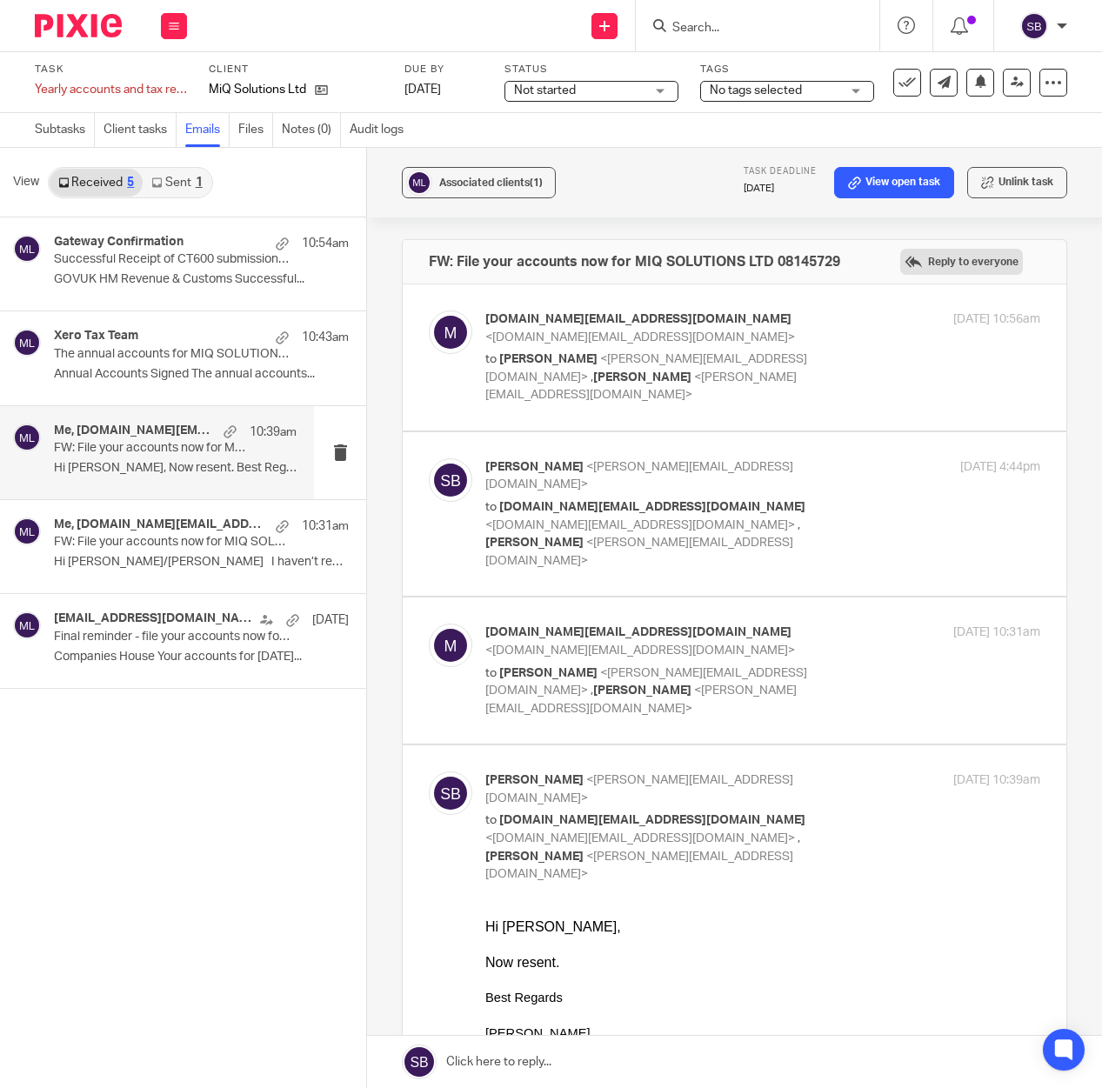
click at [920, 262] on label "Reply to everyone" at bounding box center [961, 262] width 123 height 26
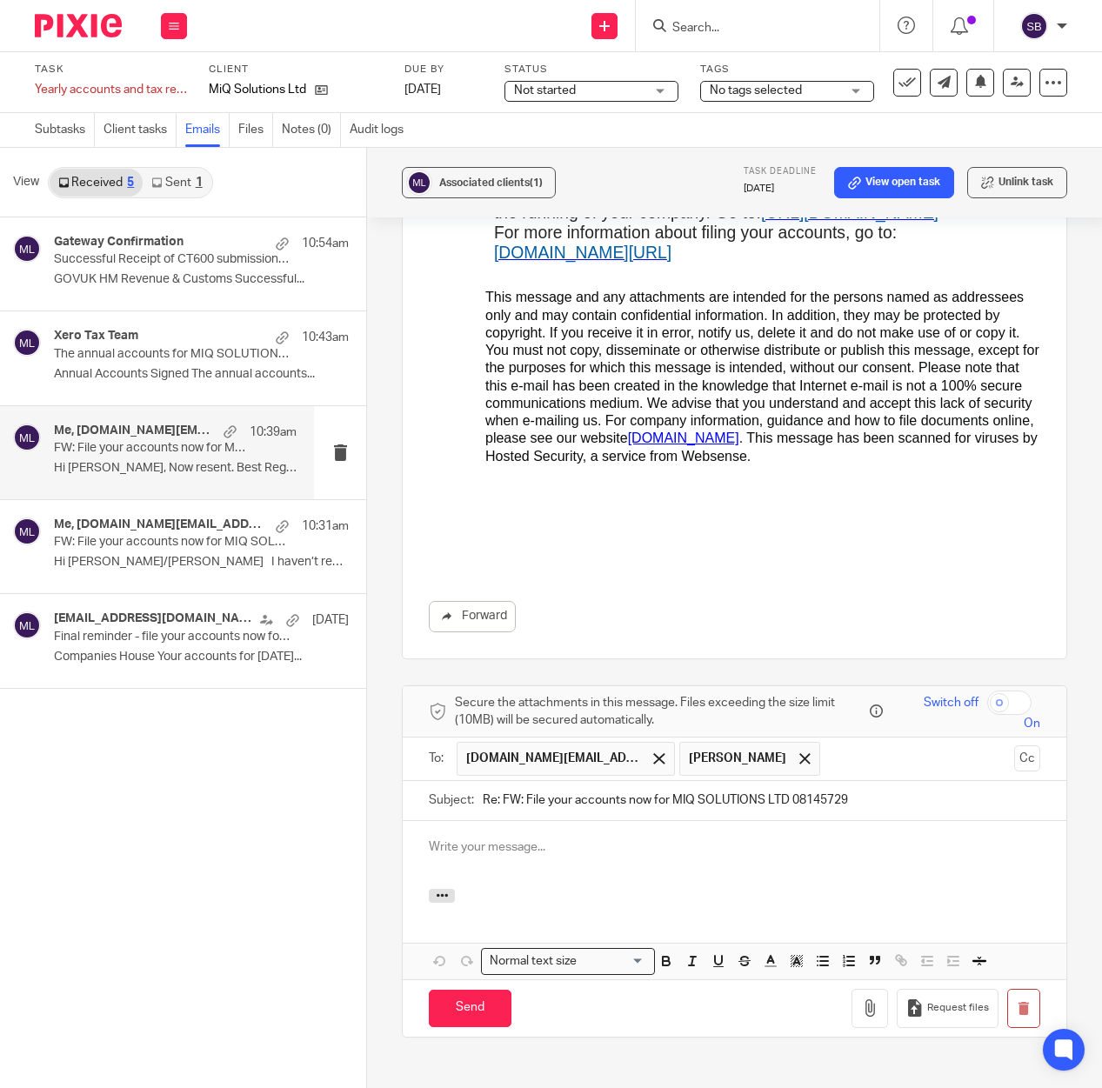
click at [529, 838] on p at bounding box center [734, 846] width 611 height 17
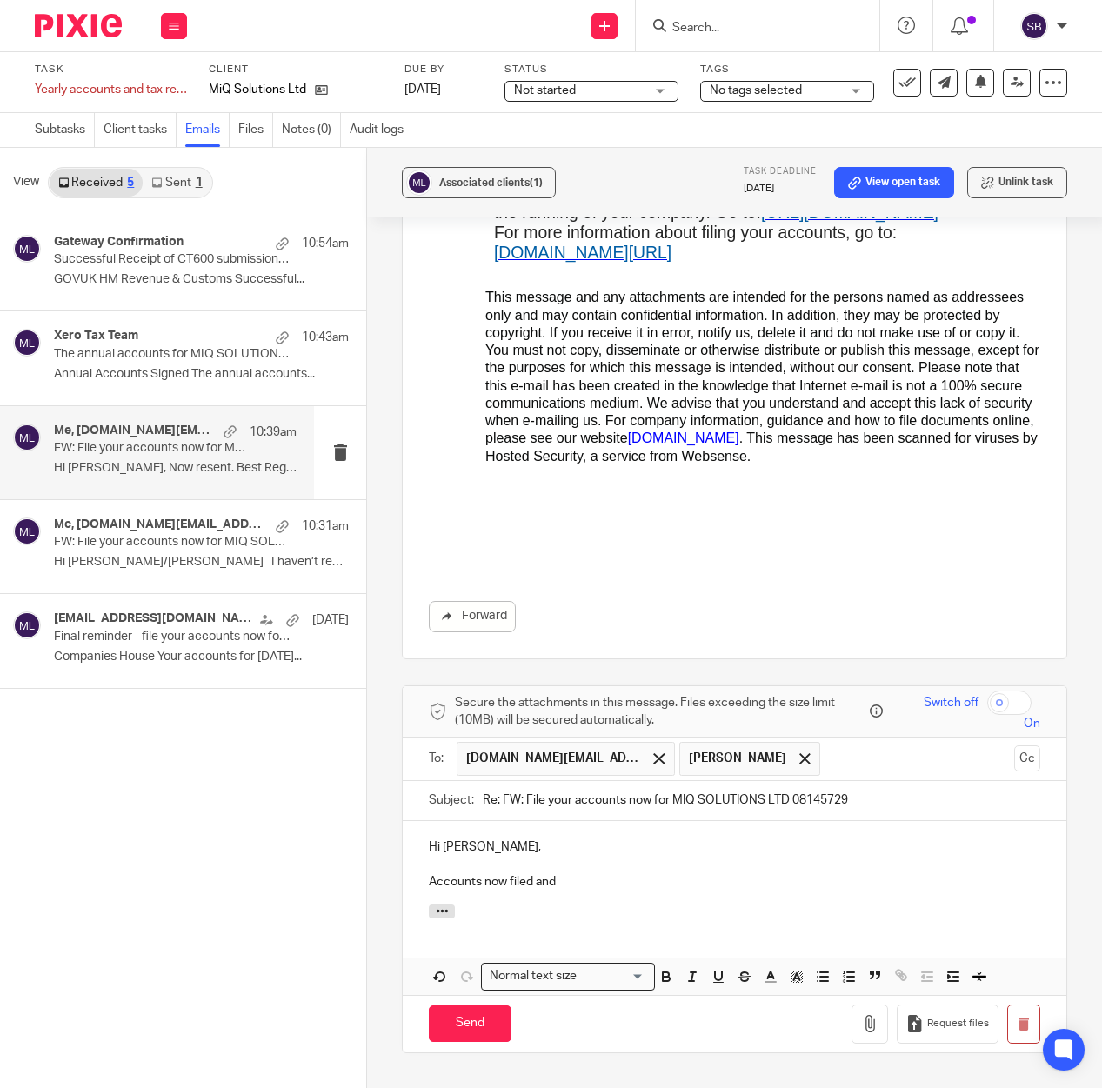
click at [546, 873] on p "Accounts now filed and" at bounding box center [734, 881] width 611 height 17
drag, startPoint x: 481, startPoint y: 777, endPoint x: 508, endPoint y: 776, distance: 27.0
click at [484, 873] on p "Accounts now filed" at bounding box center [734, 881] width 611 height 17
click at [605, 873] on p "Accounts and CT return now filed" at bounding box center [734, 881] width 611 height 17
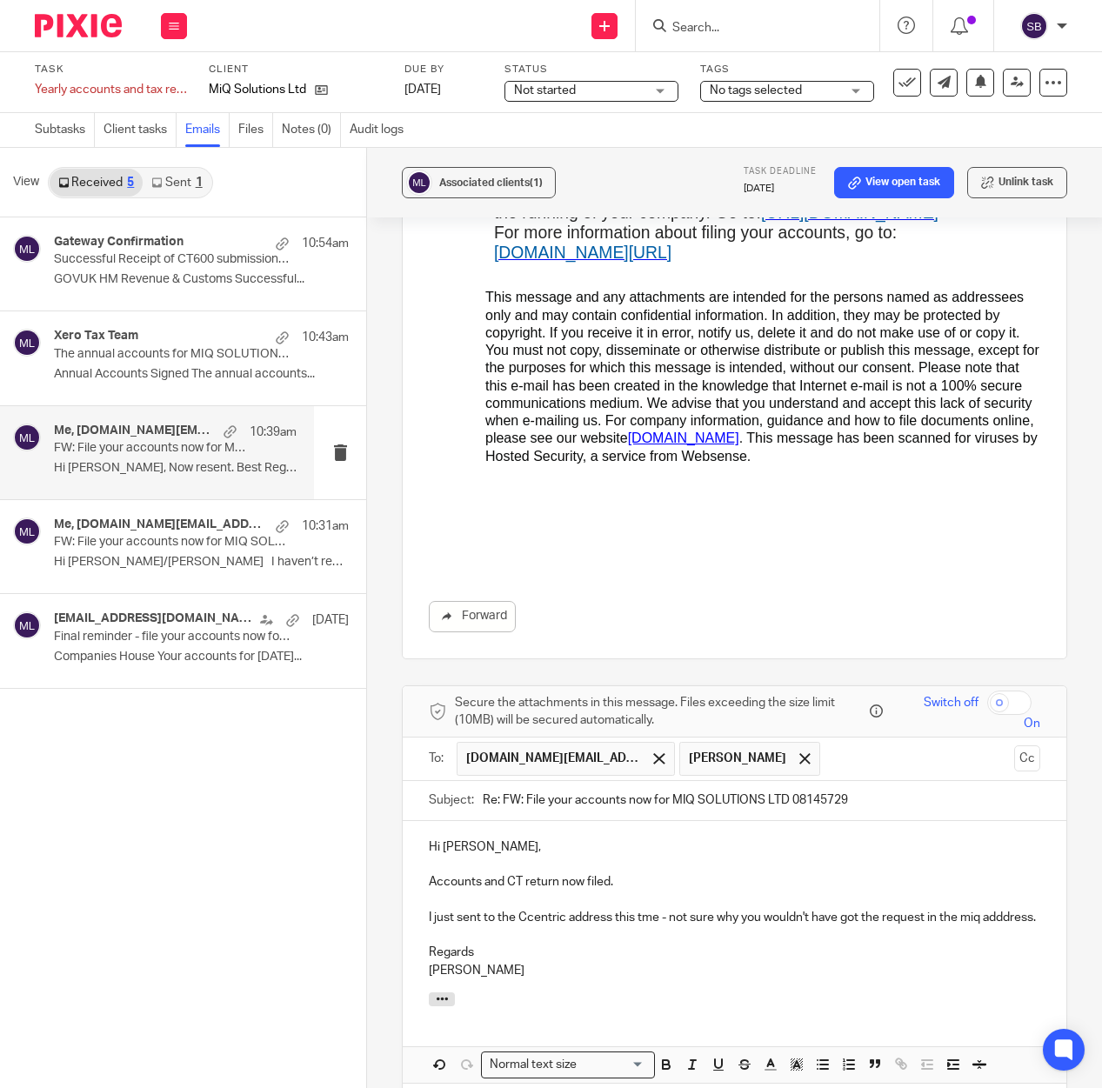
click at [640, 909] on p "I just sent to the Ccentric address this tme - not sure why you wouldn't have g…" at bounding box center [734, 917] width 611 height 17
click at [445, 909] on p "I just sent to the Ccentric address this time - not sure why you wouldn't have …" at bounding box center [734, 917] width 611 height 17
click at [581, 909] on p "I just sent to the Ccentric address this time - not sure why you wouldn't have …" at bounding box center [734, 917] width 611 height 17
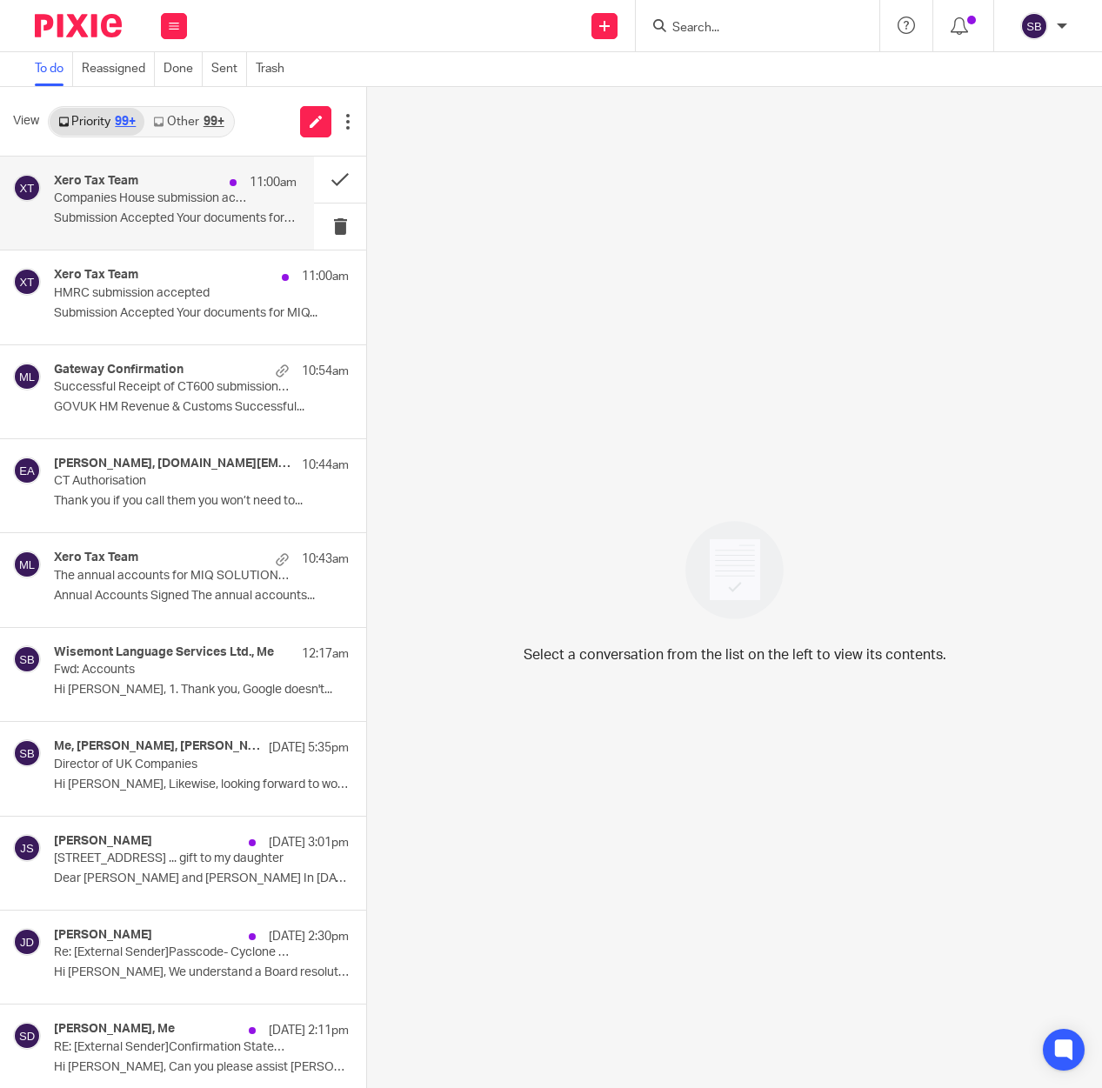
click at [172, 186] on div "Xero Tax Team 11:00am" at bounding box center [175, 182] width 243 height 17
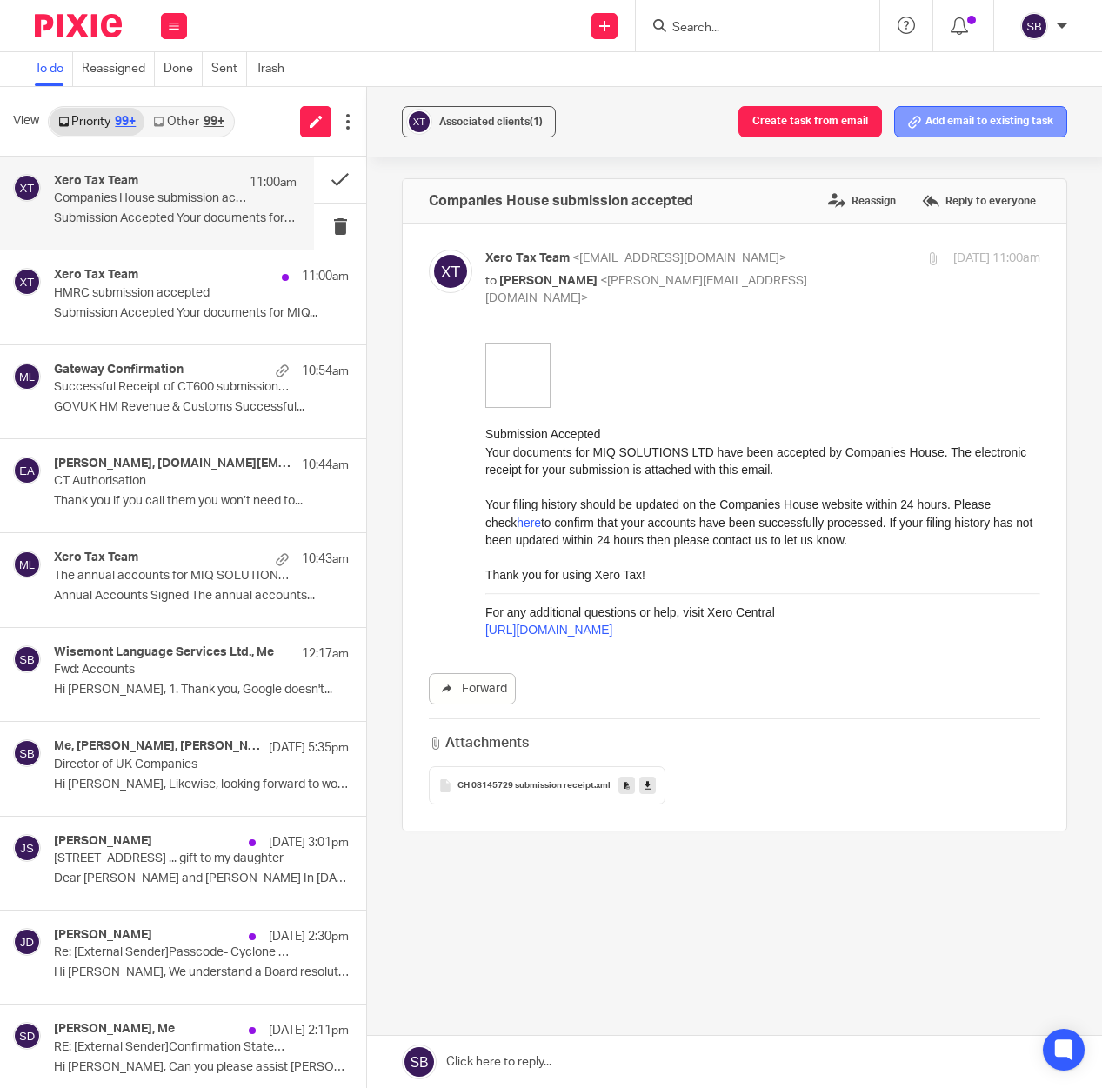
click at [933, 127] on button "Add email to existing task" at bounding box center [980, 121] width 173 height 31
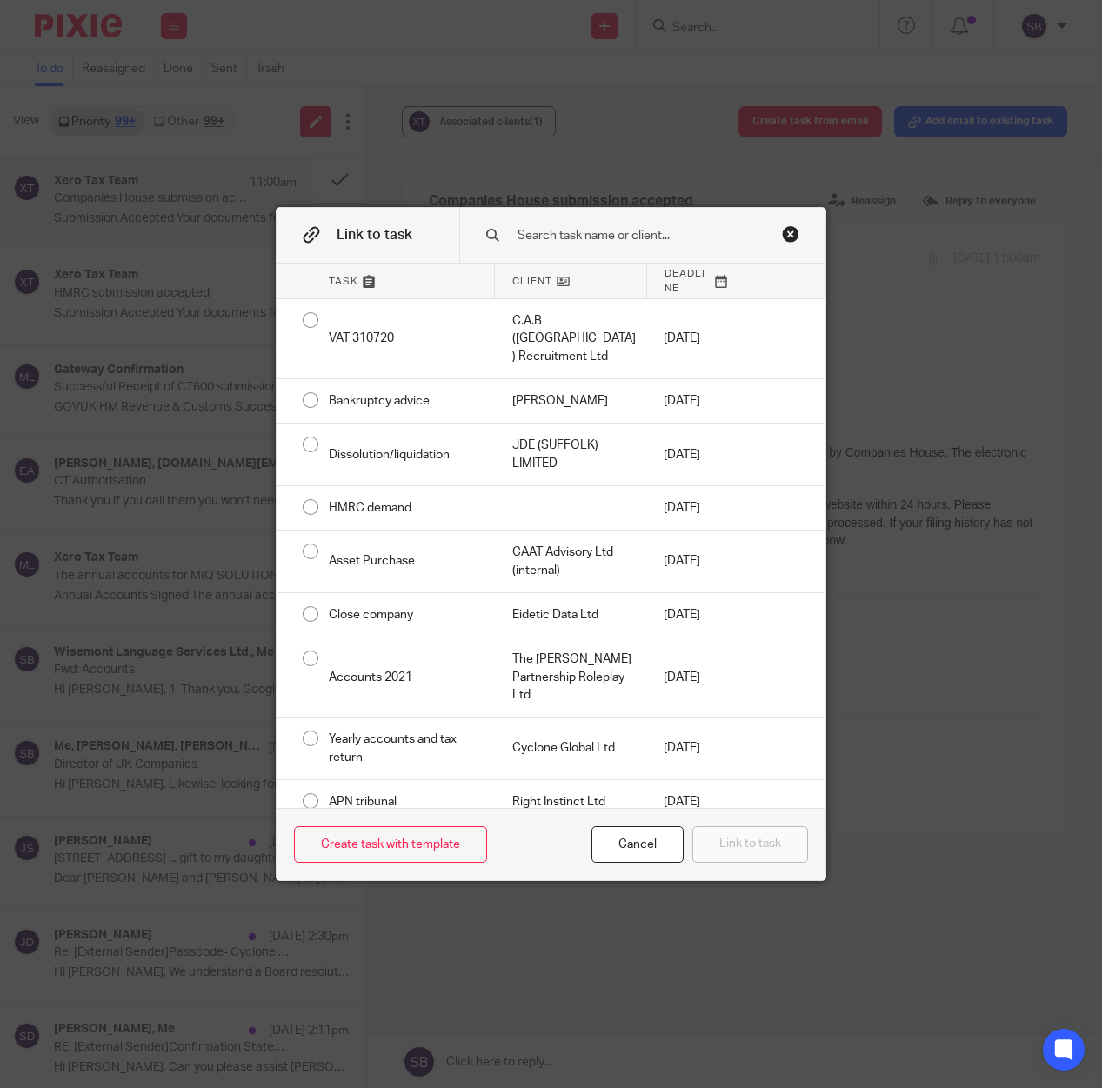
click at [598, 232] on input "text" at bounding box center [646, 235] width 261 height 19
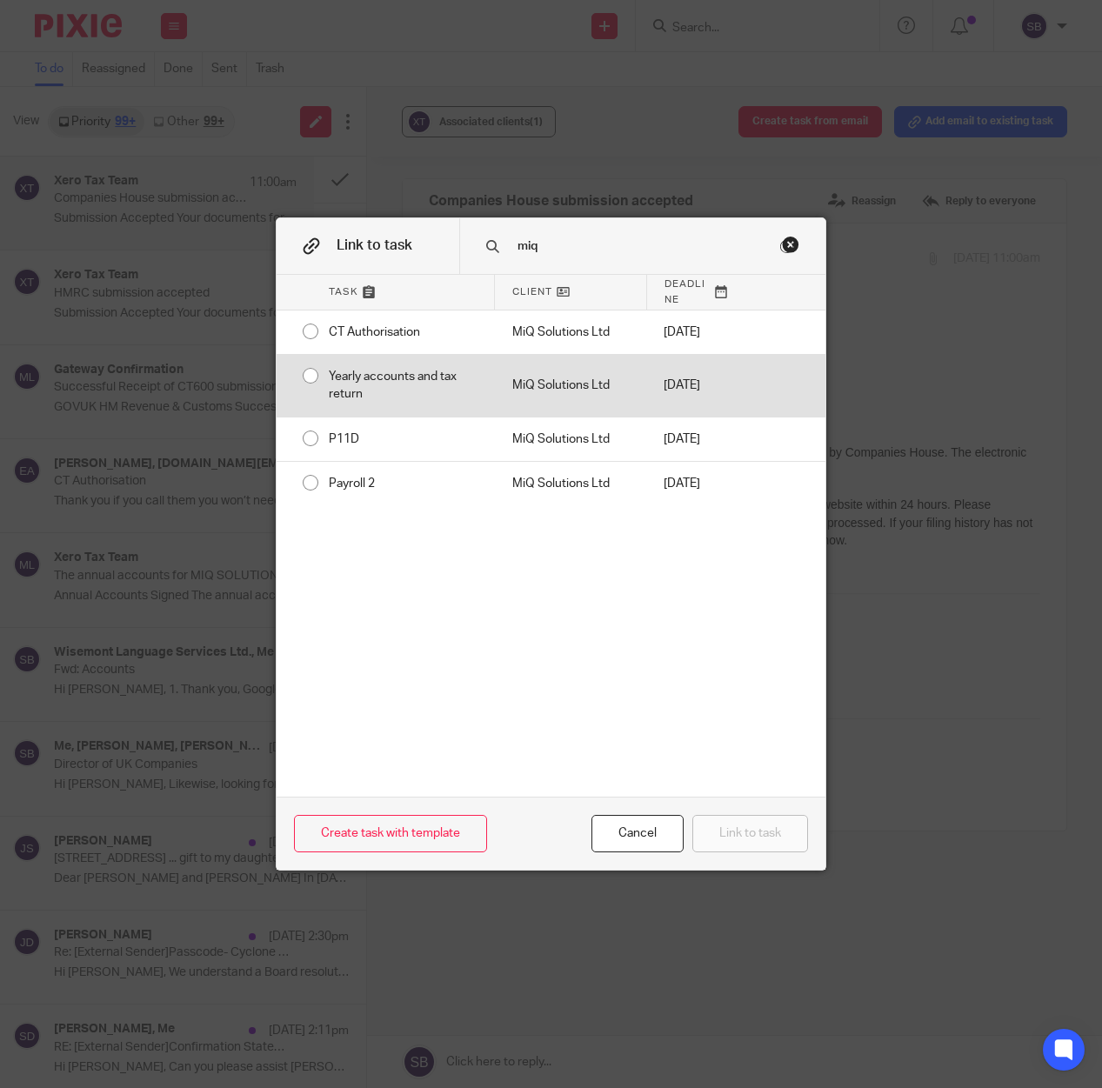
type input "miq"
click at [458, 401] on div "Yearly accounts and tax return" at bounding box center [403, 386] width 184 height 62
radio input "true"
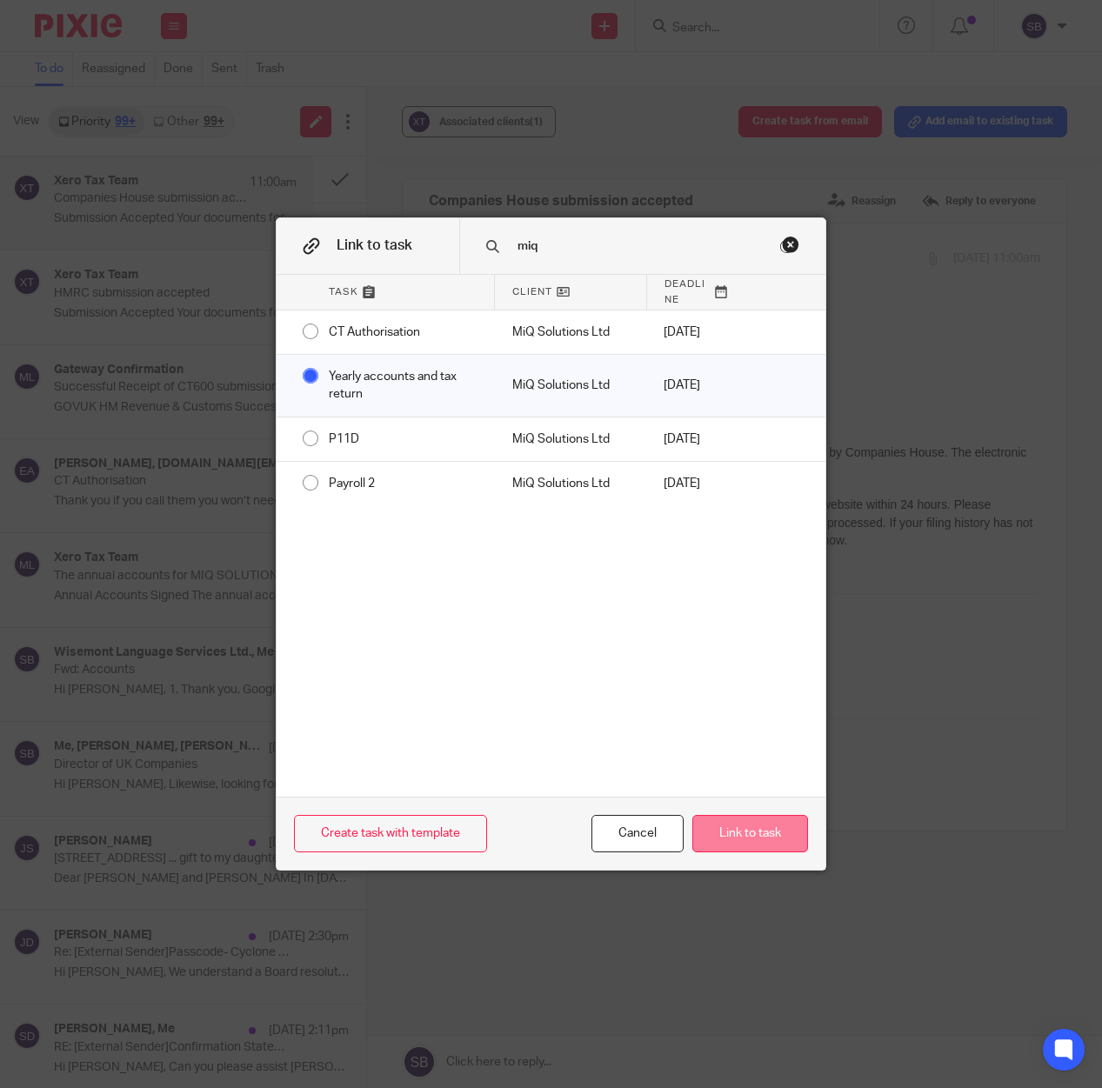
click at [778, 832] on button "Link to task" at bounding box center [750, 833] width 116 height 37
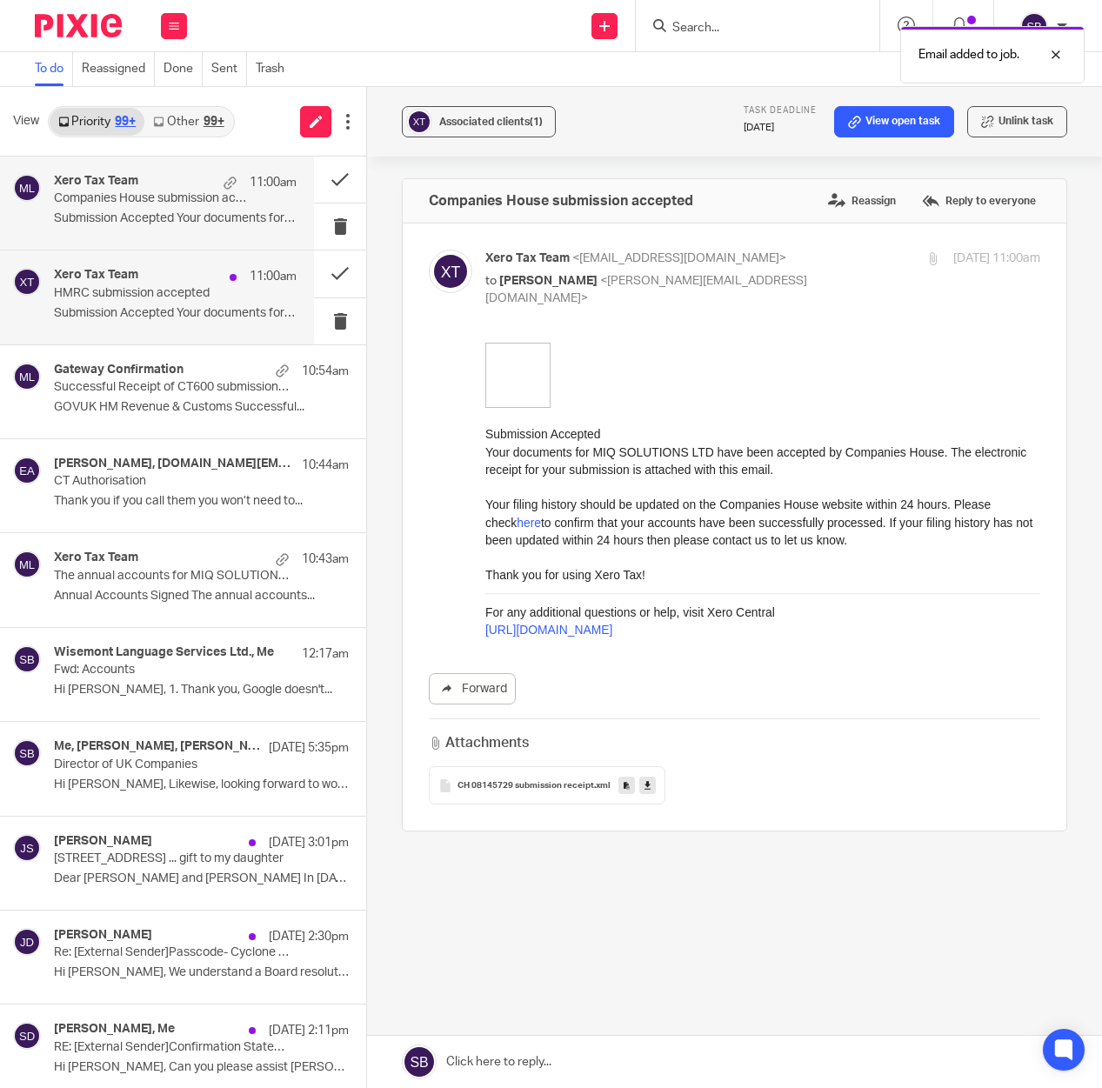
click at [174, 288] on p "HMRC submission accepted" at bounding box center [151, 293] width 194 height 15
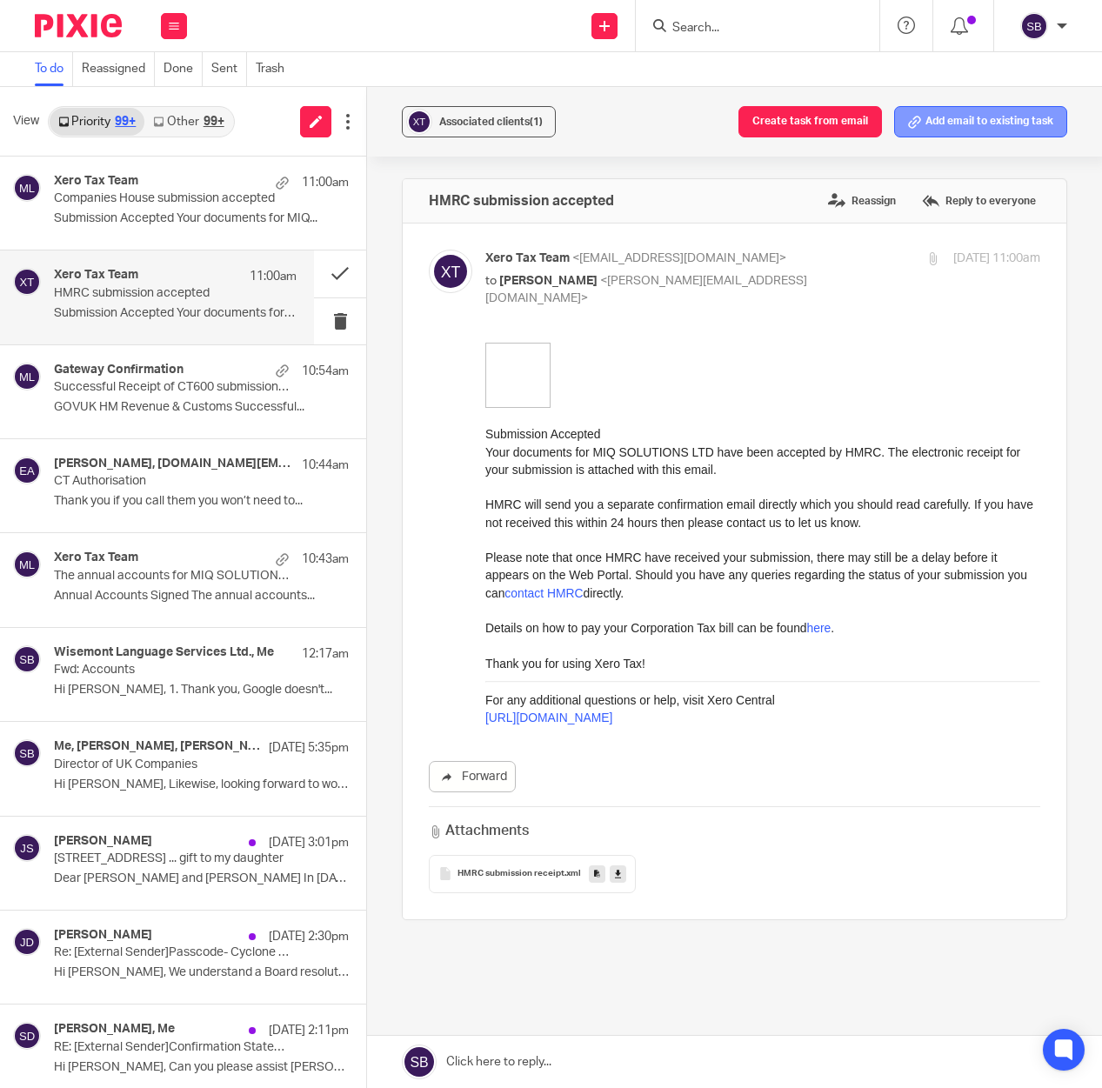
click at [933, 126] on button "Add email to existing task" at bounding box center [980, 121] width 173 height 31
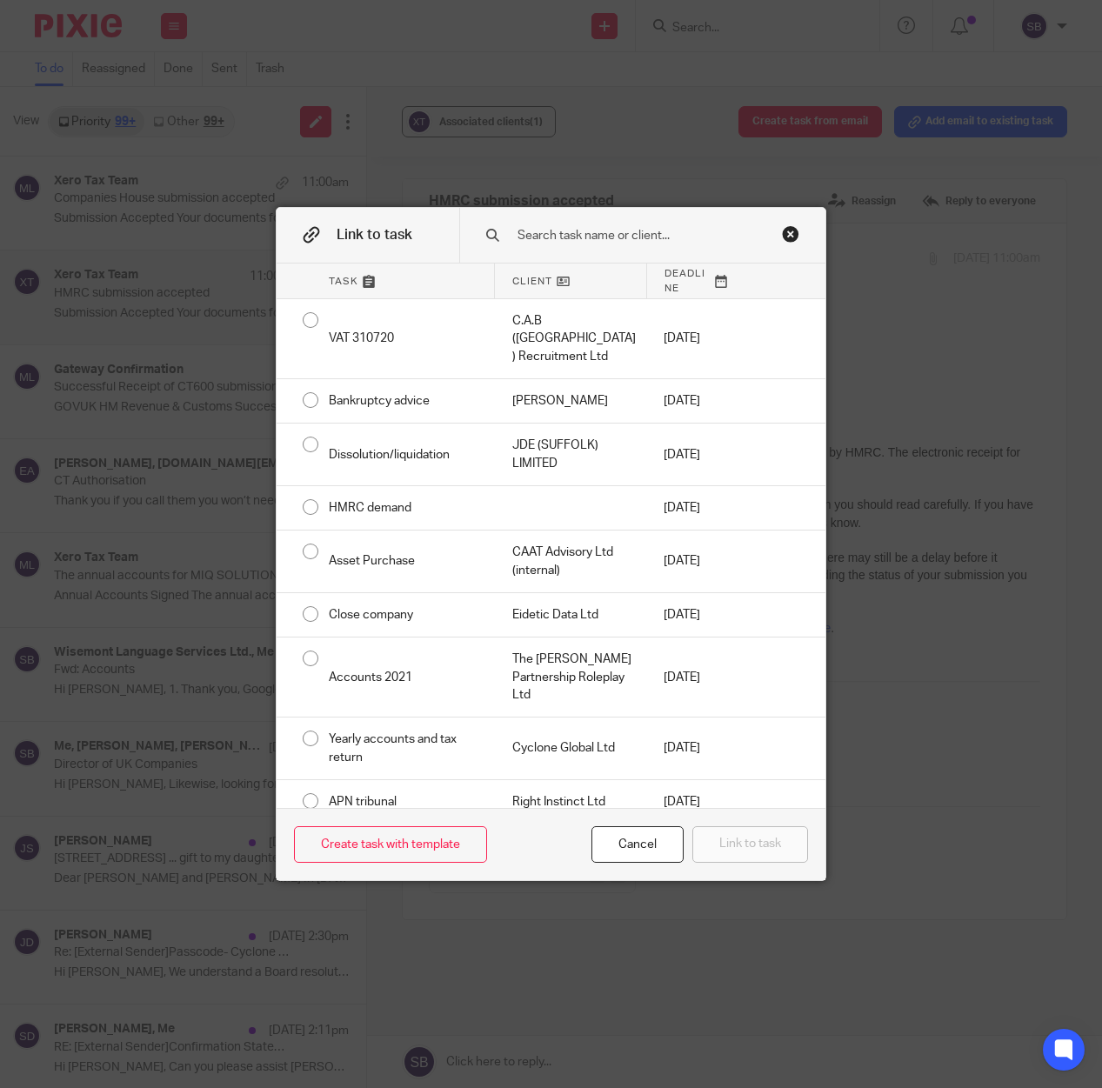
click at [629, 240] on input "text" at bounding box center [646, 235] width 261 height 19
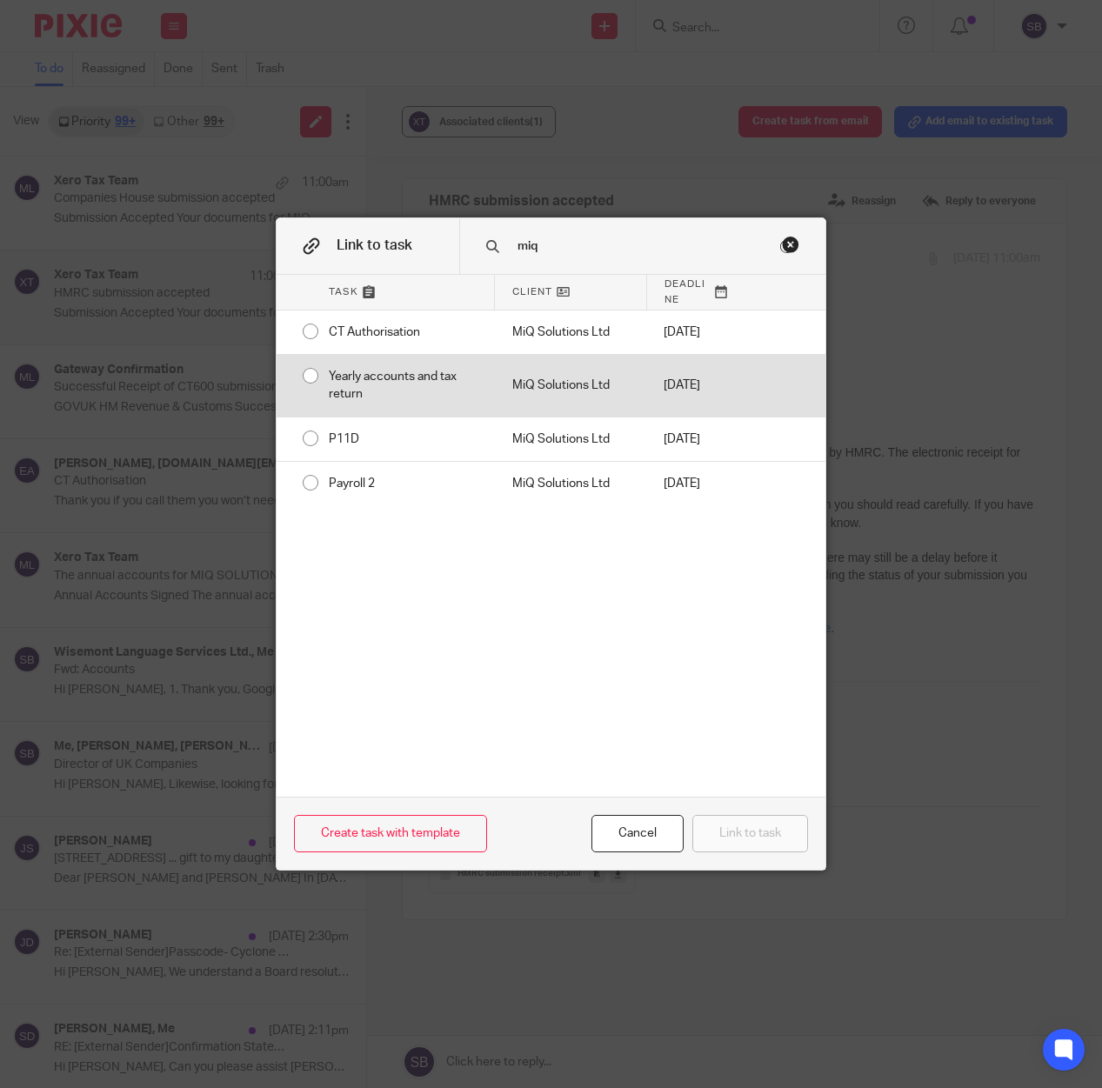
type input "miq"
click at [524, 403] on div "MiQ Solutions Ltd" at bounding box center [571, 386] width 152 height 62
radio input "true"
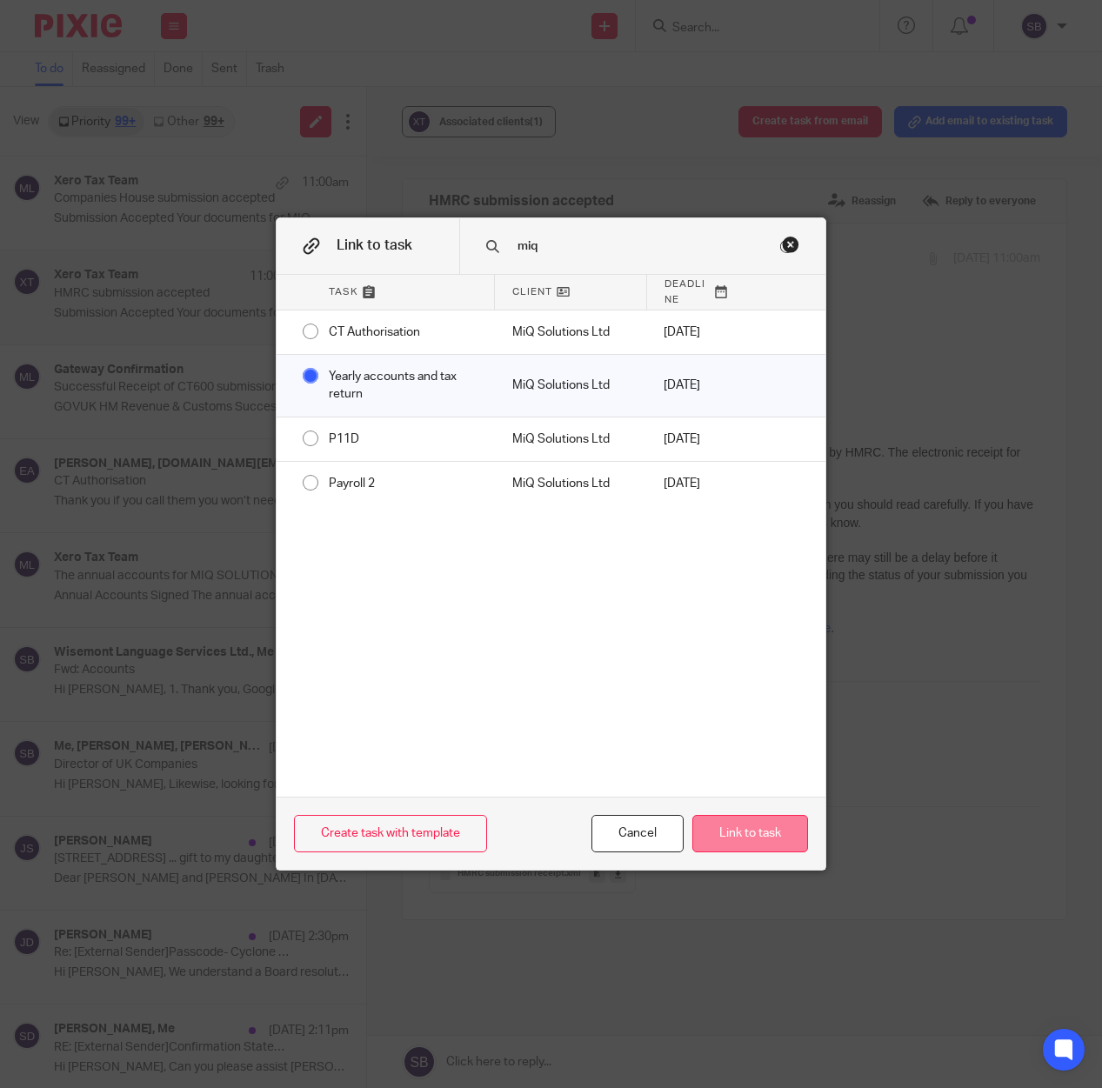
click at [721, 835] on button "Link to task" at bounding box center [750, 833] width 116 height 37
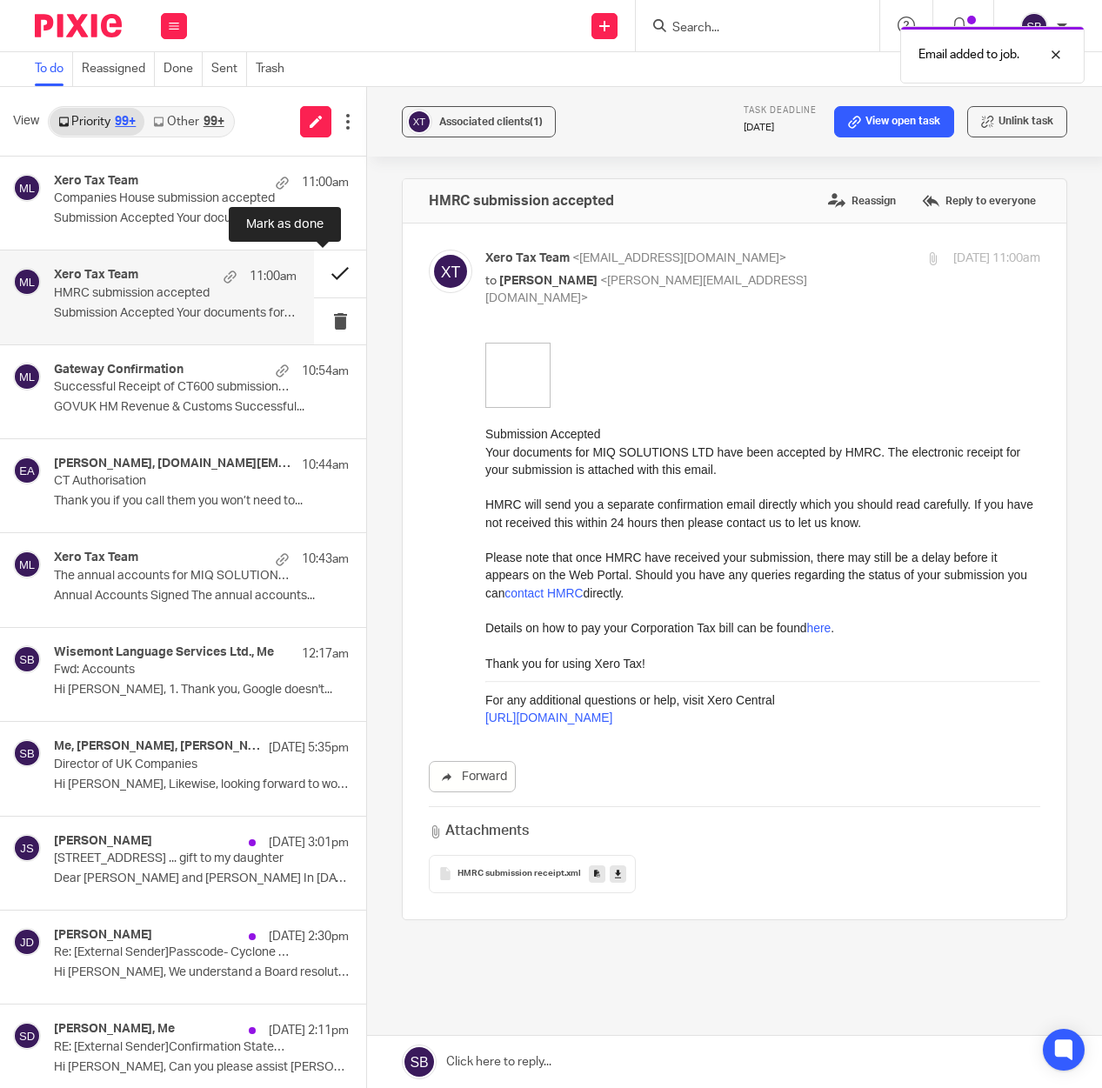
click at [319, 273] on button at bounding box center [340, 273] width 52 height 46
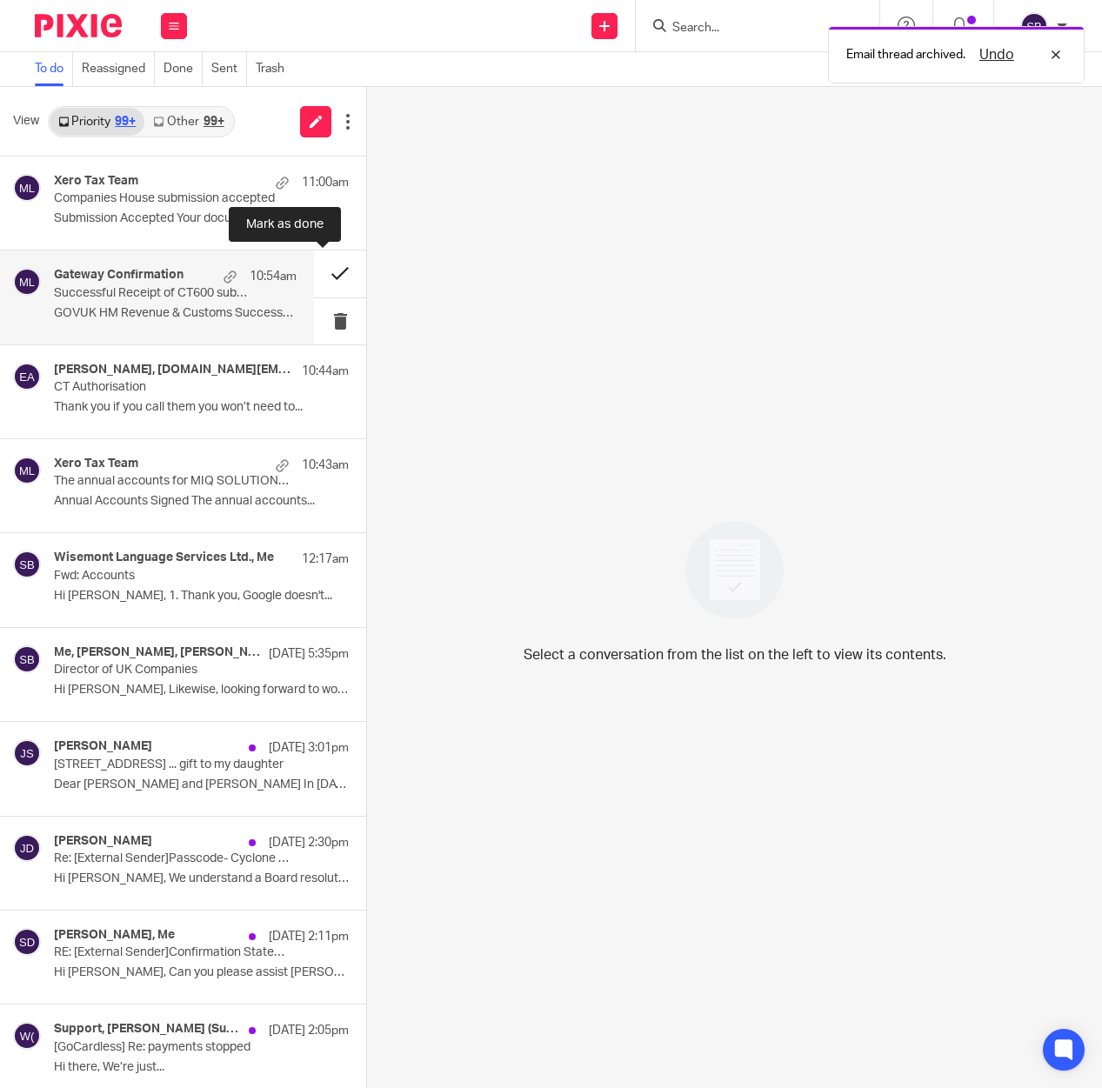
click at [324, 272] on button at bounding box center [340, 273] width 52 height 46
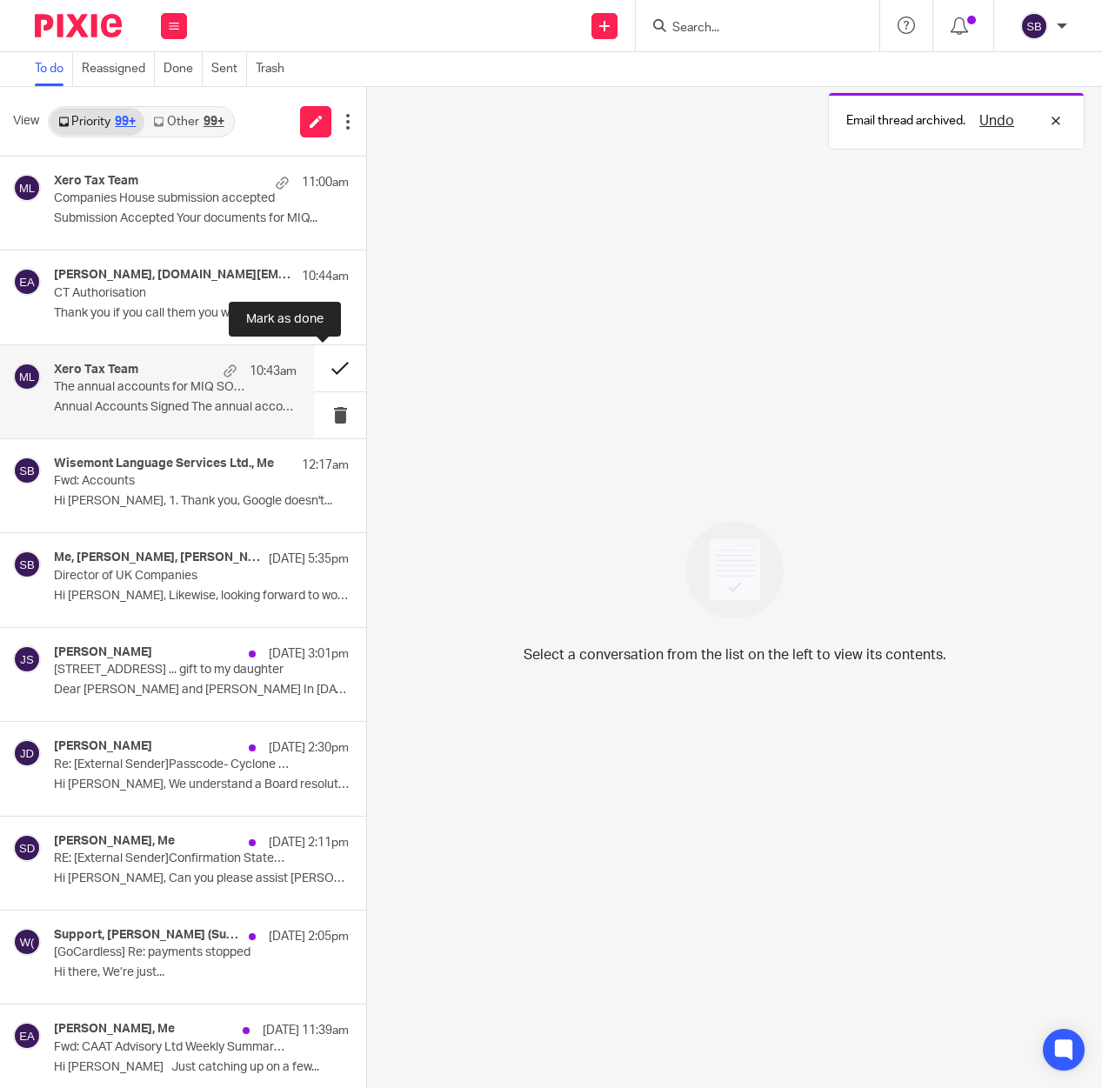
click at [324, 368] on button at bounding box center [340, 368] width 52 height 46
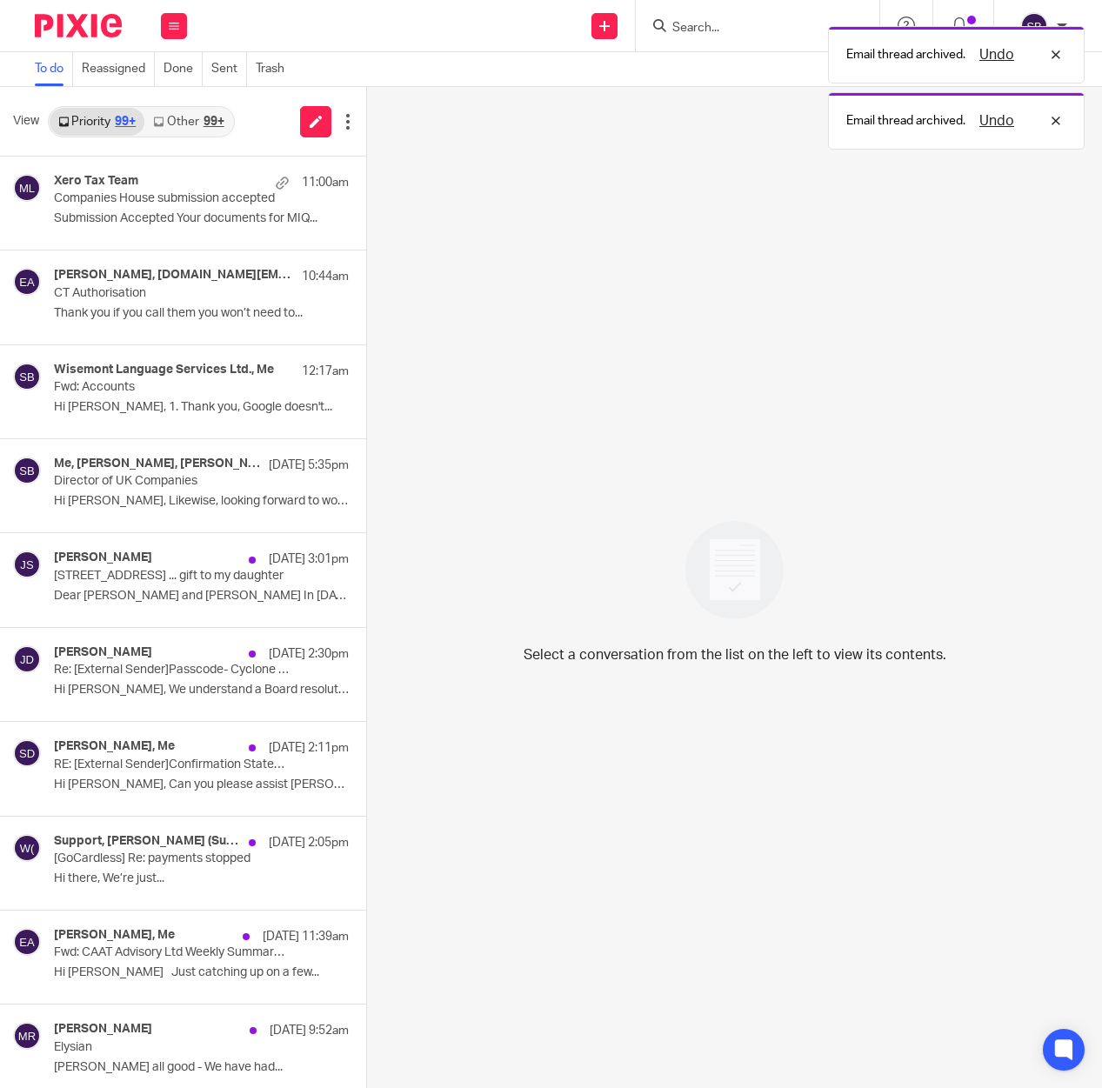
click at [186, 117] on link "Other 99+" at bounding box center [188, 122] width 88 height 28
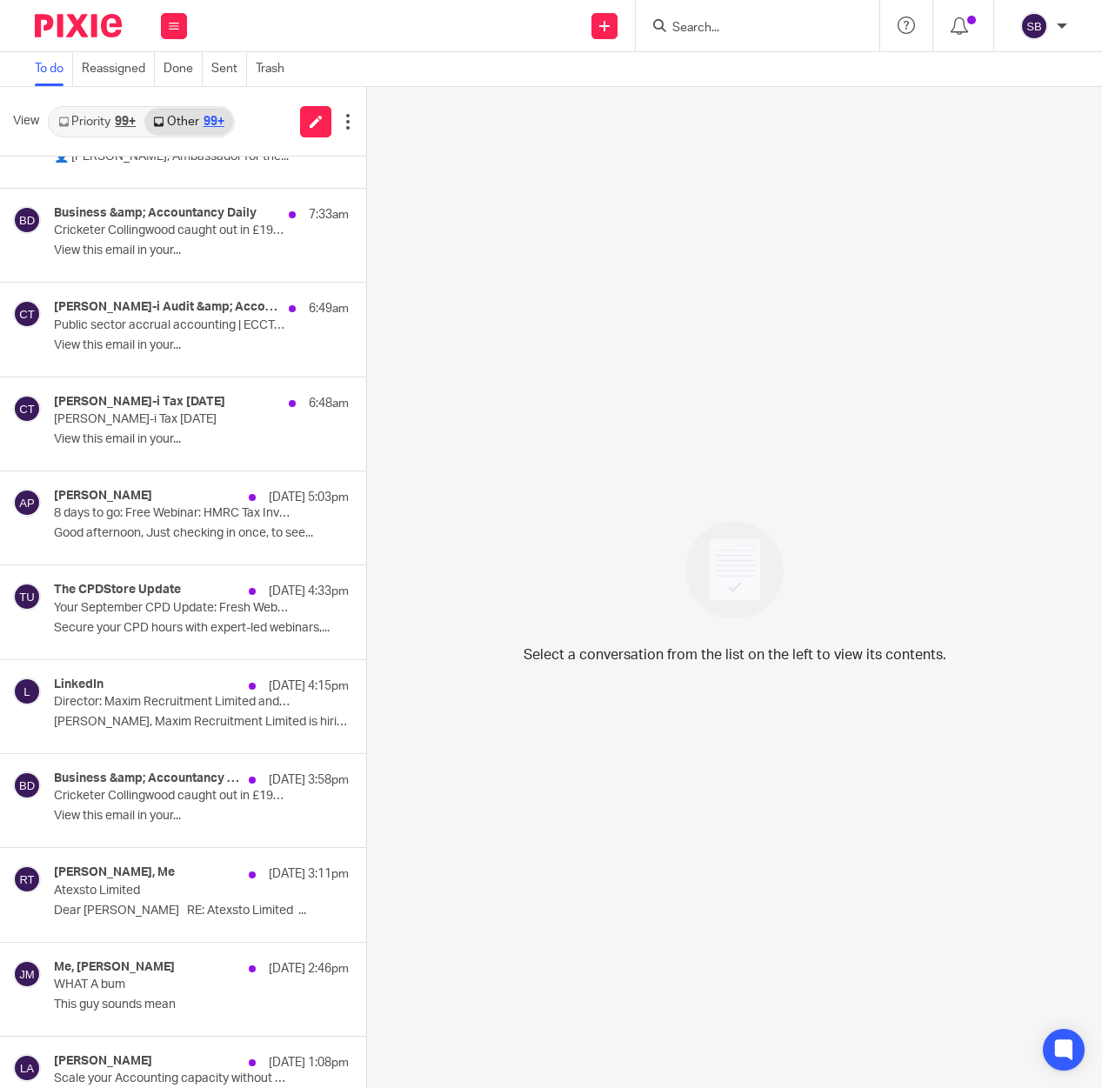
scroll to position [731, 0]
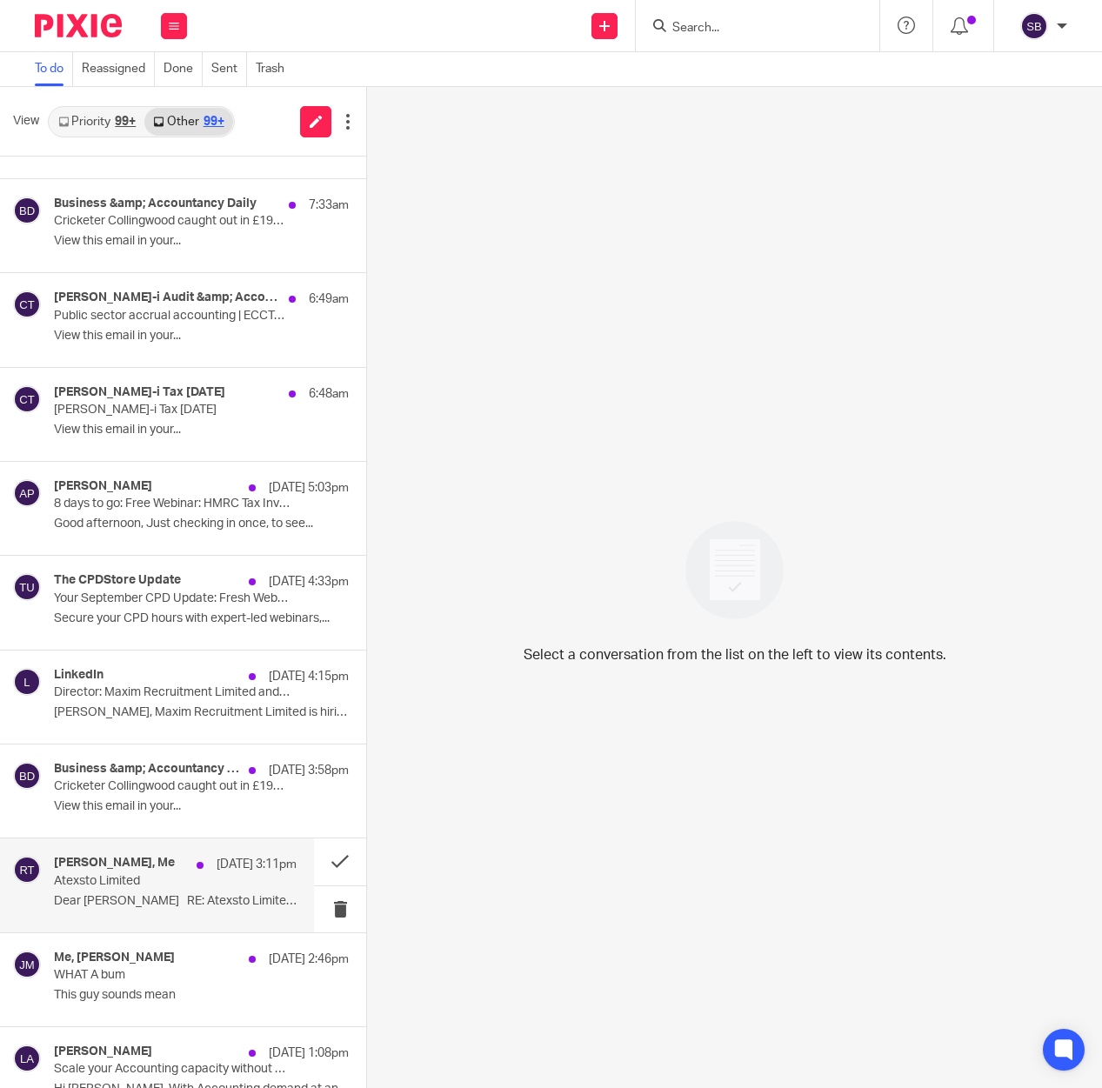
drag, startPoint x: 125, startPoint y: 884, endPoint x: 103, endPoint y: 890, distance: 22.6
click at [103, 890] on div "Roger Tulloch, Me 23 Sep 3:11pm Atexsto Limited Dear Steve RE: Atexsto Limited …" at bounding box center [175, 885] width 243 height 58
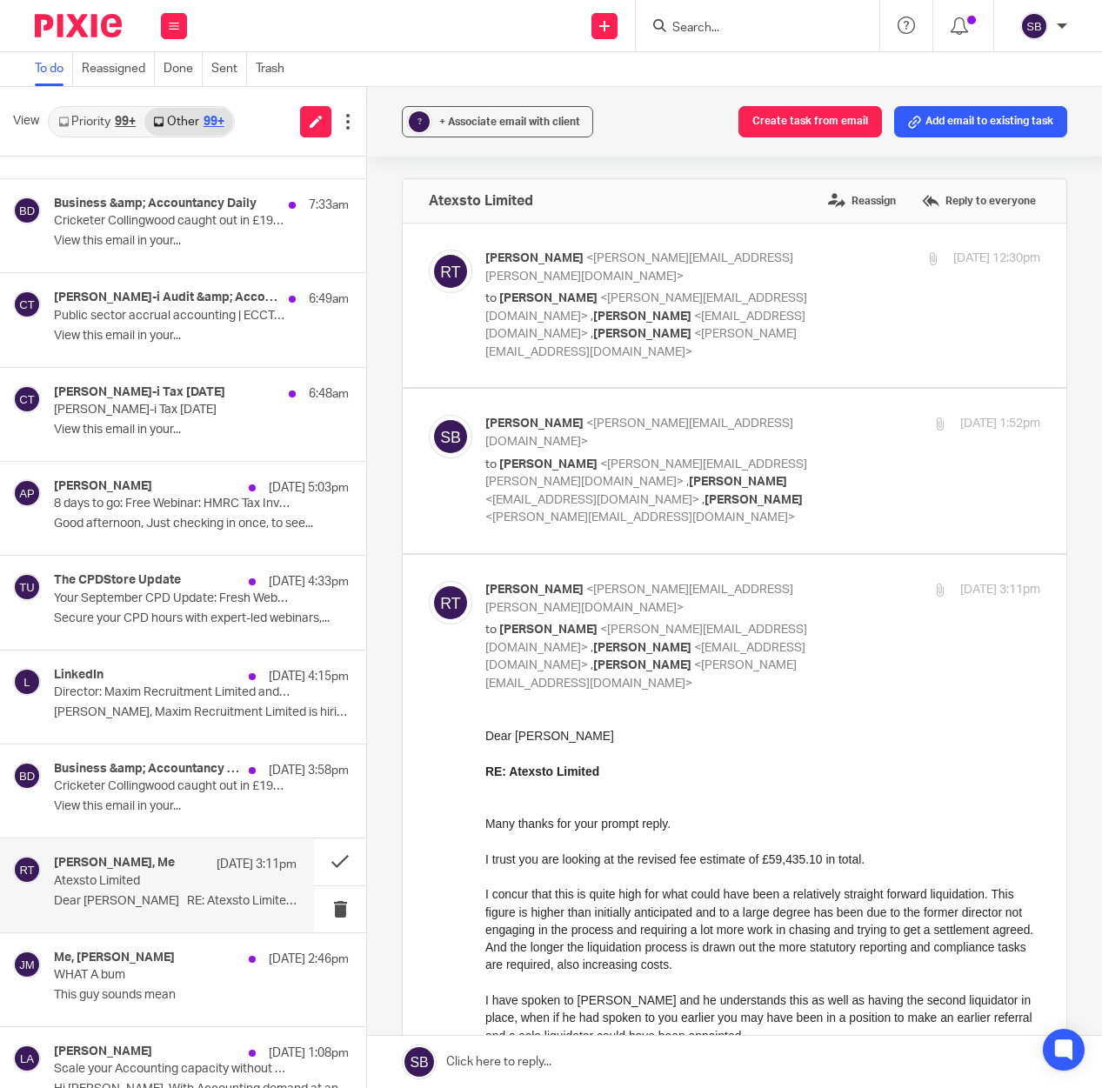
scroll to position [0, 0]
click at [932, 123] on button "Add email to existing task" at bounding box center [980, 121] width 173 height 31
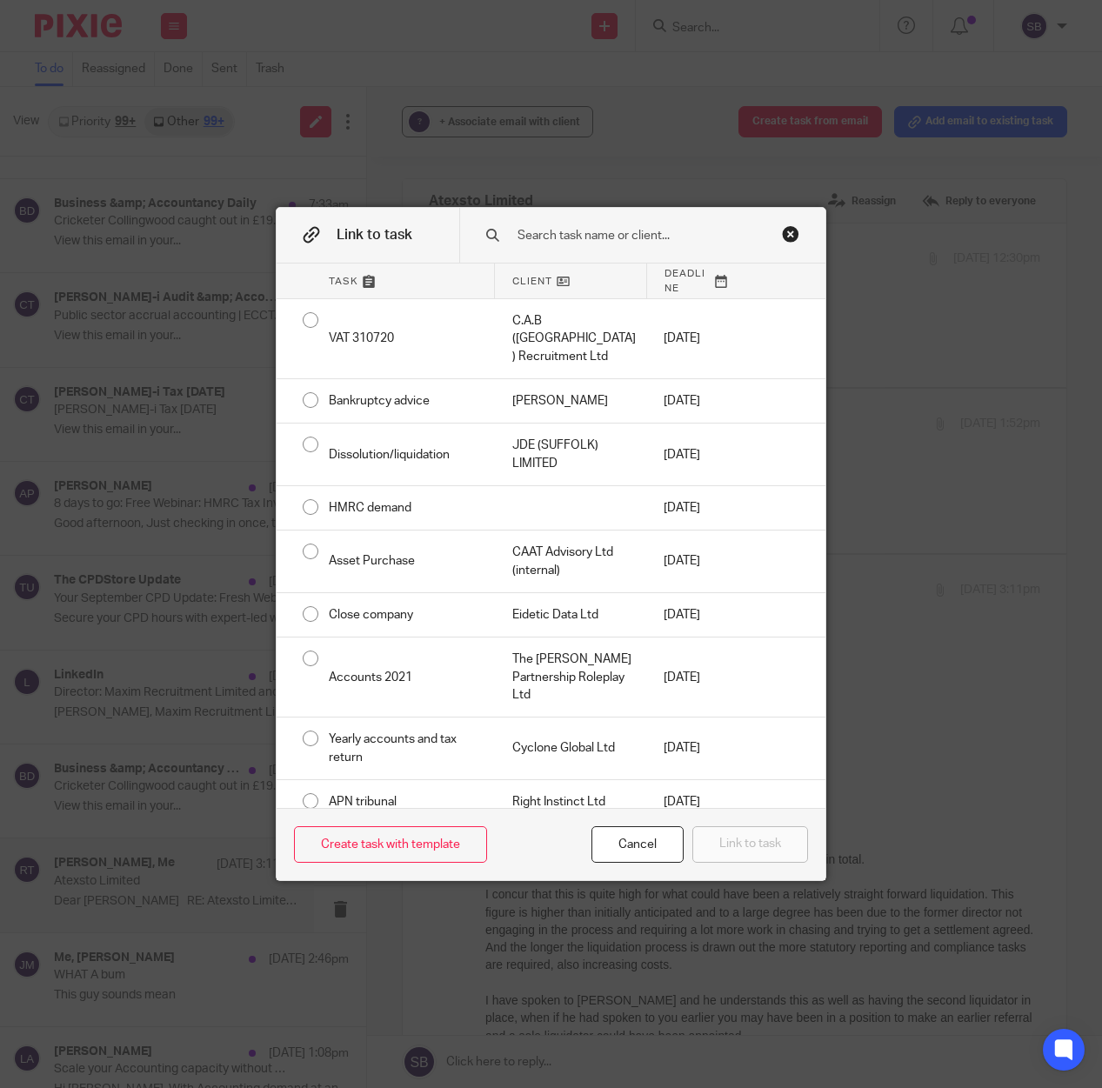
click at [534, 230] on input "text" at bounding box center [646, 235] width 261 height 19
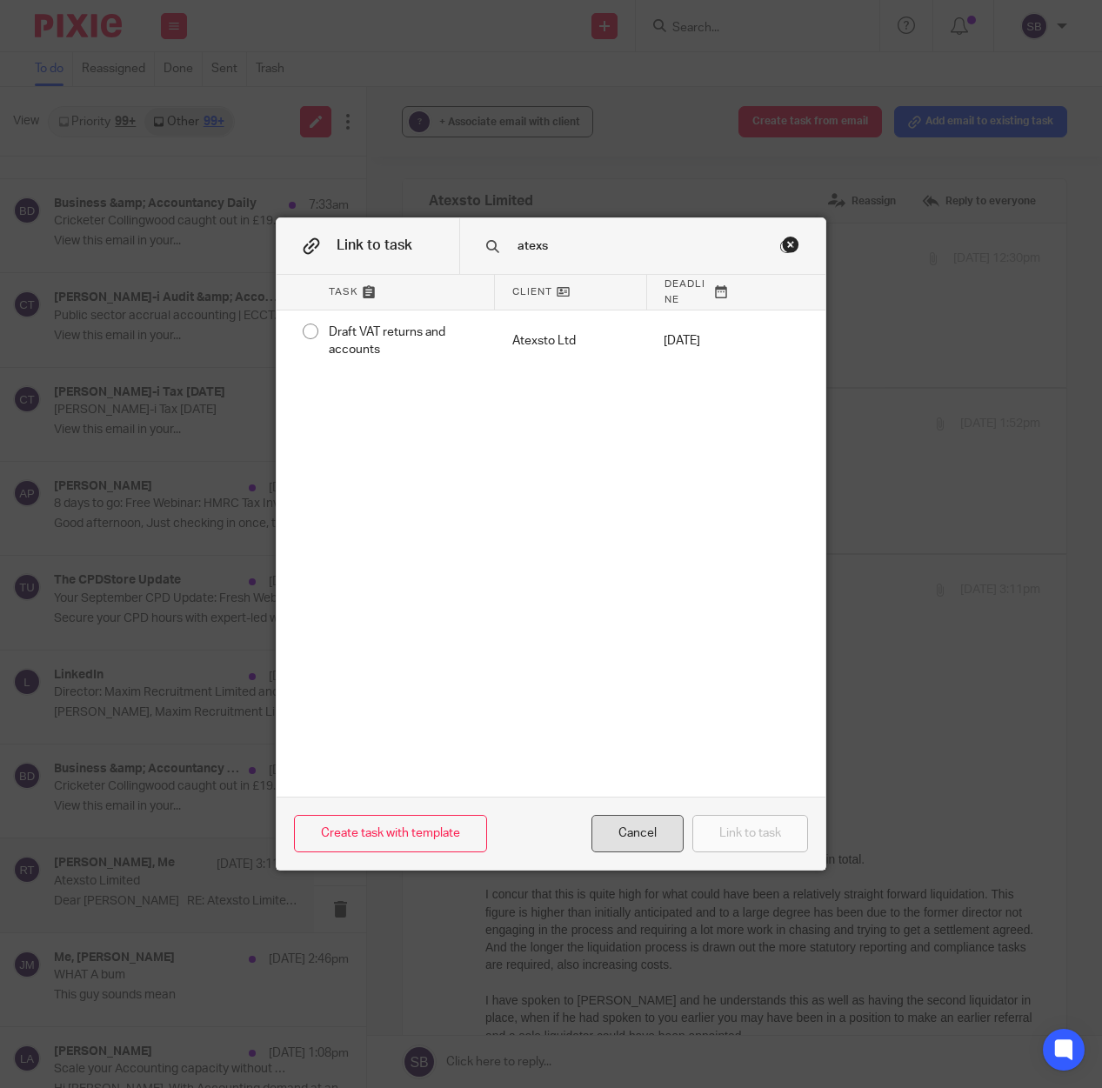
type input "atexs"
click at [652, 829] on div "Cancel" at bounding box center [637, 833] width 92 height 37
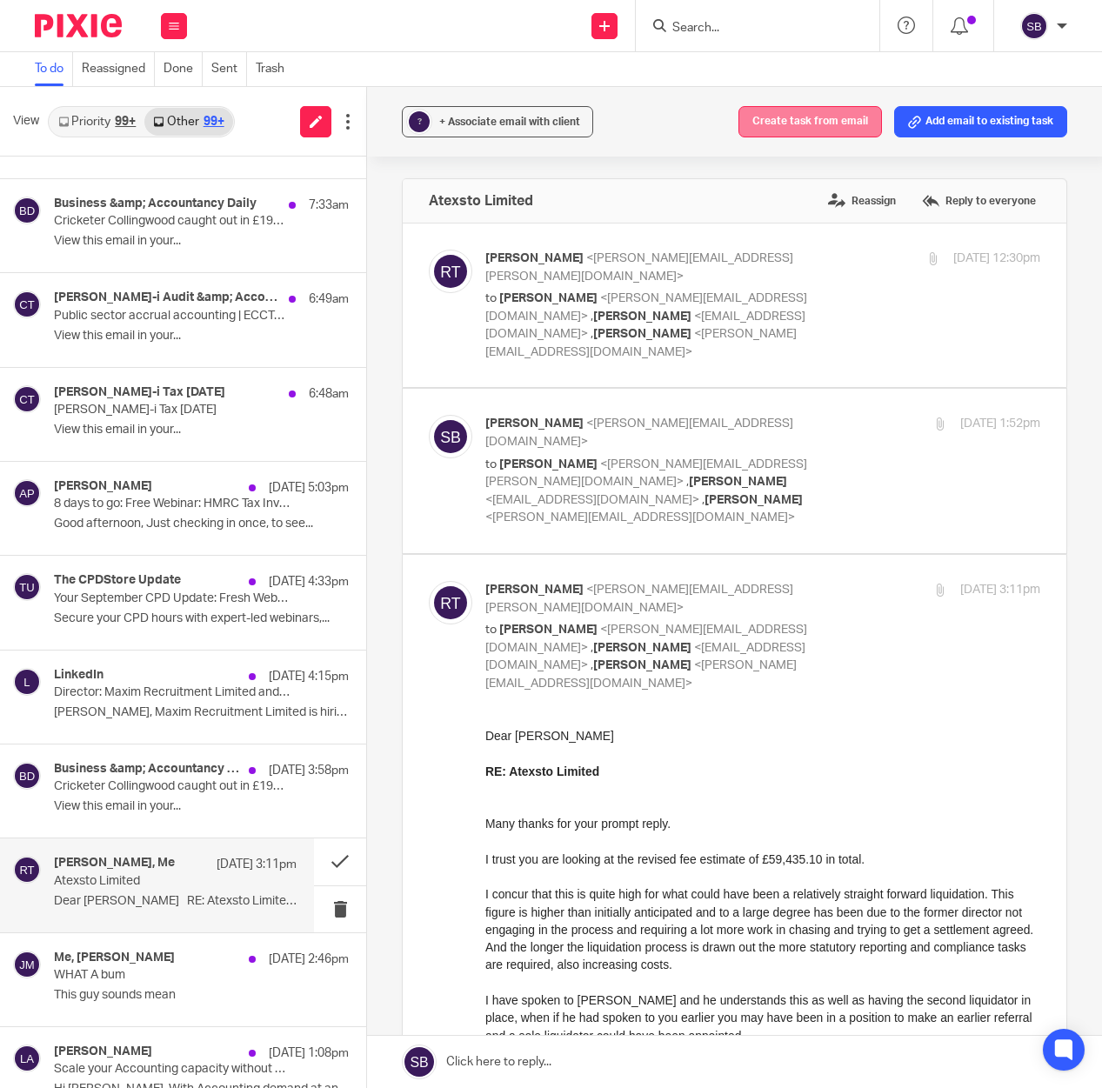
click at [790, 123] on button "Create task from email" at bounding box center [810, 121] width 144 height 31
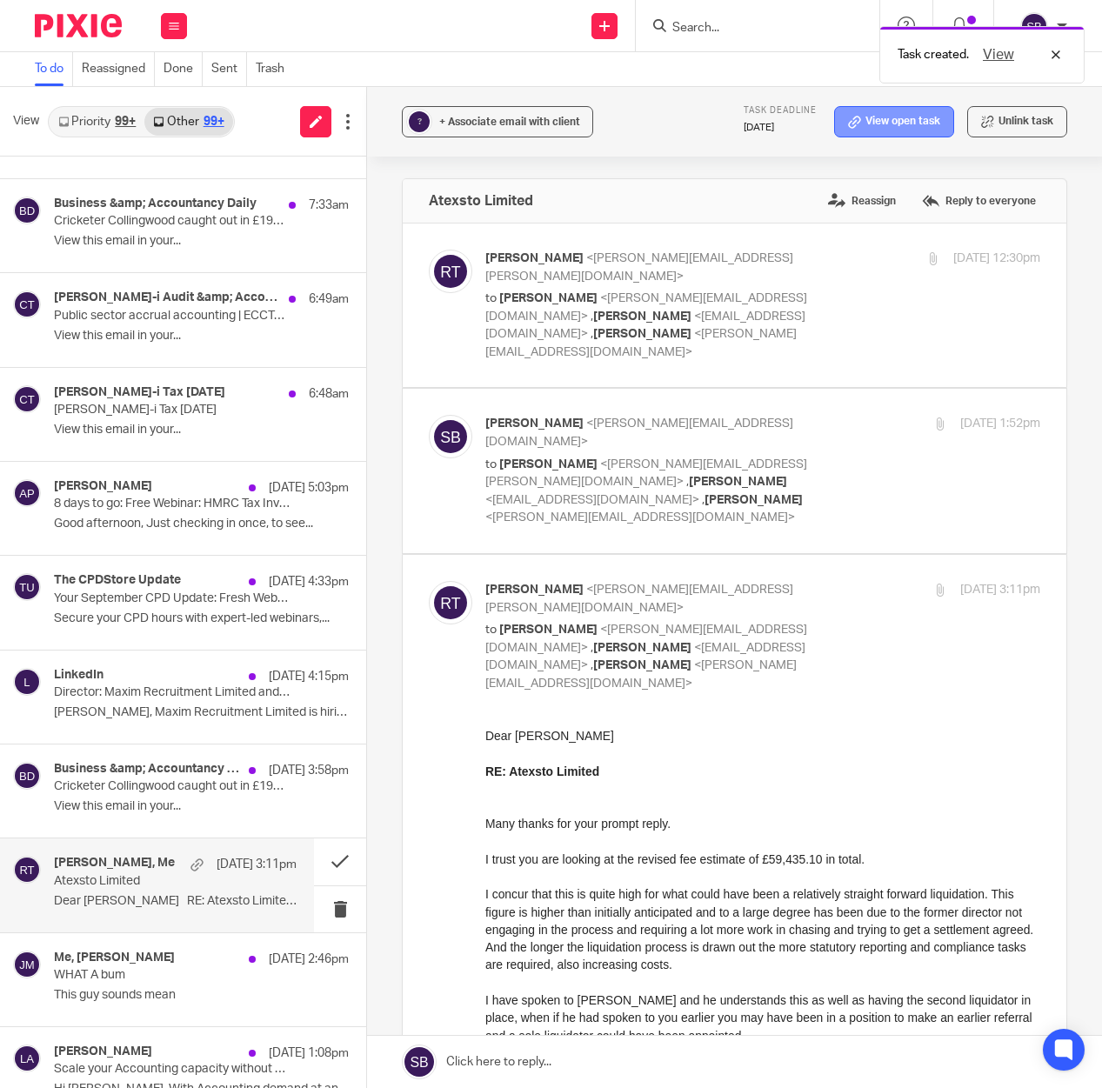
click at [848, 126] on icon at bounding box center [854, 122] width 13 height 13
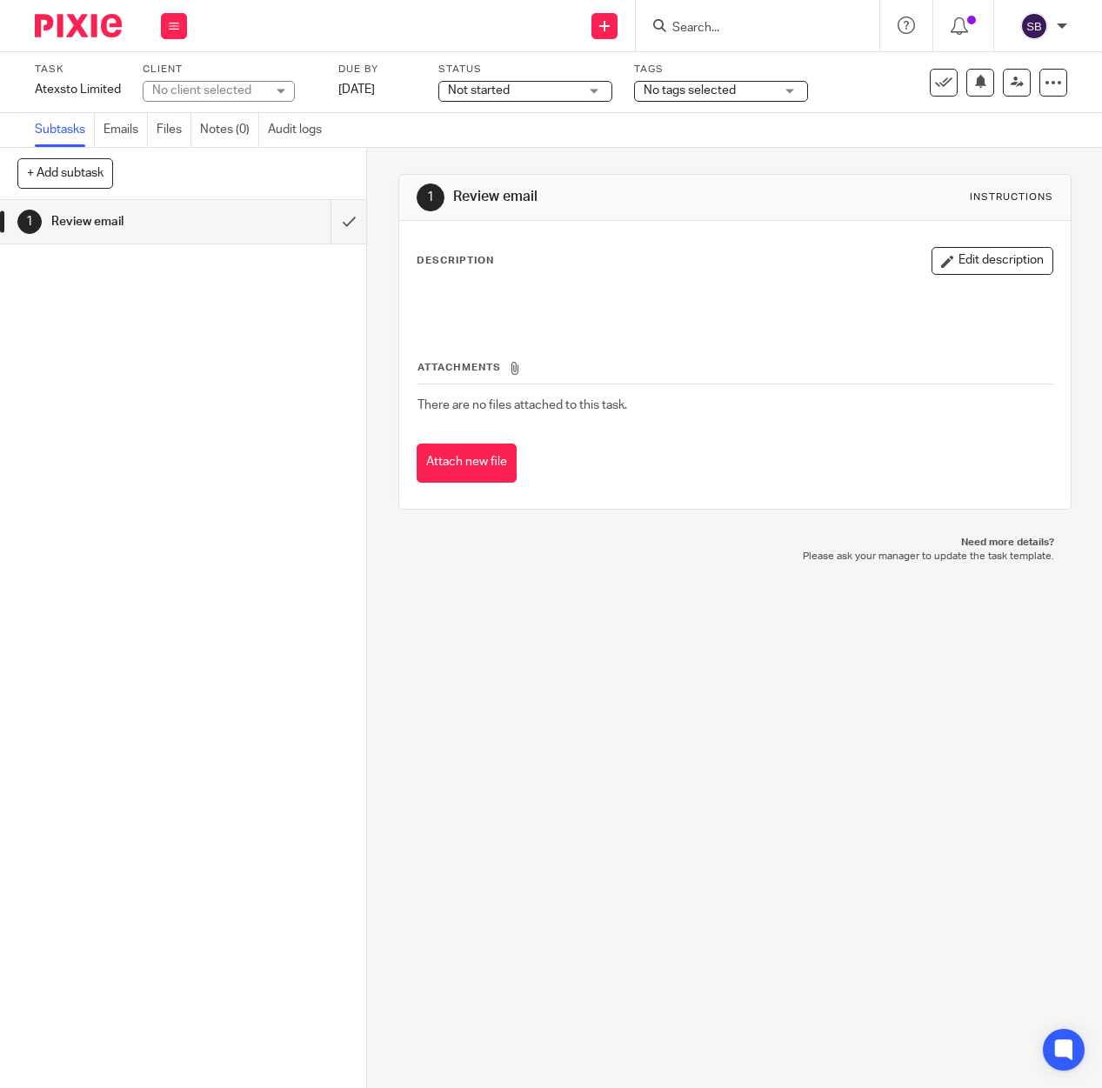
click at [183, 93] on div "No client selected" at bounding box center [208, 90] width 113 height 17
type input "atexsto"
click at [190, 172] on span "Atexsto Ltd" at bounding box center [185, 170] width 63 height 12
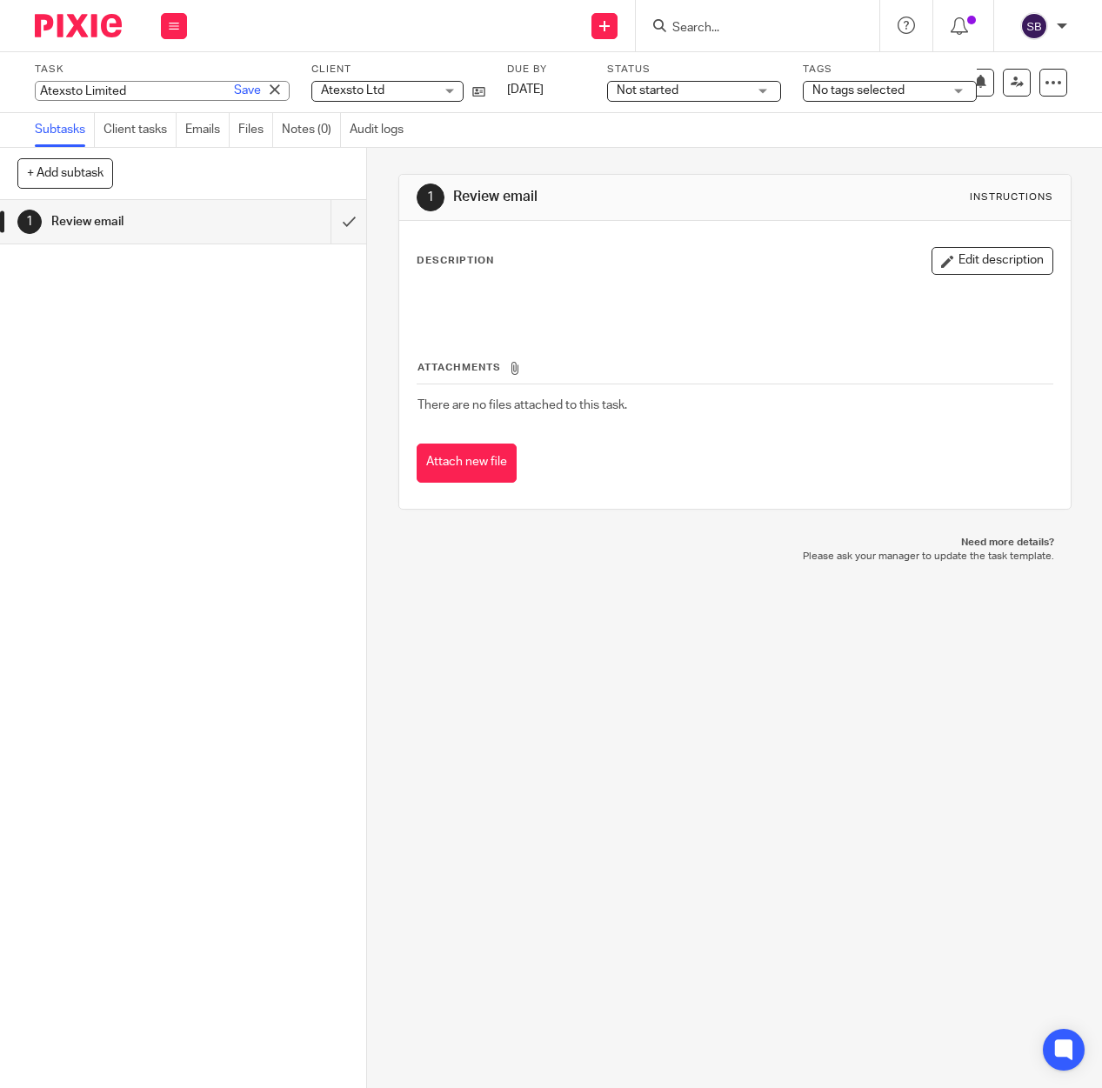
click at [125, 92] on div "Atexsto Limited Save Atexsto Limited" at bounding box center [162, 91] width 255 height 20
type input "Liquidation"
click at [234, 89] on link "Save" at bounding box center [247, 90] width 27 height 17
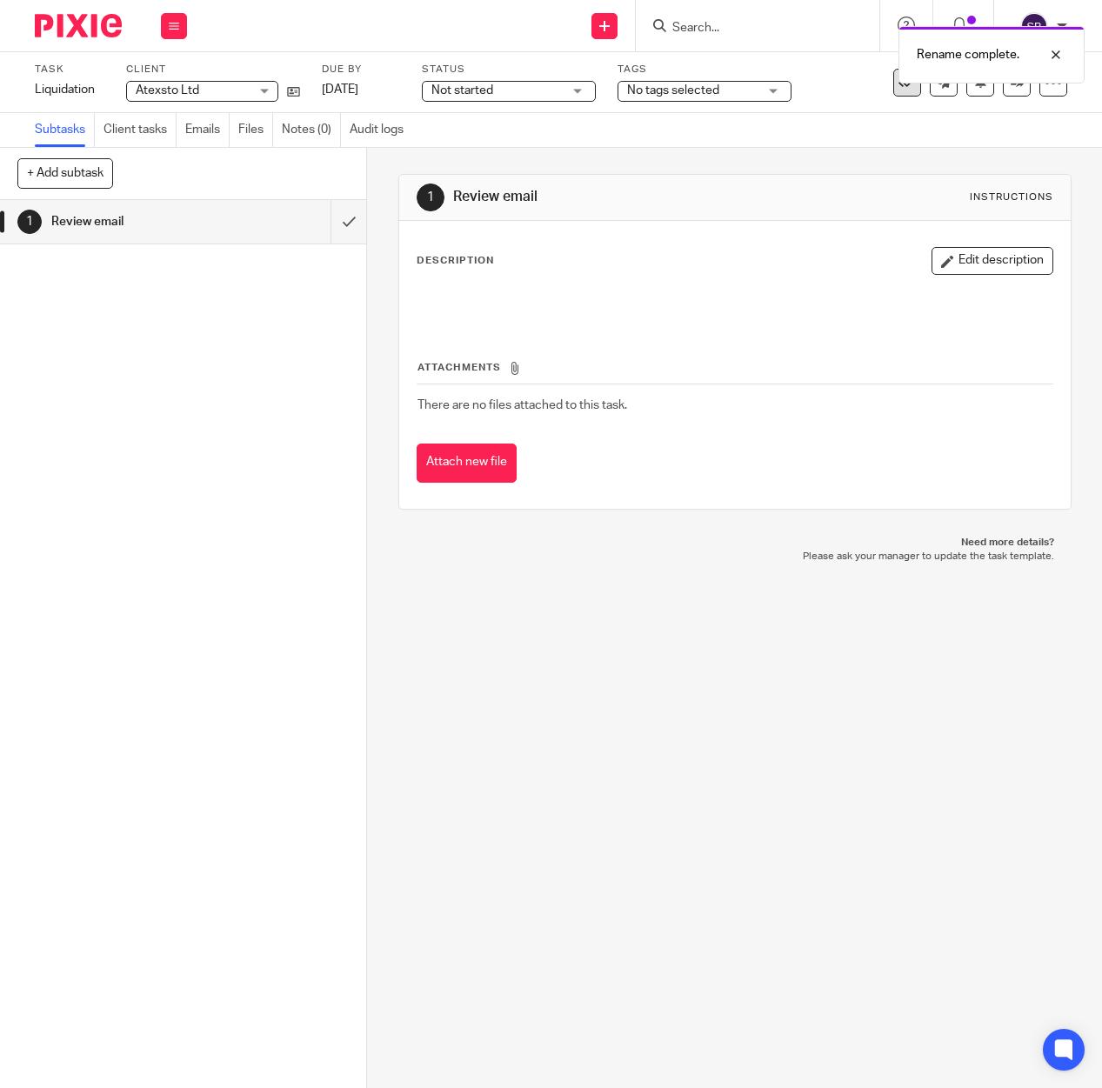
click at [898, 89] on icon at bounding box center [906, 82] width 17 height 17
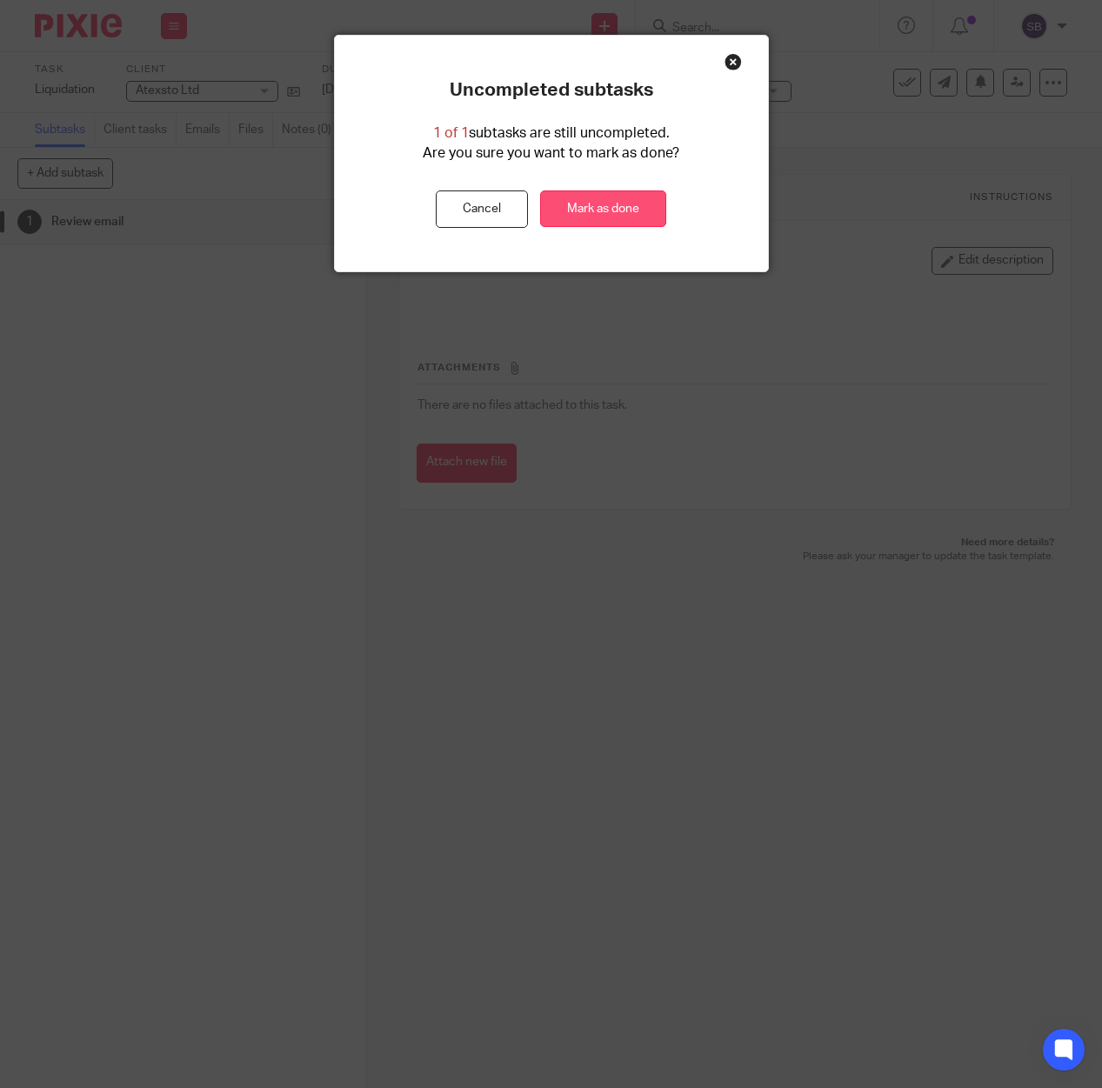
click at [590, 209] on link "Mark as done" at bounding box center [603, 208] width 126 height 37
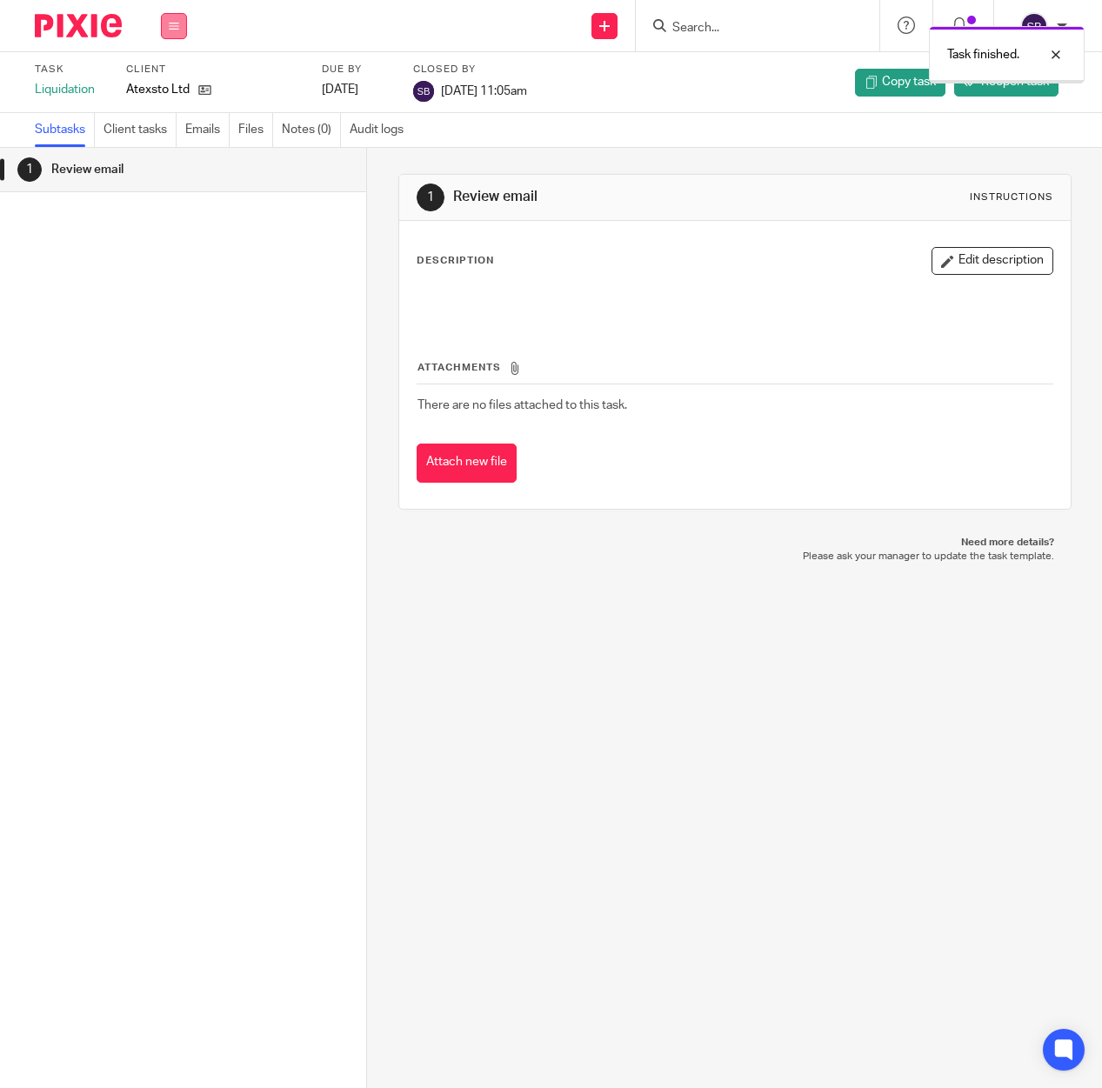
click at [177, 32] on button at bounding box center [174, 26] width 26 height 26
click at [176, 110] on link "Email" at bounding box center [164, 106] width 29 height 12
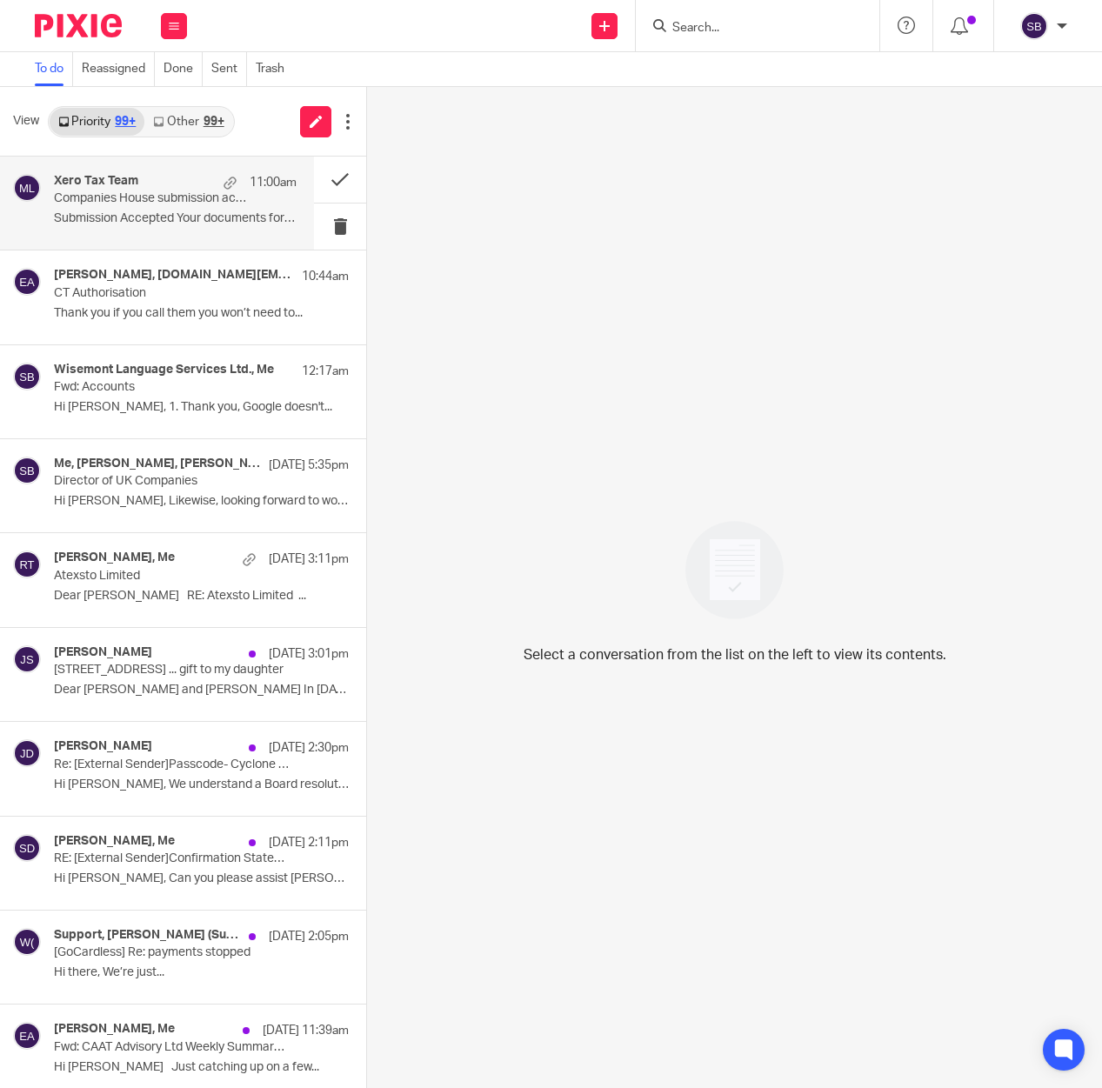
click at [180, 203] on p "Companies House submission accepted" at bounding box center [151, 198] width 194 height 15
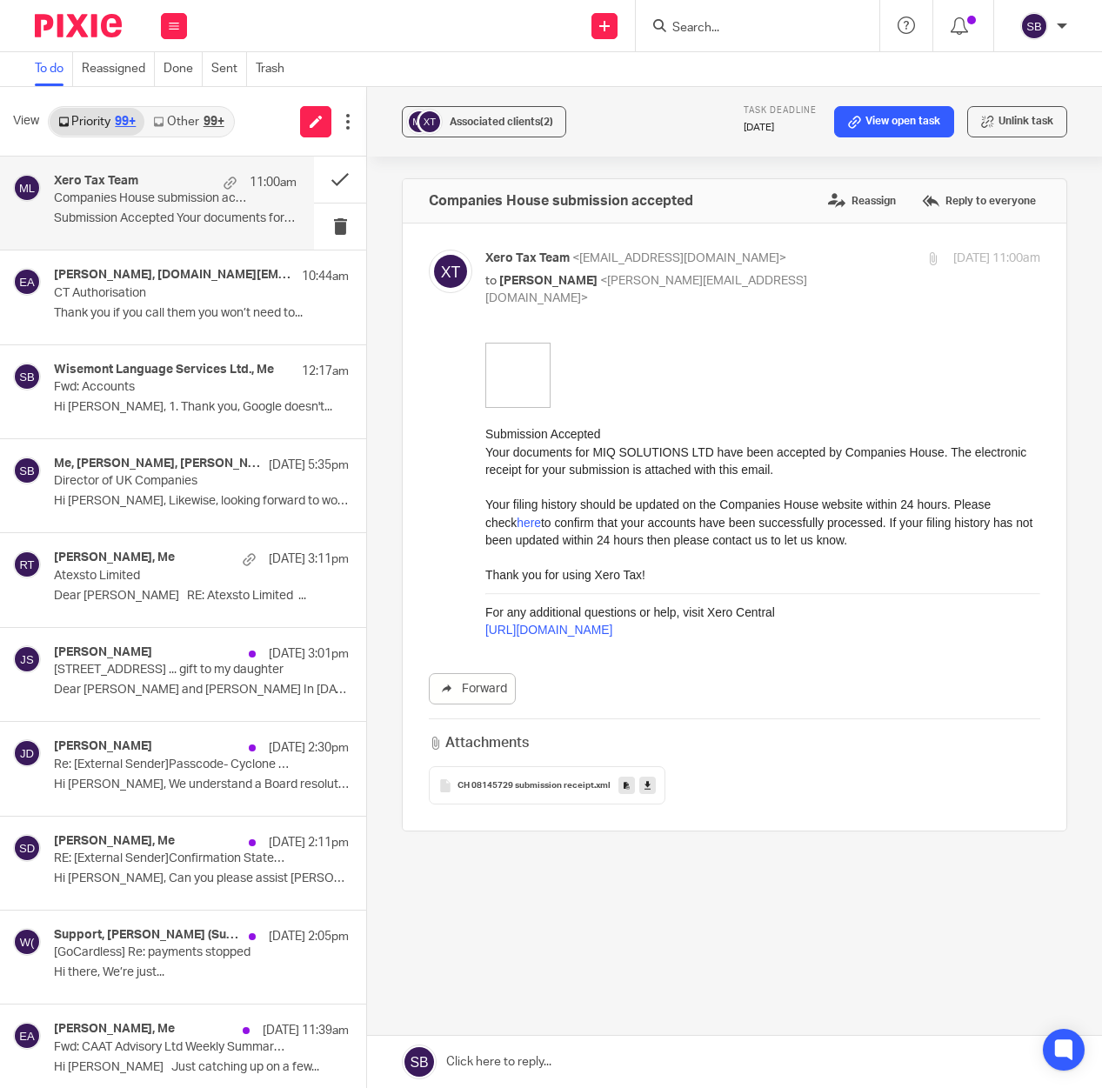
click at [681, 25] on input "Search" at bounding box center [749, 29] width 157 height 16
click at [177, 25] on icon at bounding box center [174, 26] width 10 height 10
